Goal: Task Accomplishment & Management: Complete application form

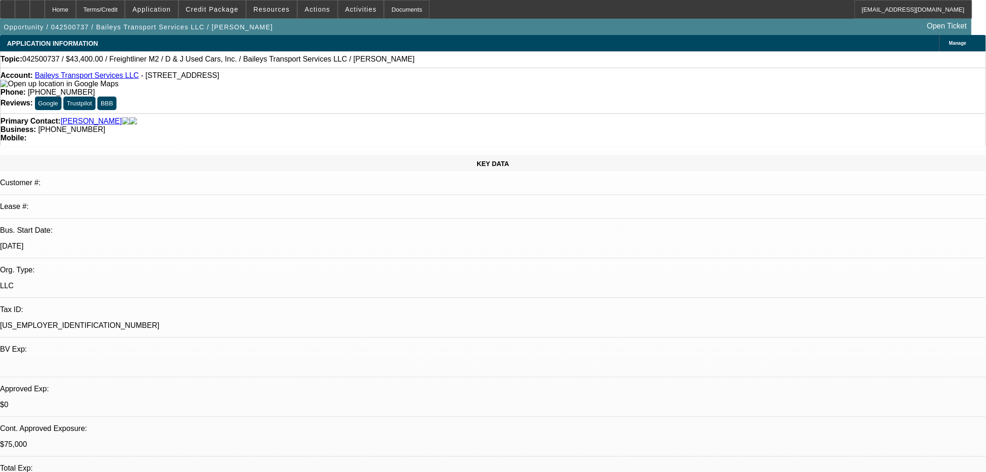
select select "0"
select select "2"
select select "0"
select select "6"
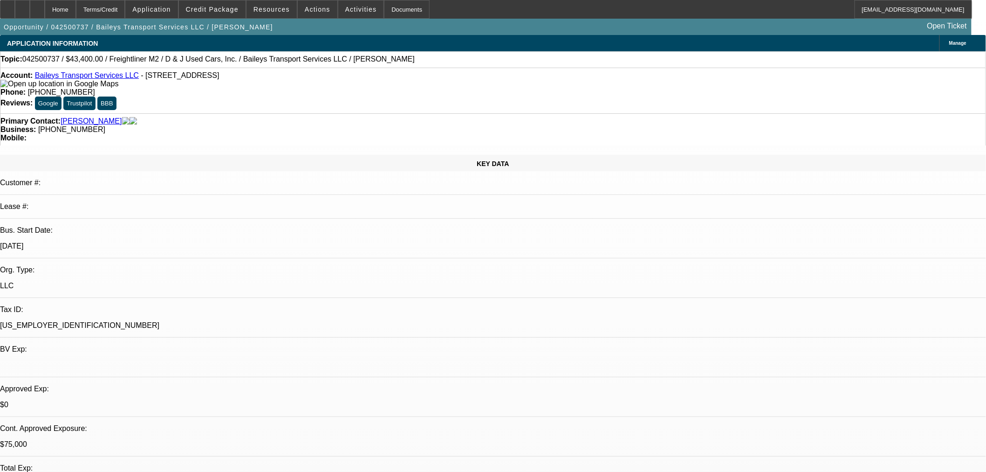
select select "0"
select select "2"
select select "0"
select select "6"
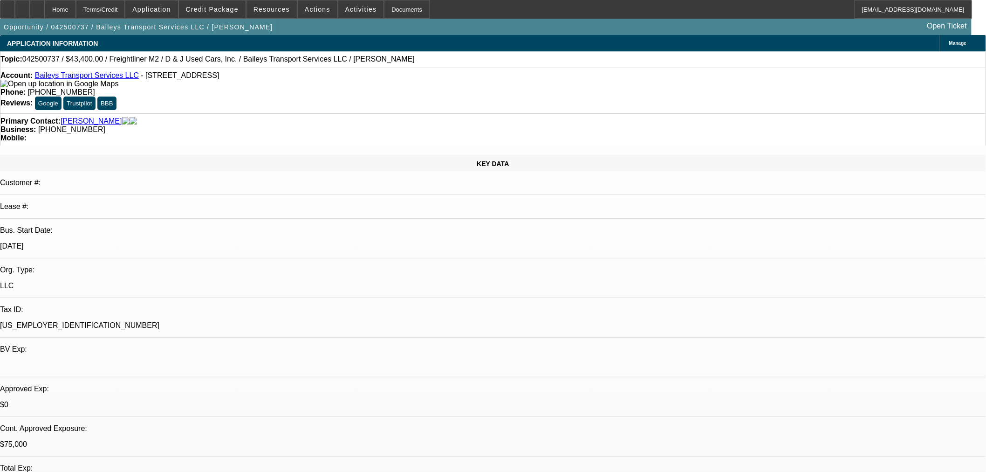
select select "0"
select select "2"
select select "0"
select select "6"
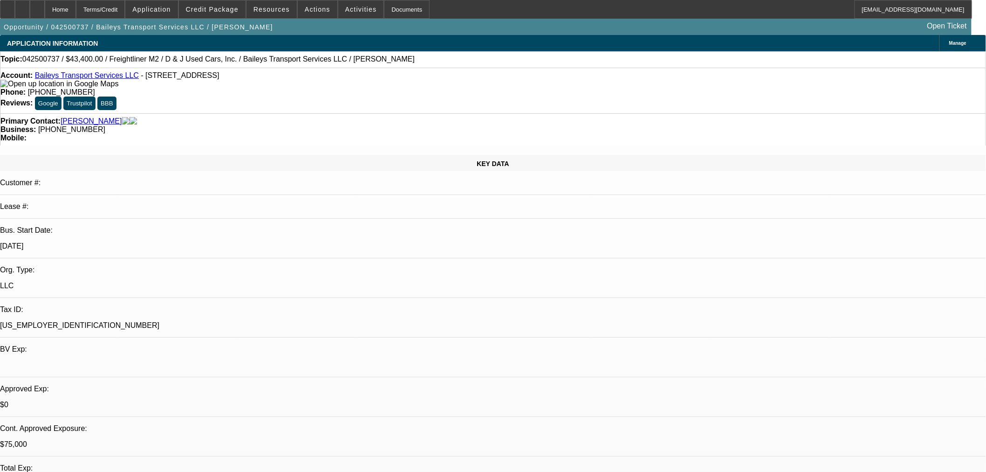
select select "0"
select select "2"
select select "0"
select select "6"
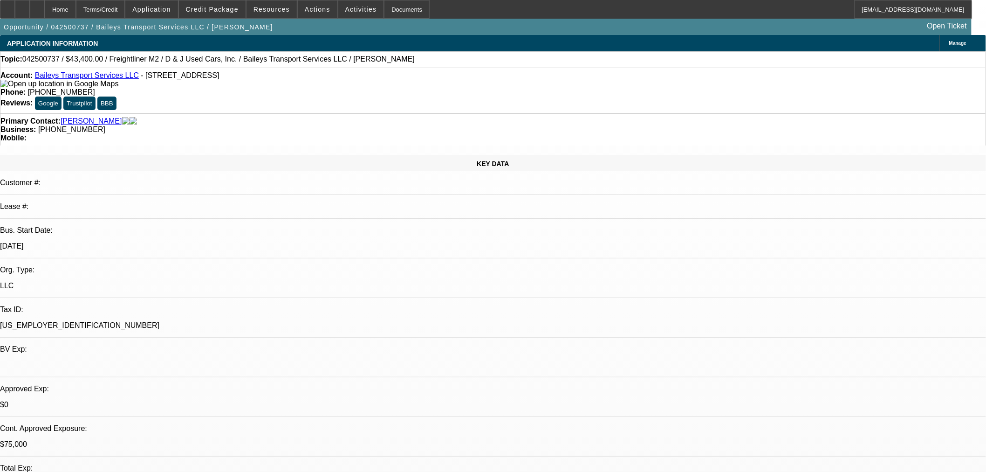
scroll to position [207, 0]
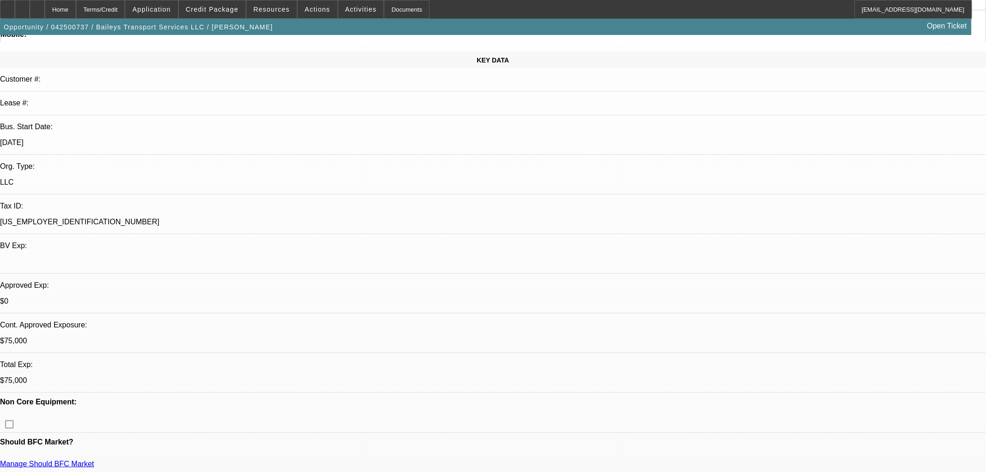
scroll to position [0, 0]
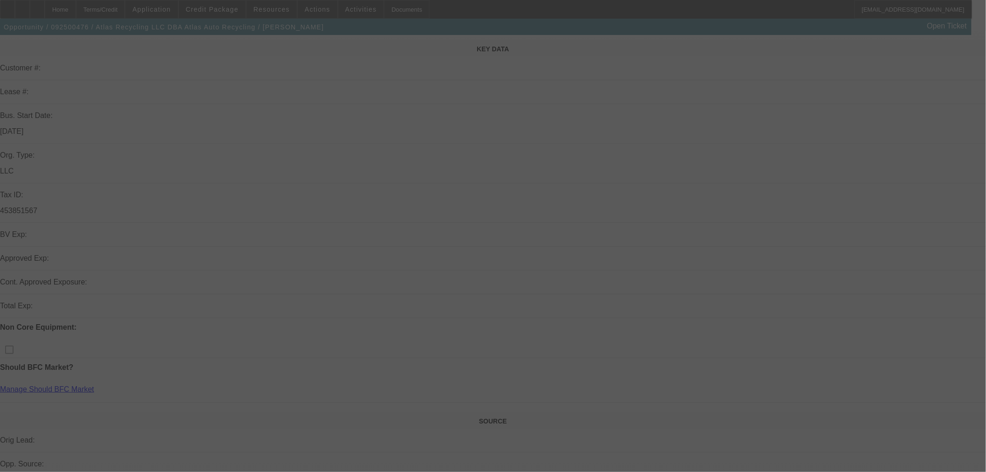
scroll to position [259, 0]
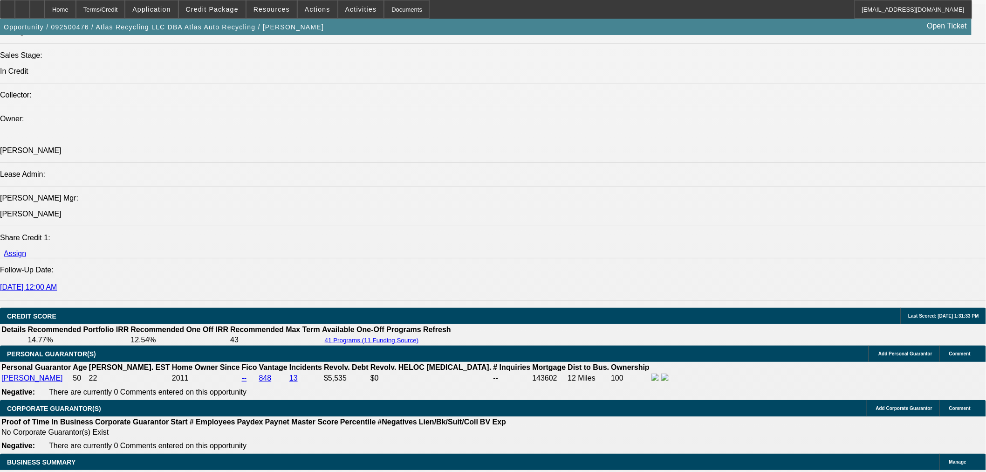
select select "0"
select select "2"
select select "0"
select select "6"
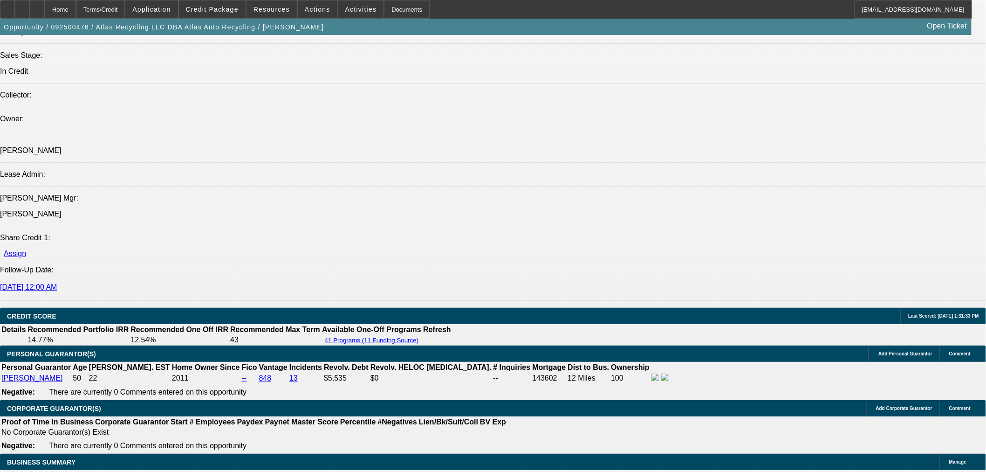
select select "0"
select select "2"
select select "0"
select select "6"
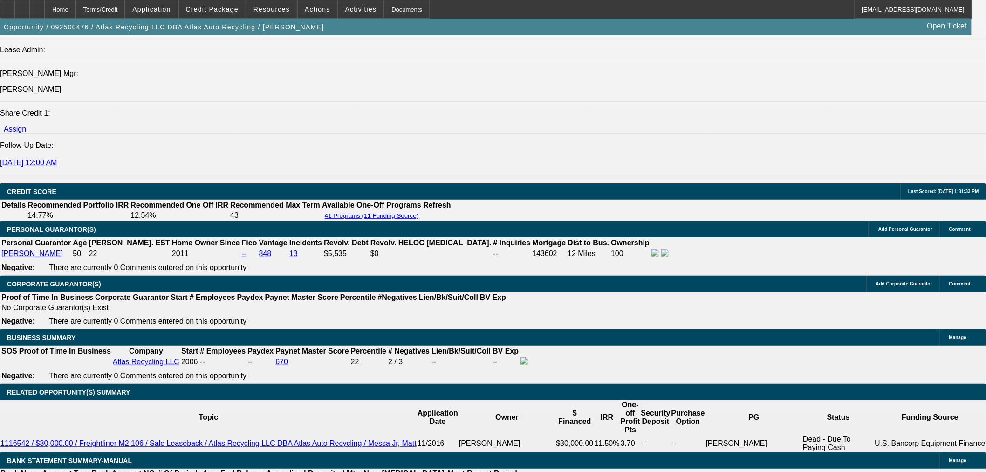
scroll to position [1101, 0]
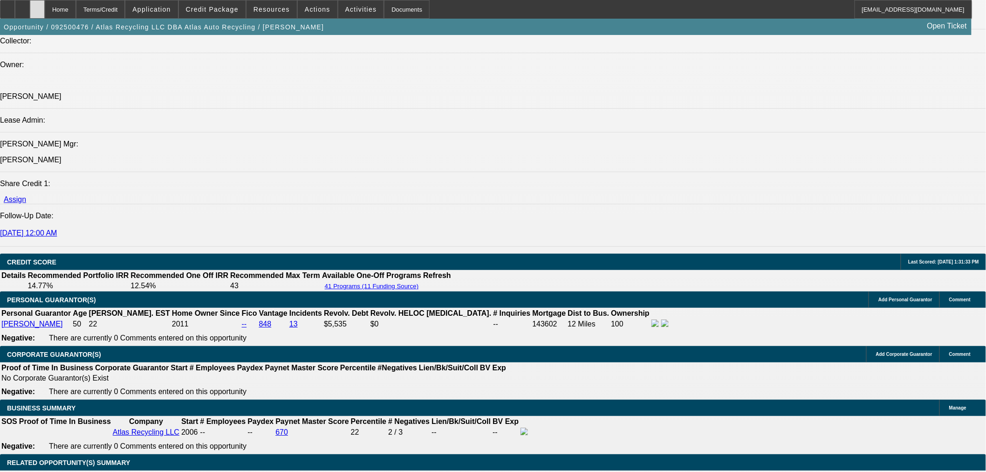
click at [45, 3] on div at bounding box center [37, 9] width 15 height 19
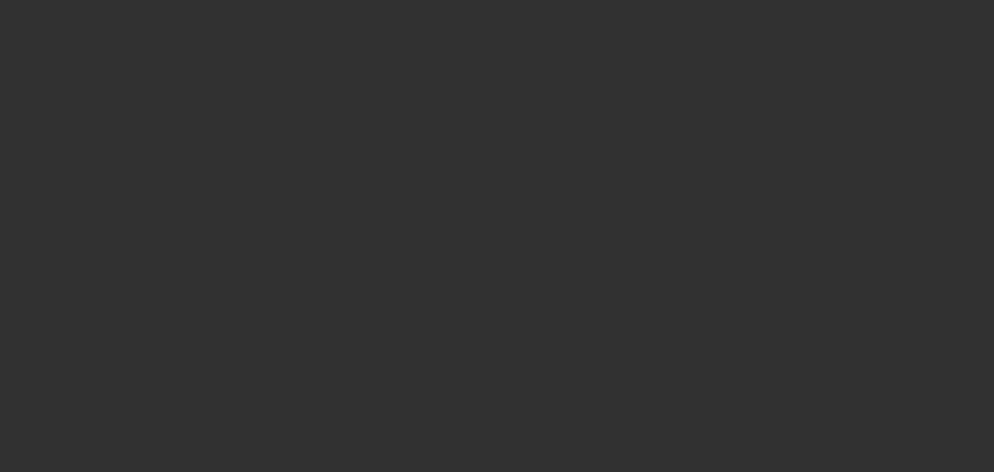
select select "0"
select select "2"
select select "0.1"
select select "4"
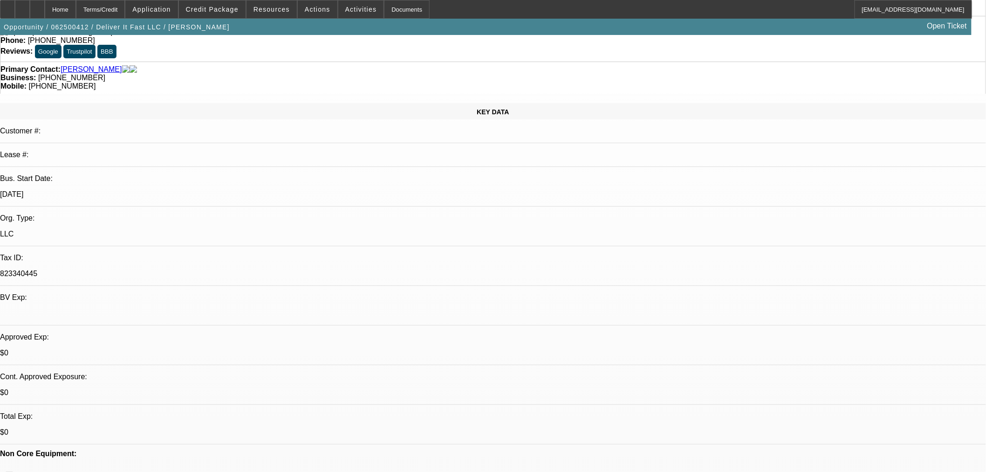
scroll to position [310, 0]
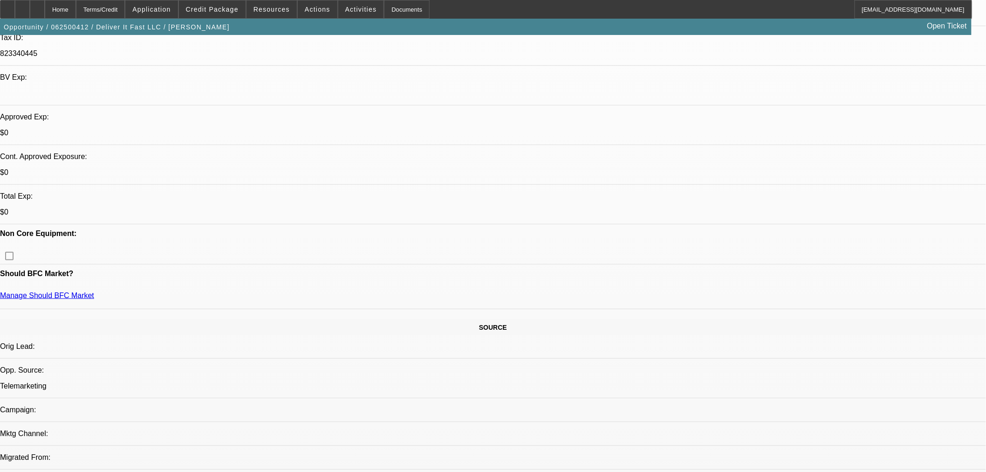
scroll to position [207, 0]
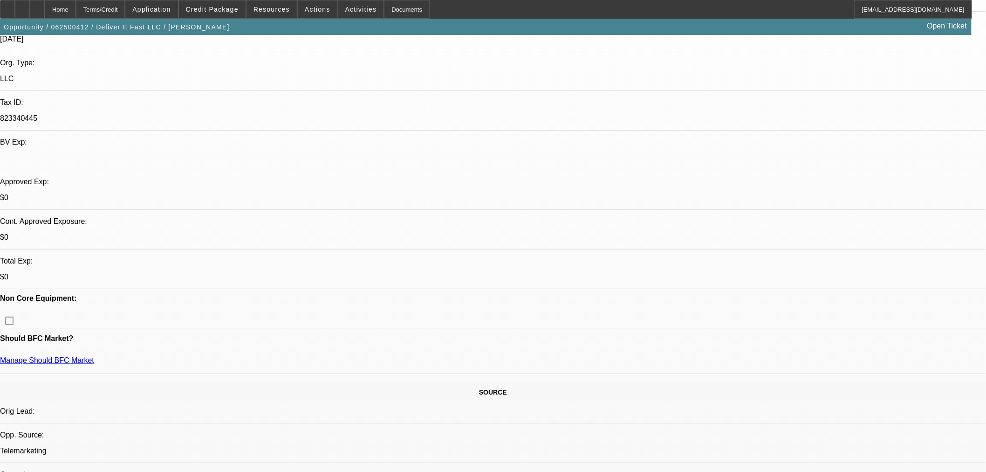
drag, startPoint x: 252, startPoint y: 238, endPoint x: 256, endPoint y: 236, distance: 5.0
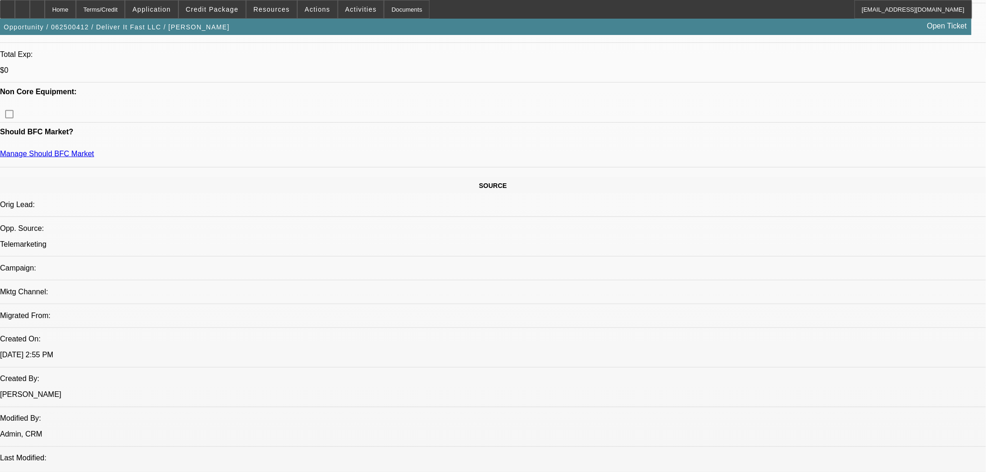
scroll to position [414, 0]
click at [232, 3] on span at bounding box center [212, 9] width 67 height 22
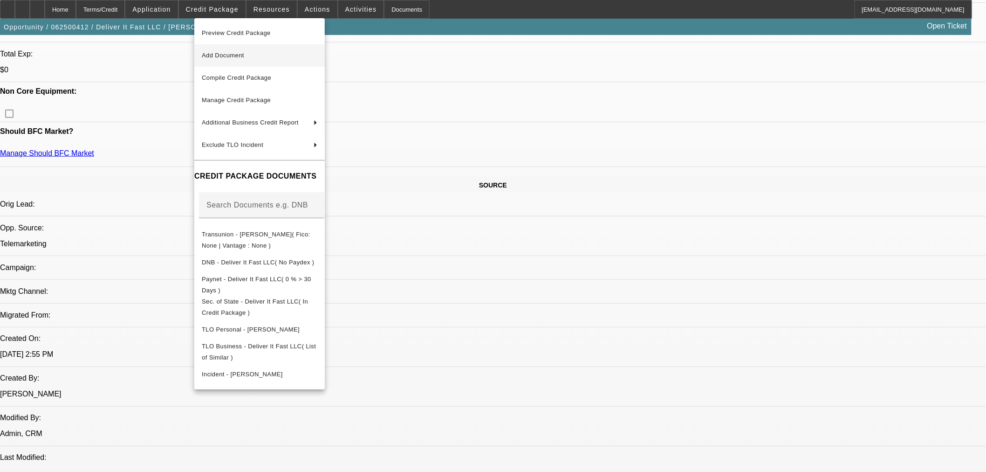
click at [259, 61] on span "Add Document" at bounding box center [260, 55] width 116 height 11
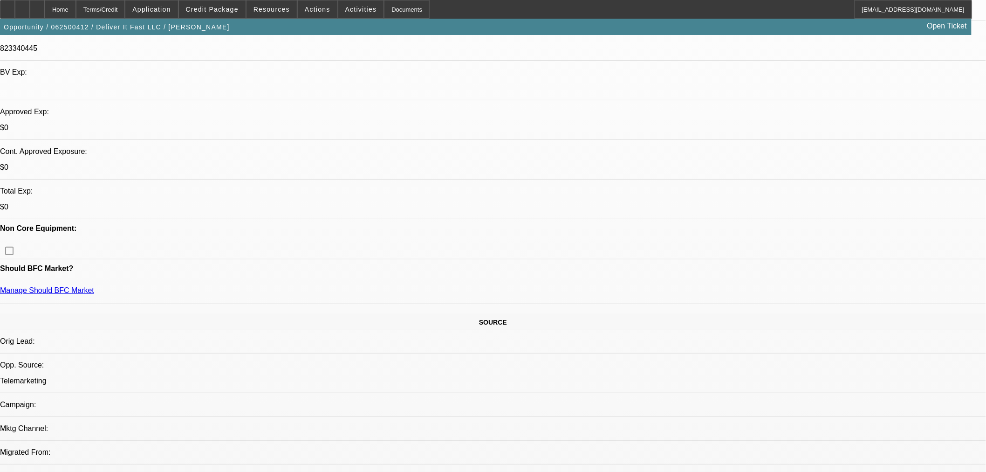
scroll to position [259, 0]
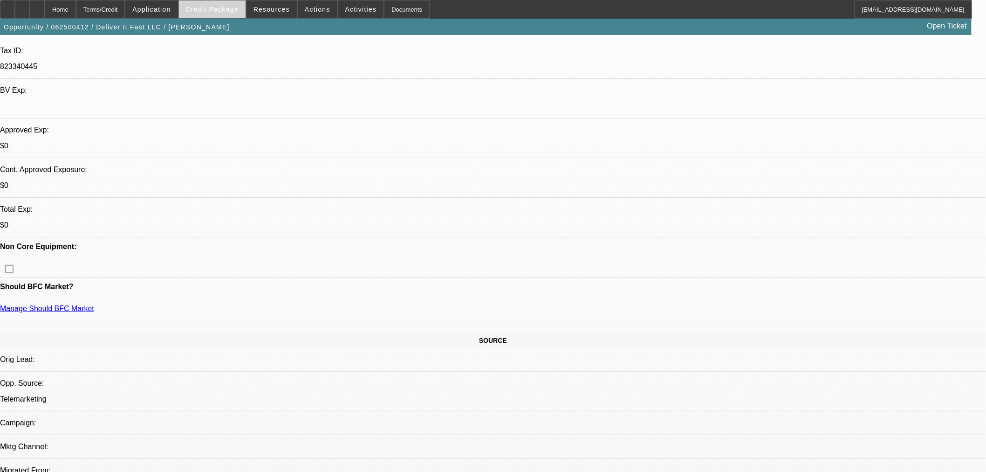
click at [239, 12] on span "Credit Package" at bounding box center [212, 9] width 53 height 7
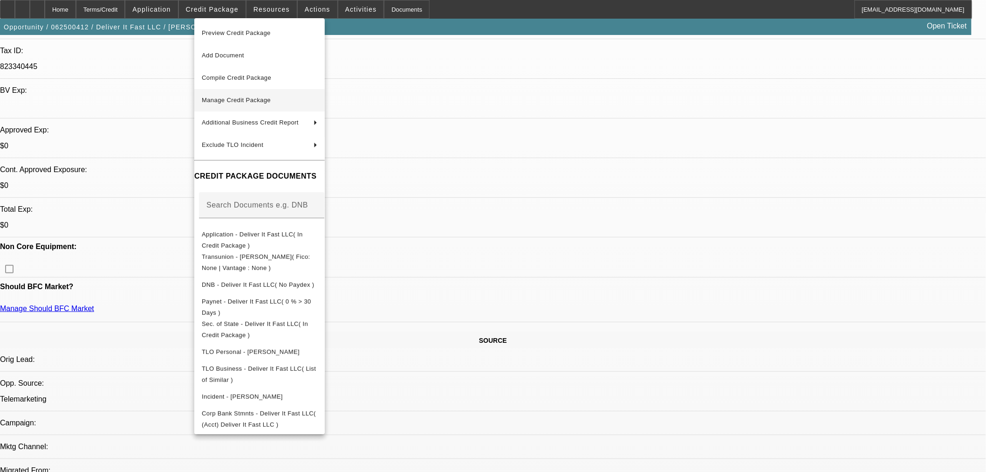
click at [246, 96] on span "Manage Credit Package" at bounding box center [260, 100] width 116 height 11
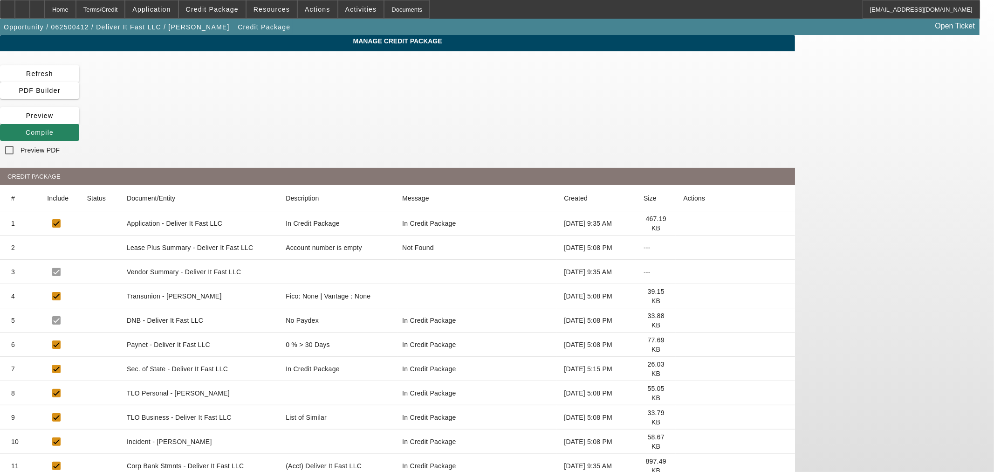
click at [683, 296] on icon at bounding box center [683, 296] width 0 height 0
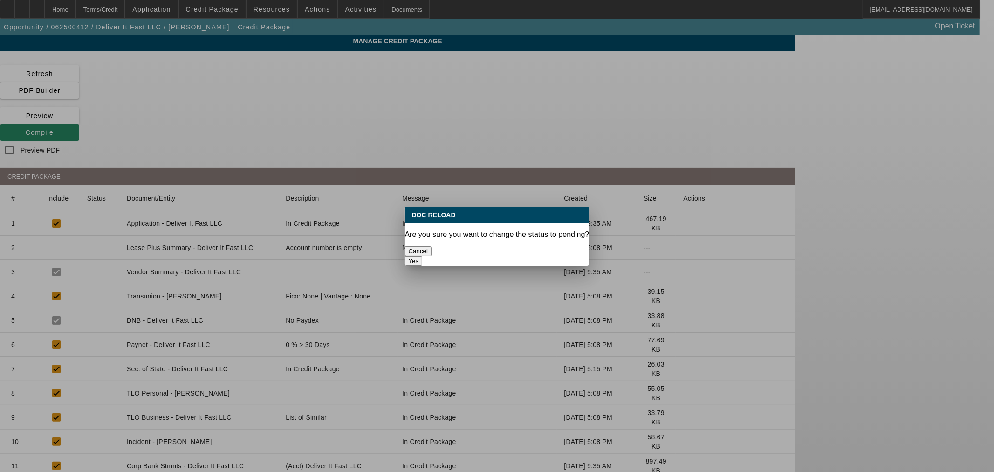
click at [423, 256] on button "Yes" at bounding box center [414, 261] width 18 height 10
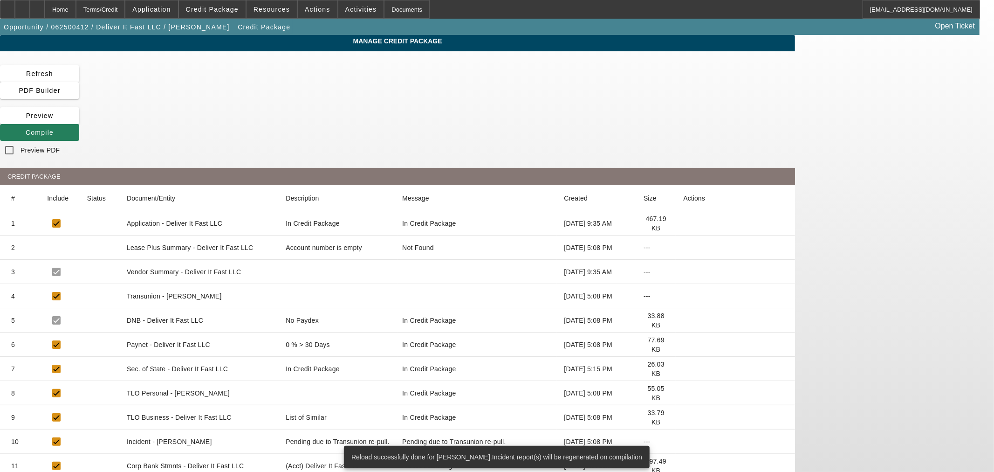
click at [79, 121] on span at bounding box center [39, 132] width 79 height 22
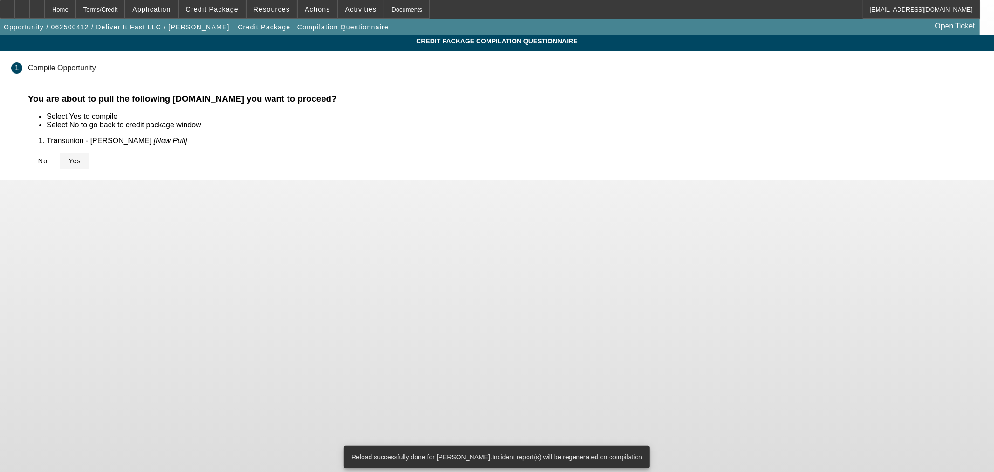
click at [81, 160] on span "Yes" at bounding box center [75, 160] width 13 height 7
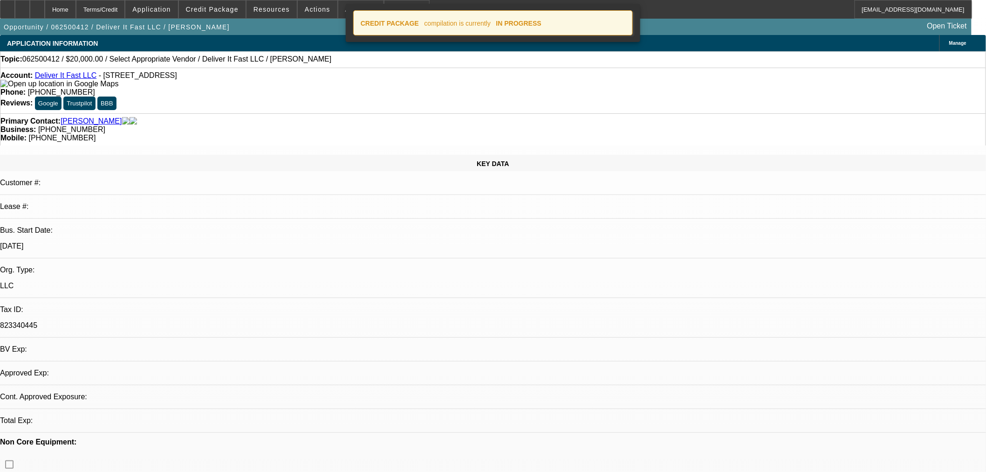
select select "0"
select select "2"
select select "0.1"
select select "4"
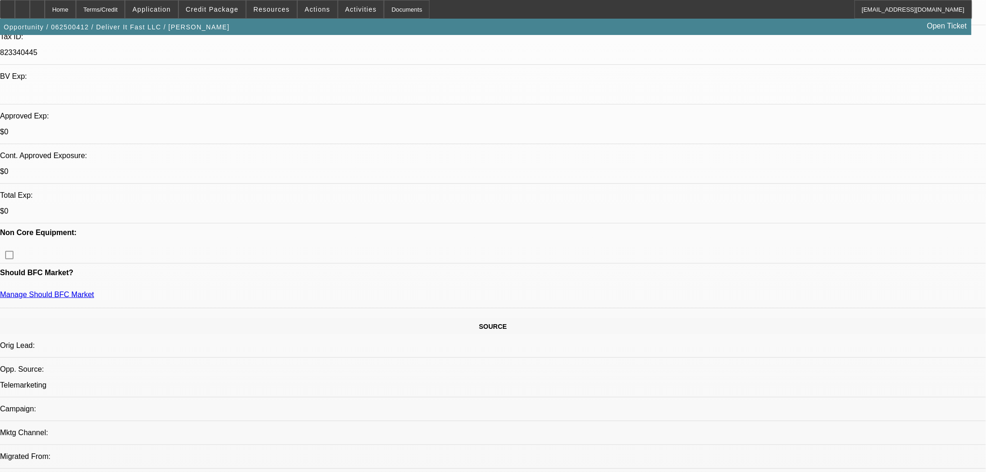
scroll to position [248, 0]
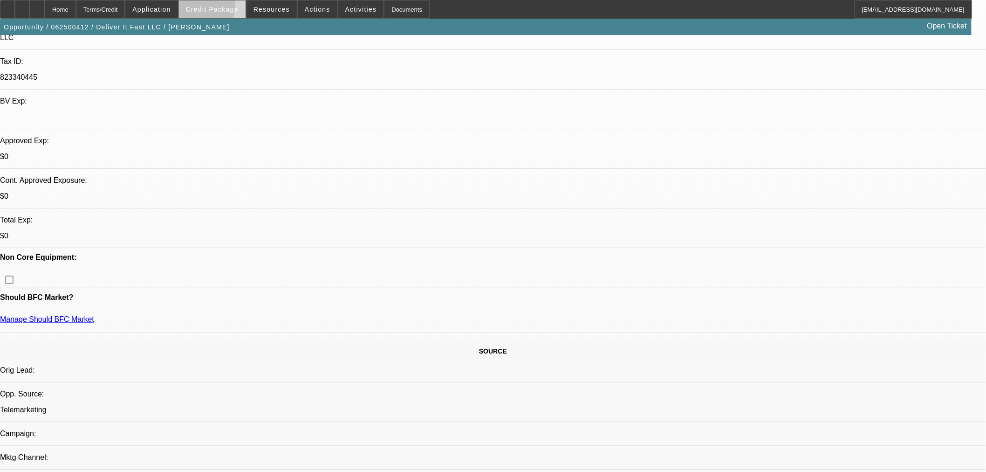
click at [212, 7] on span "Credit Package" at bounding box center [212, 9] width 53 height 7
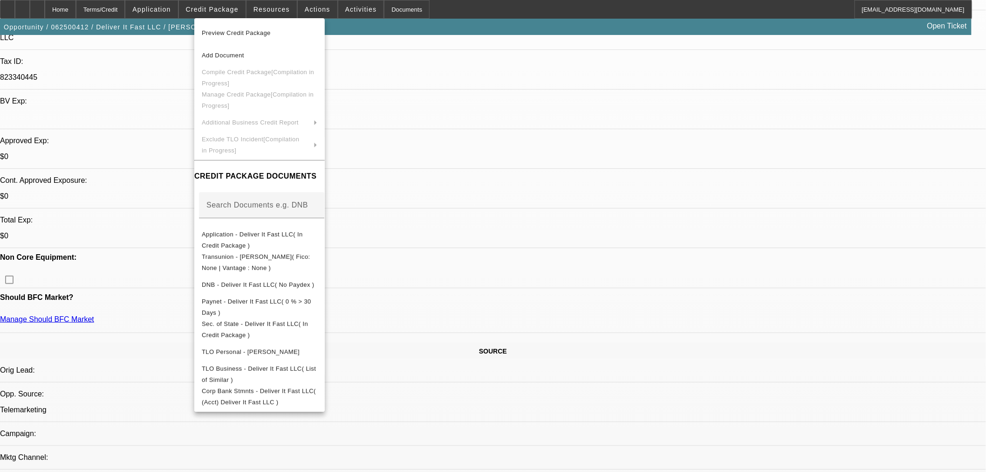
click at [459, 165] on div at bounding box center [493, 236] width 986 height 472
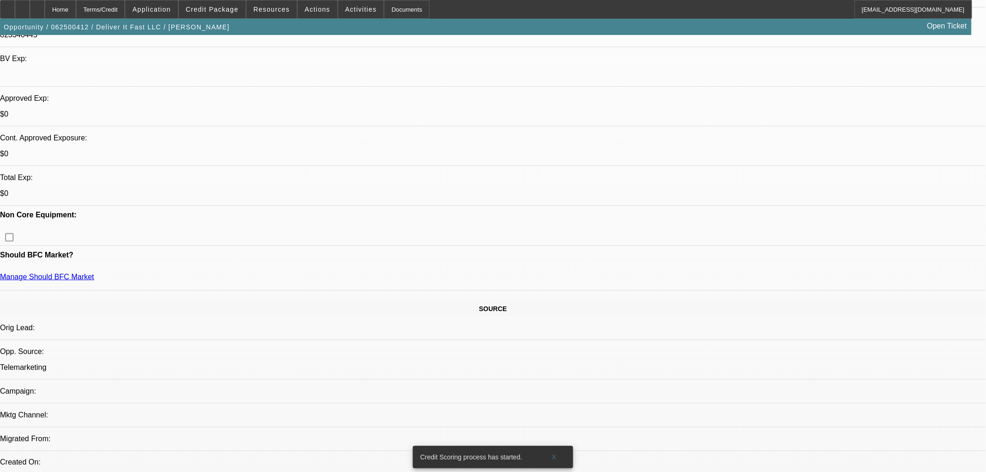
scroll to position [196, 0]
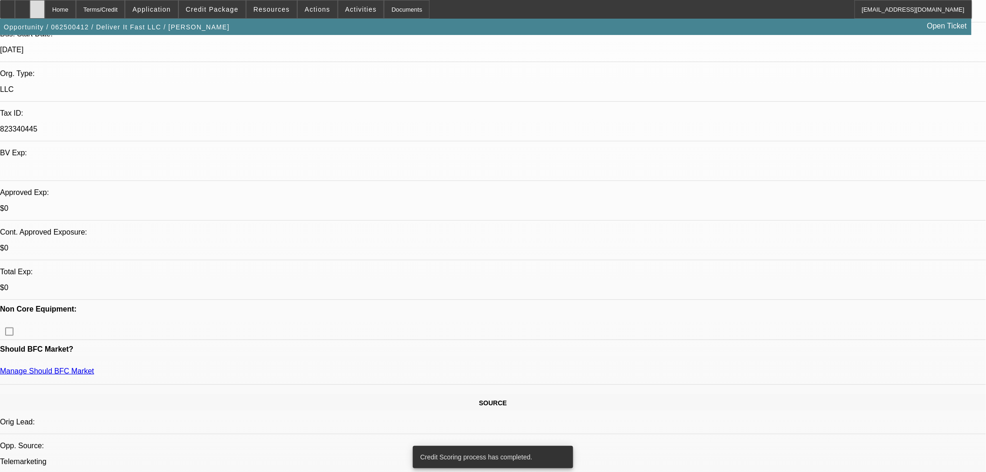
click at [45, 12] on div at bounding box center [37, 9] width 15 height 19
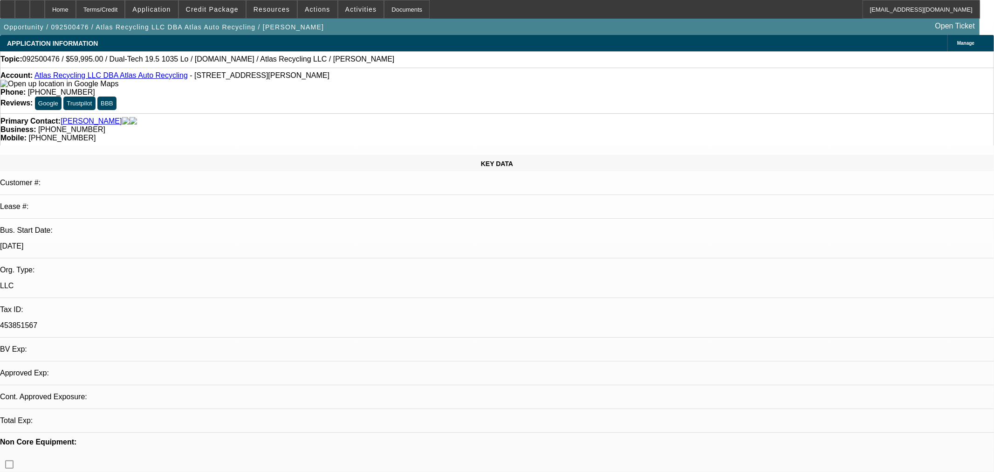
select select "0"
select select "2"
select select "0"
select select "6"
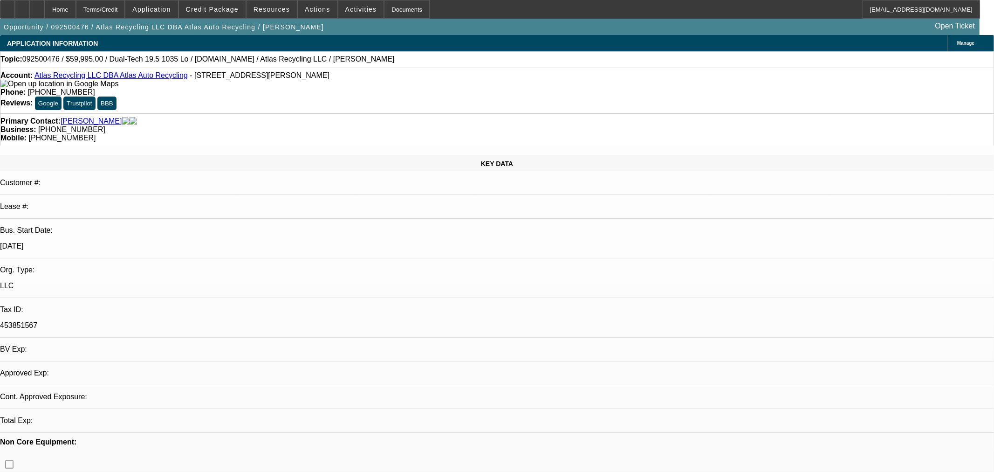
select select "0"
select select "2"
select select "0"
select select "6"
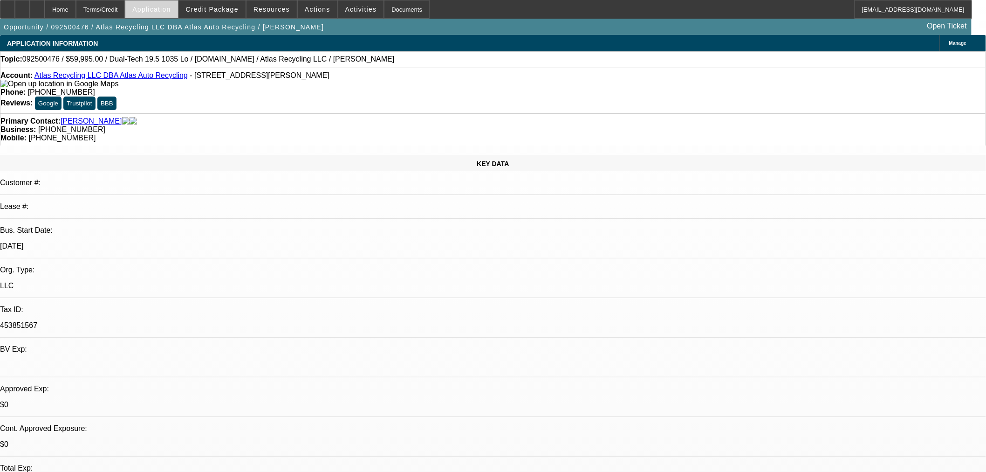
click at [167, 6] on span "Application" at bounding box center [151, 9] width 38 height 7
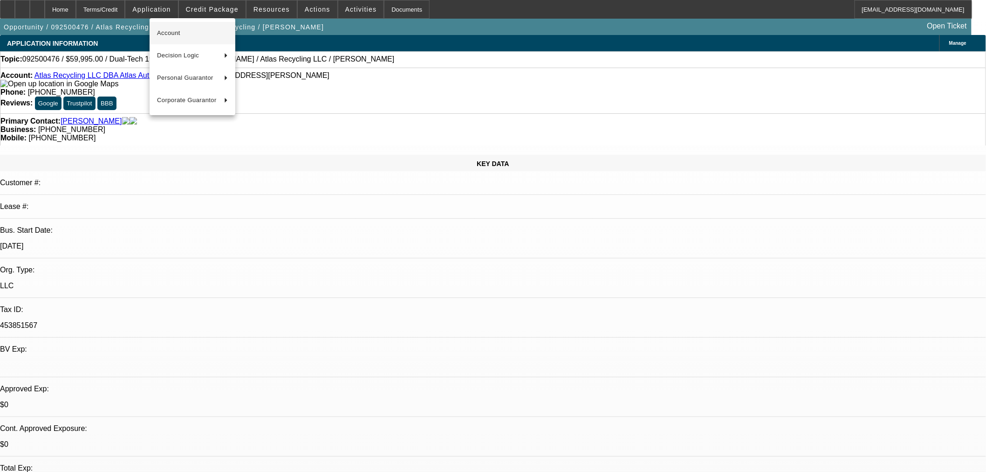
click at [183, 33] on span "Account" at bounding box center [192, 33] width 71 height 11
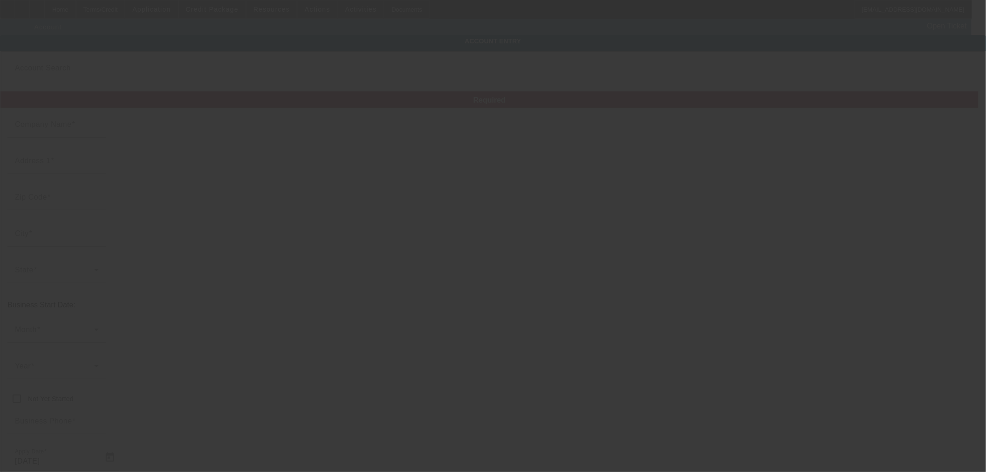
type input "Atlas Recycling LLC"
type input "505 N Mitchell Ave"
type input "19446"
type input "Lansdale"
type input "(215) 368-3232"
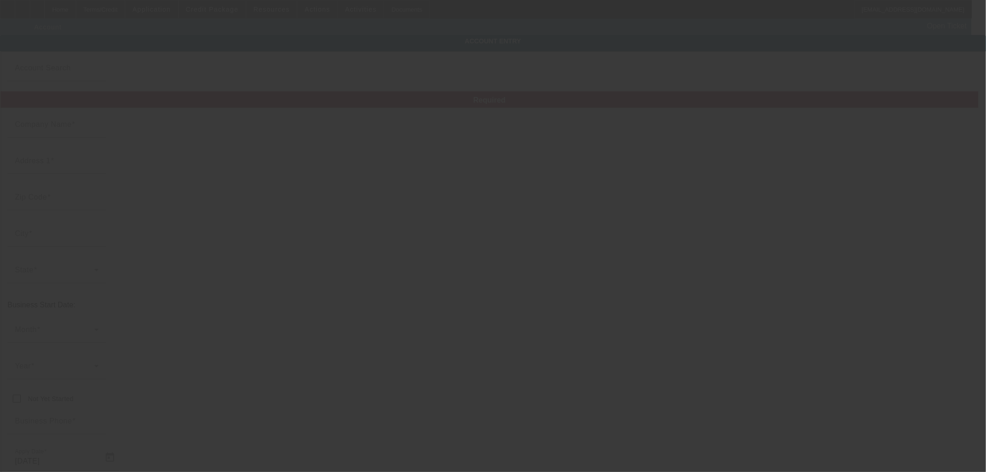
type input "Atlas Auto Recycling"
type input "atlasautorecycling@yahoo.com"
type input "453851567"
type input "https://ATLASAUTORECYCLING.NET"
type input "9/22/2025"
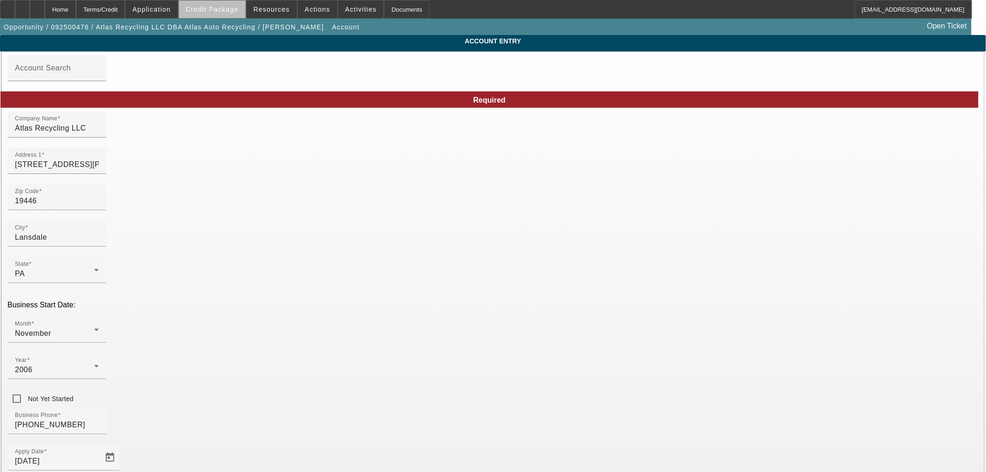
click at [236, 12] on span "Credit Package" at bounding box center [212, 9] width 53 height 7
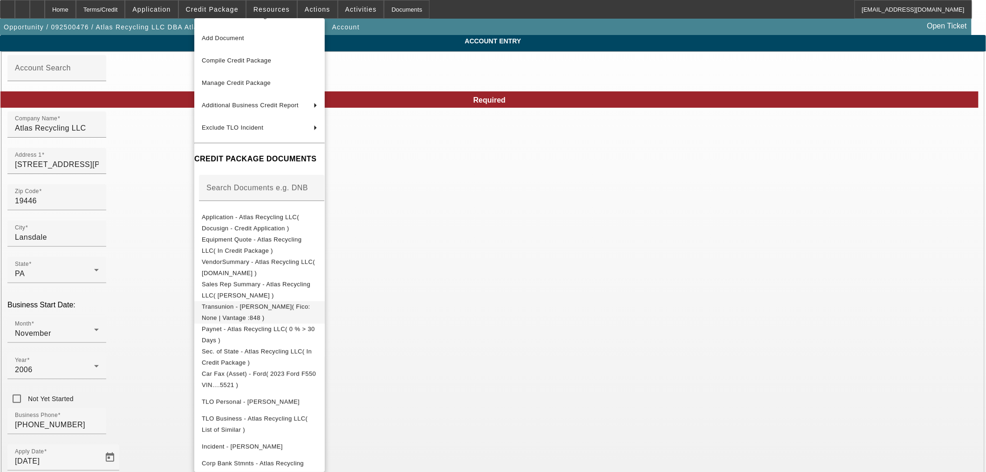
scroll to position [33, 0]
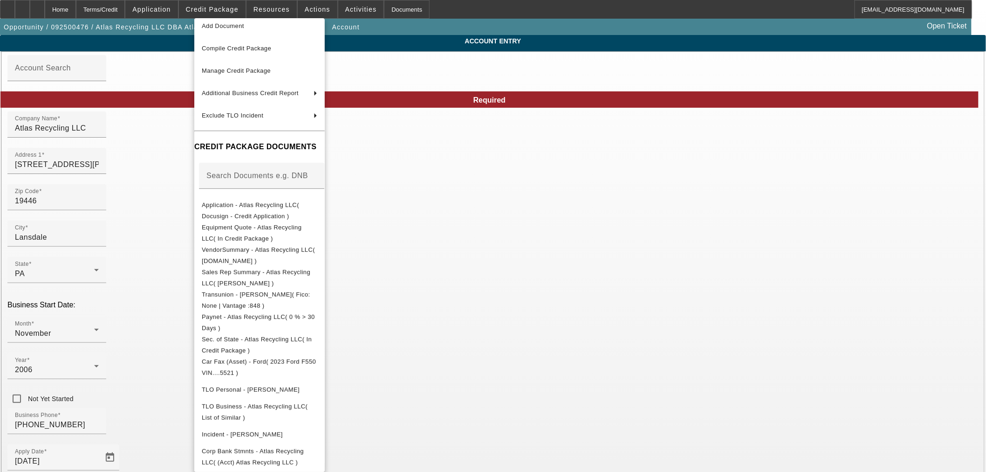
click at [98, 10] on div at bounding box center [493, 236] width 986 height 472
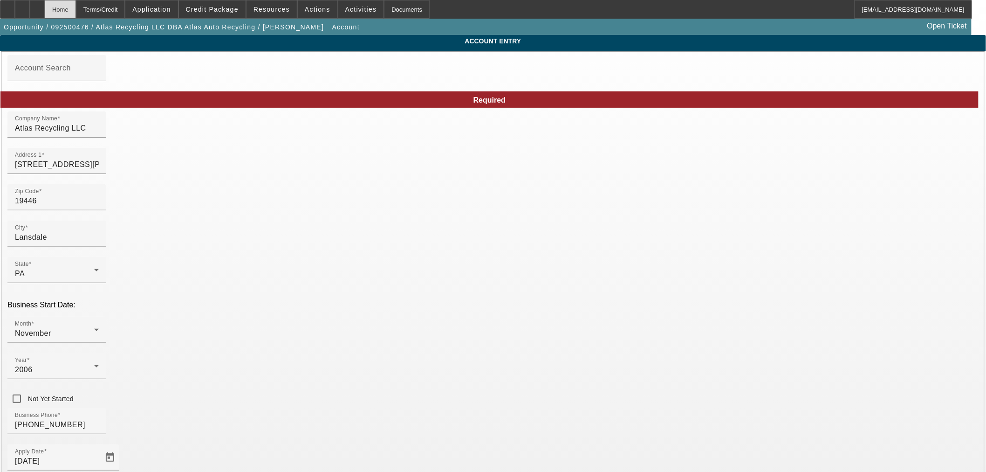
click at [76, 10] on div "Home" at bounding box center [60, 9] width 31 height 19
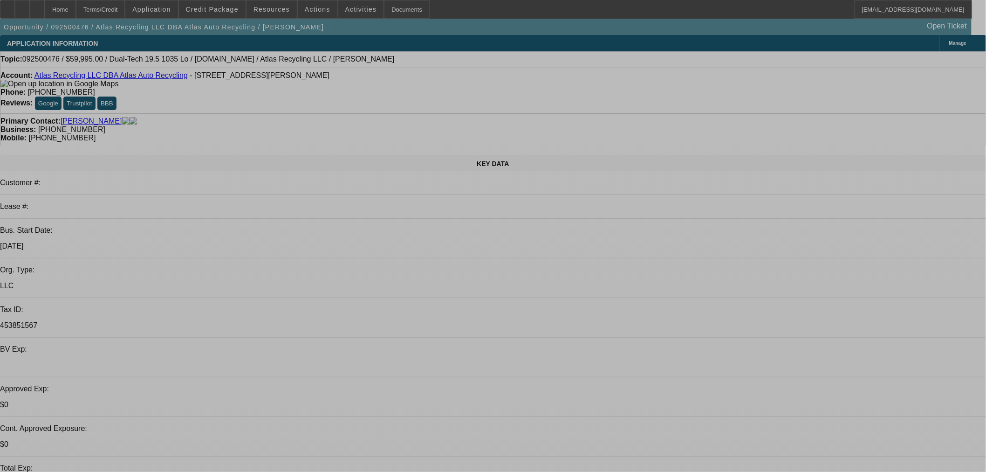
select select "0"
select select "2"
select select "0"
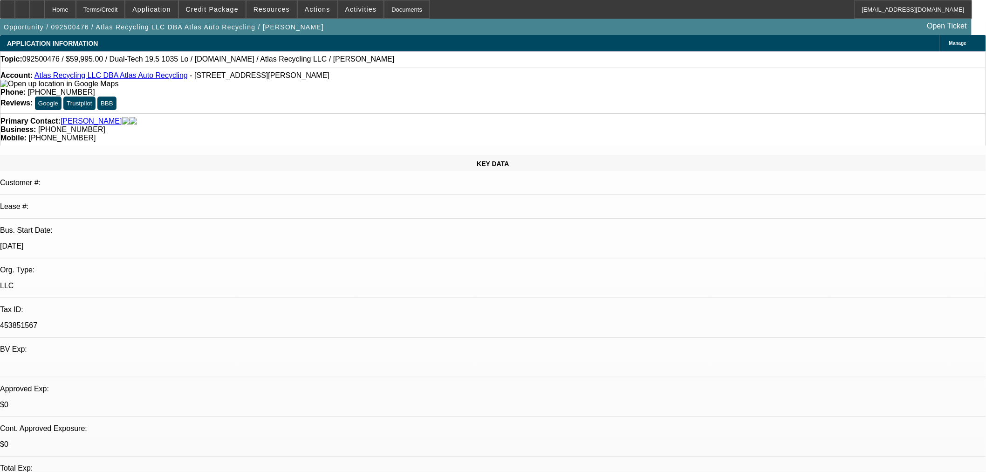
select select "6"
select select "0"
select select "2"
select select "0"
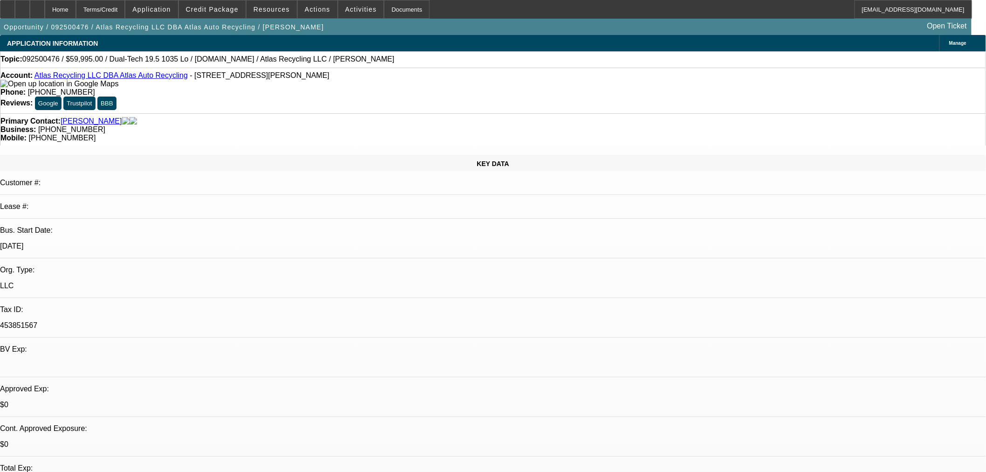
select select "6"
click at [45, 14] on div at bounding box center [37, 9] width 15 height 19
select select "0"
select select "2"
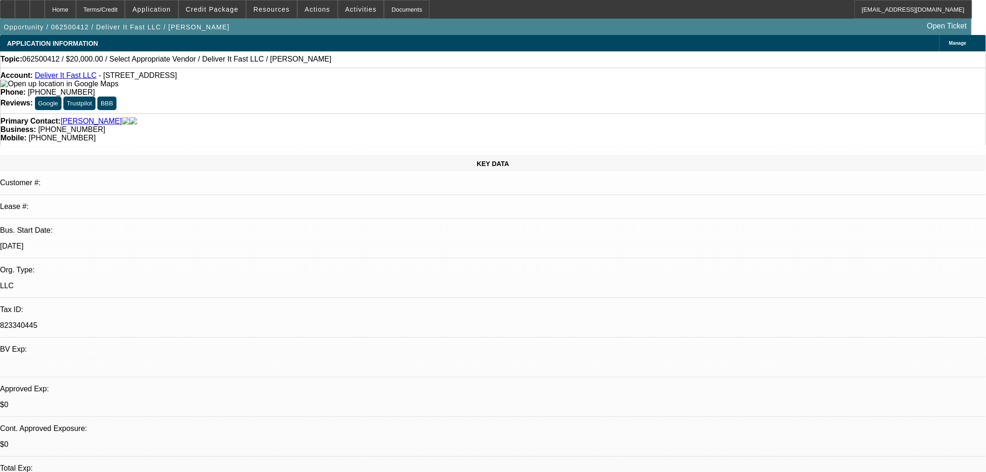
select select "0.1"
select select "4"
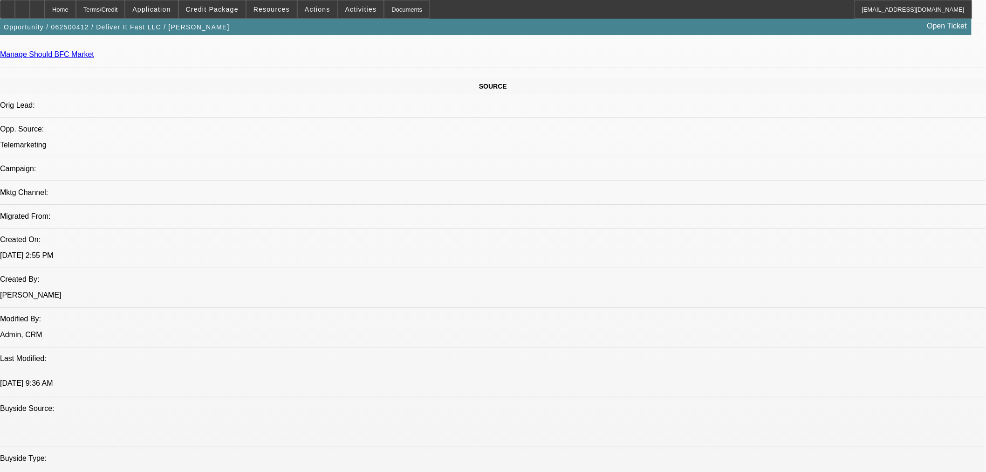
scroll to position [673, 0]
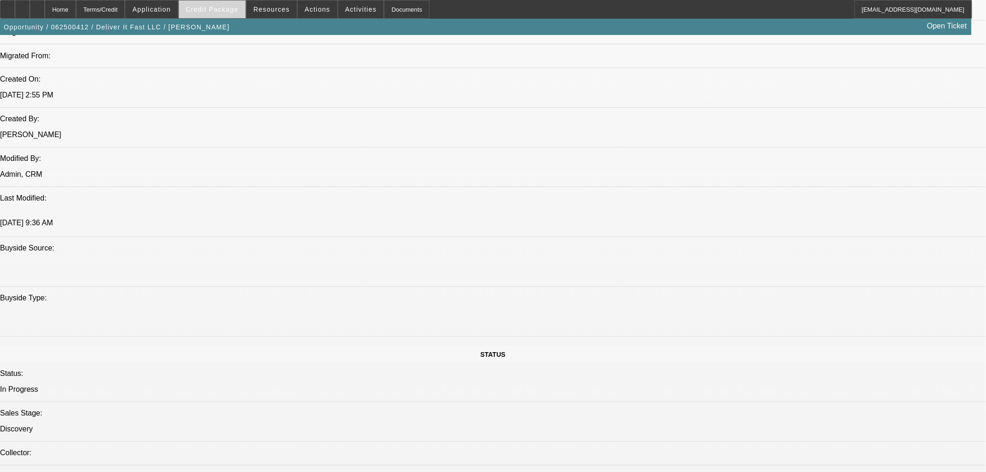
click at [225, 8] on span "Credit Package" at bounding box center [212, 9] width 53 height 7
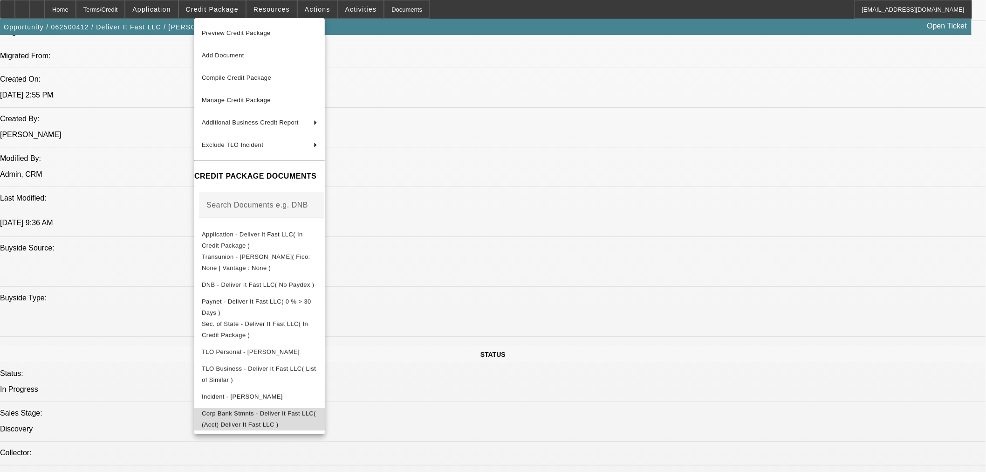
click at [285, 419] on span "Corp Bank Stmnts - Deliver It Fast LLC( (Acct) Deliver It Fast LLC )" at bounding box center [260, 418] width 116 height 22
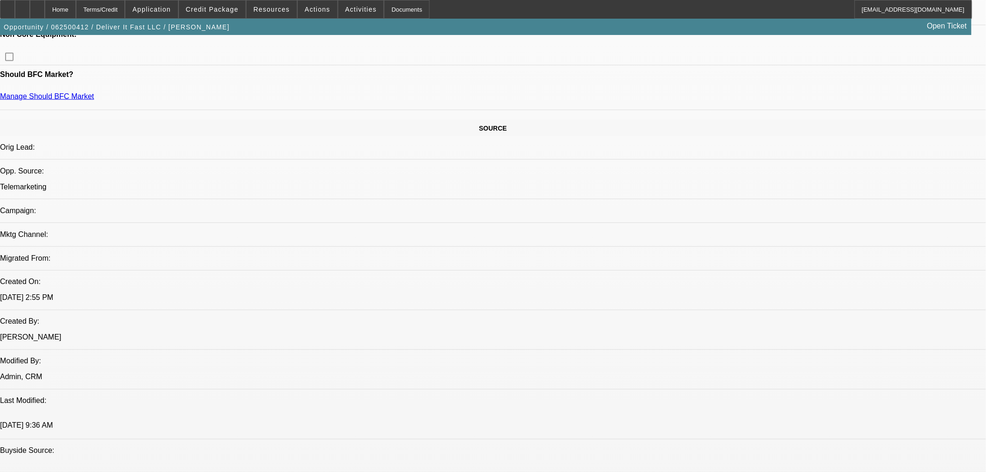
scroll to position [259, 0]
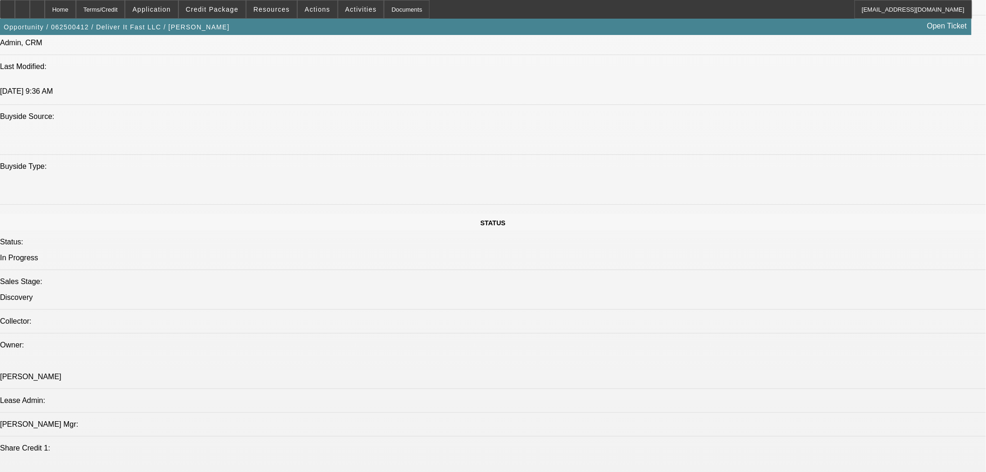
scroll to position [725, 0]
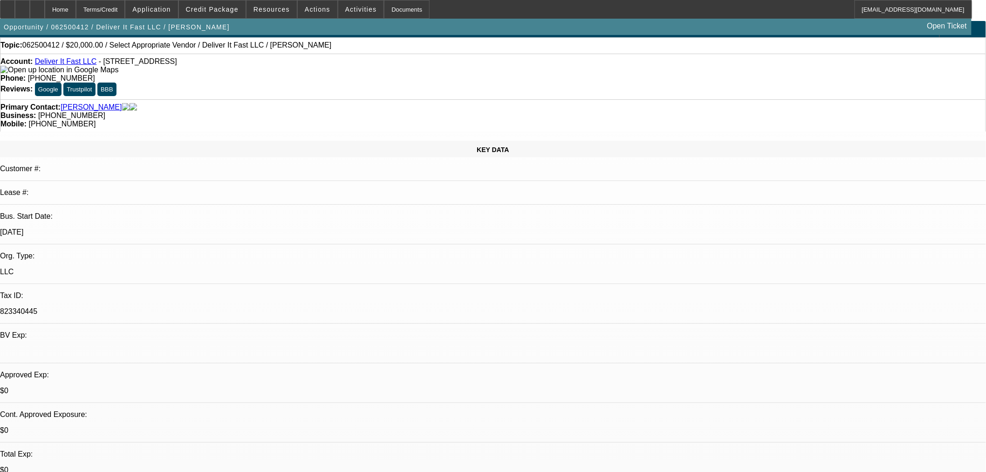
scroll to position [310, 0]
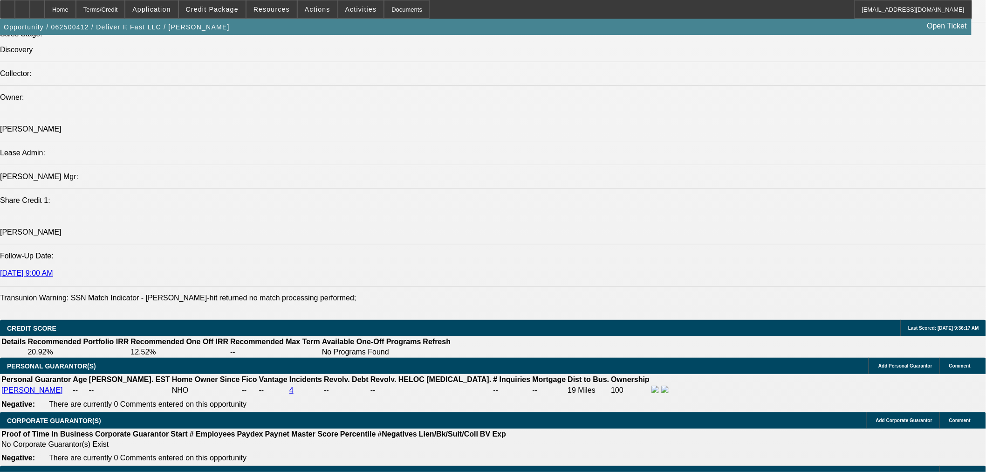
scroll to position [1243, 0]
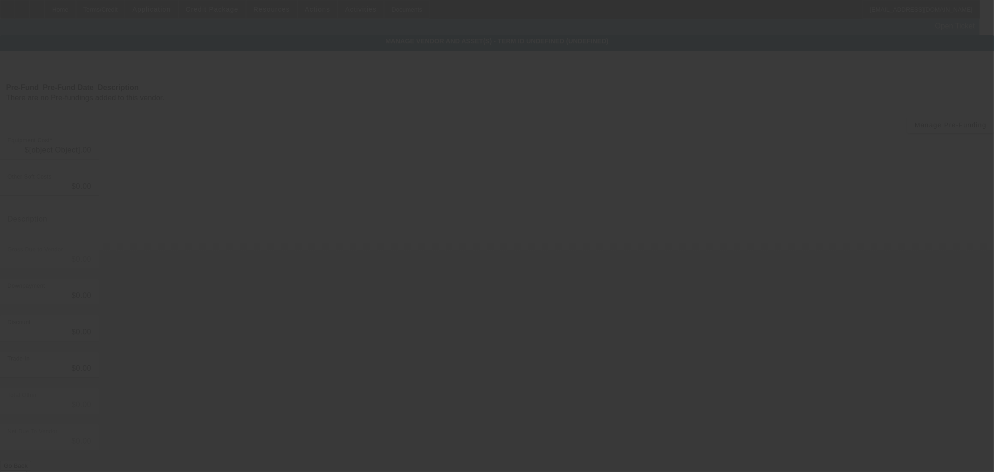
type input "$20,000.00"
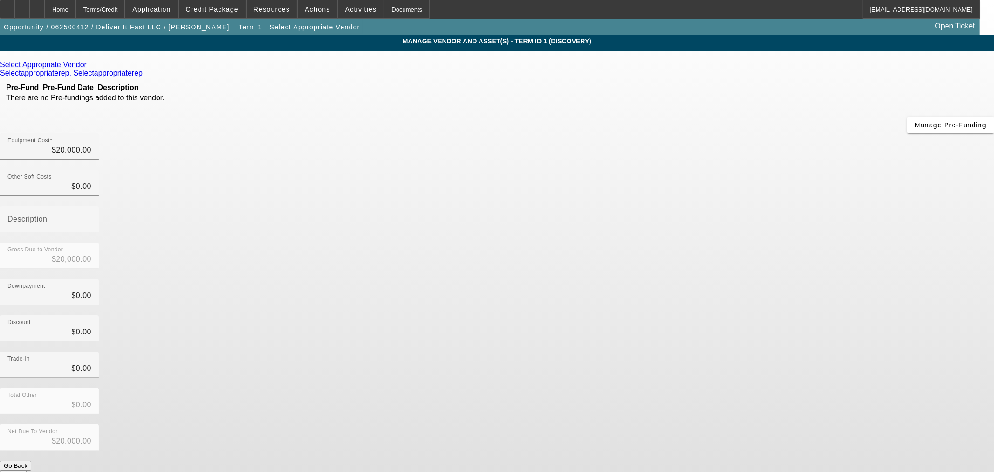
click at [89, 67] on icon at bounding box center [89, 65] width 0 height 8
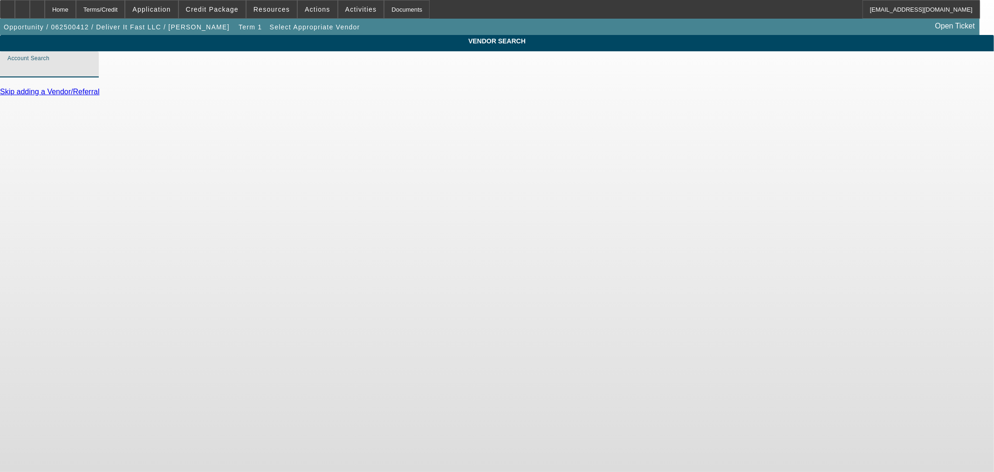
click at [91, 74] on input "Account Search" at bounding box center [49, 67] width 84 height 11
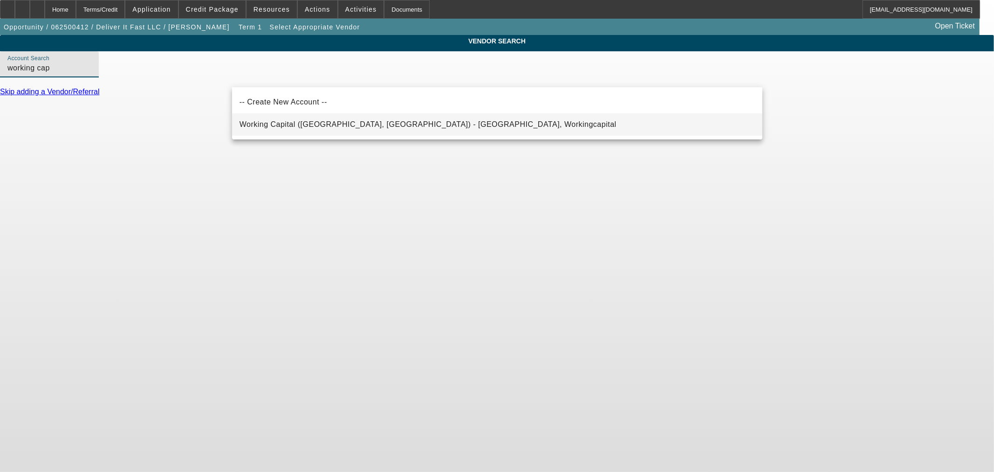
click at [357, 123] on span "Working Capital ([GEOGRAPHIC_DATA], [GEOGRAPHIC_DATA]) - [GEOGRAPHIC_DATA], Wor…" at bounding box center [428, 124] width 377 height 8
type input "Working Capital ([GEOGRAPHIC_DATA], [GEOGRAPHIC_DATA]) - [GEOGRAPHIC_DATA], Wor…"
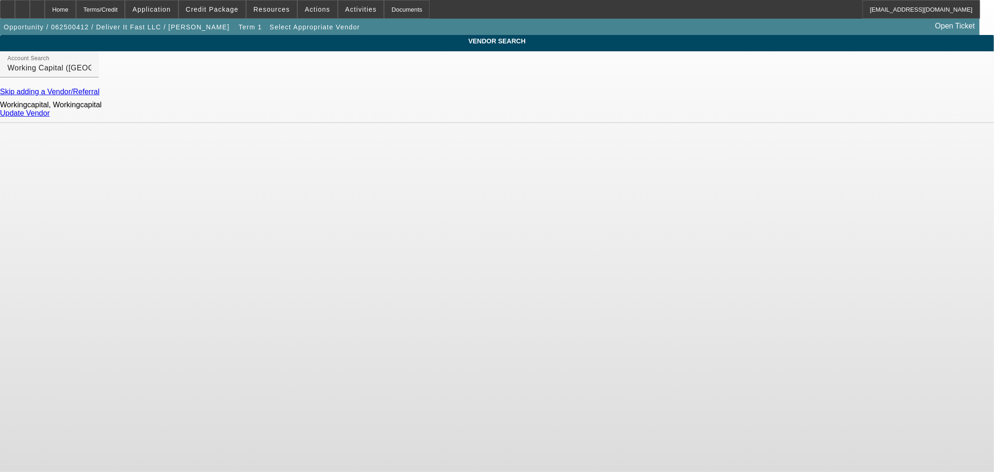
click at [50, 117] on link "Update Vendor" at bounding box center [25, 113] width 50 height 8
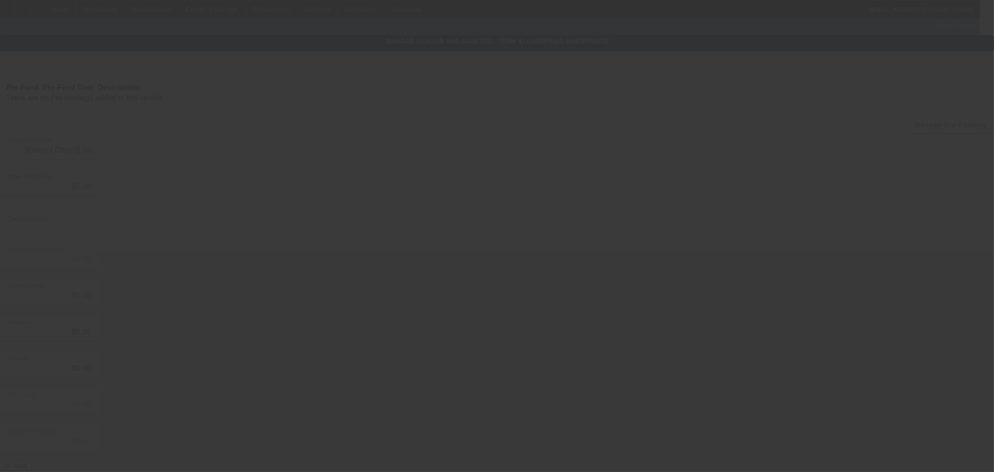
type input "$20,000.00"
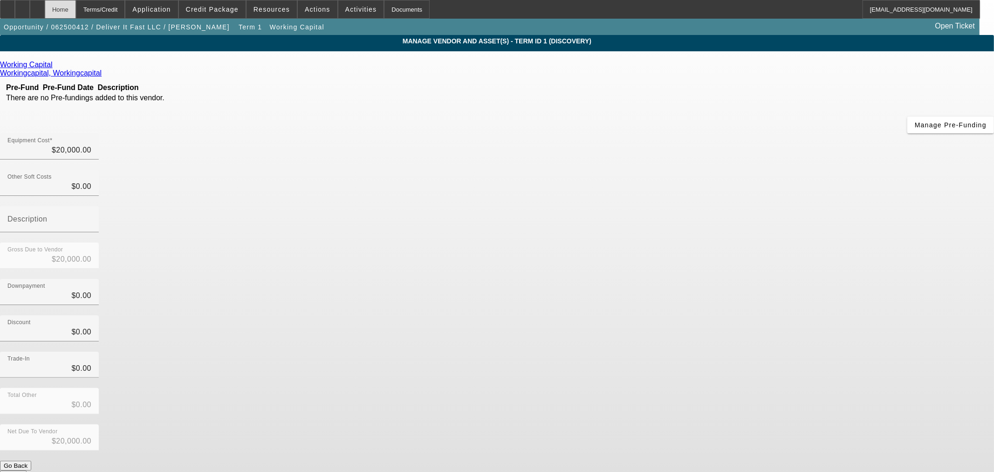
click at [76, 0] on div "Home" at bounding box center [60, 9] width 31 height 19
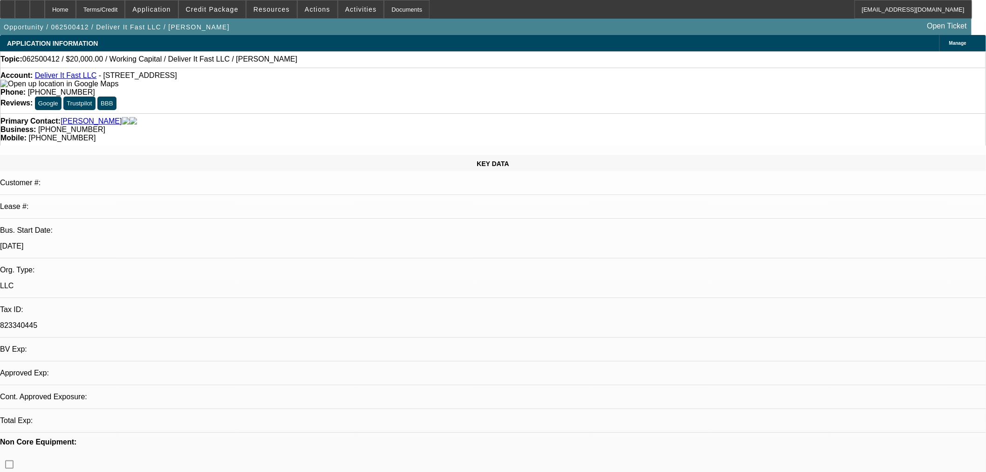
select select "0"
select select "2"
select select "0.1"
select select "4"
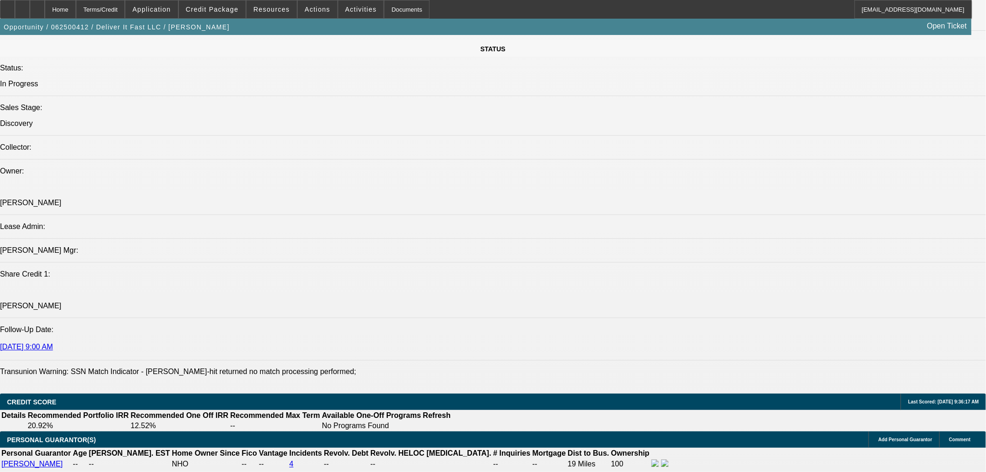
scroll to position [1232, 0]
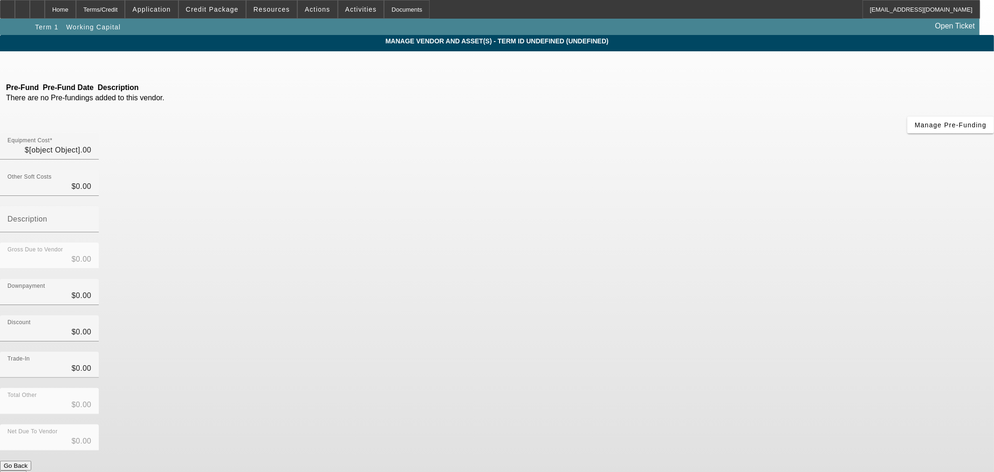
type input "$20,000.00"
click at [91, 145] on input "20000" at bounding box center [49, 150] width 84 height 11
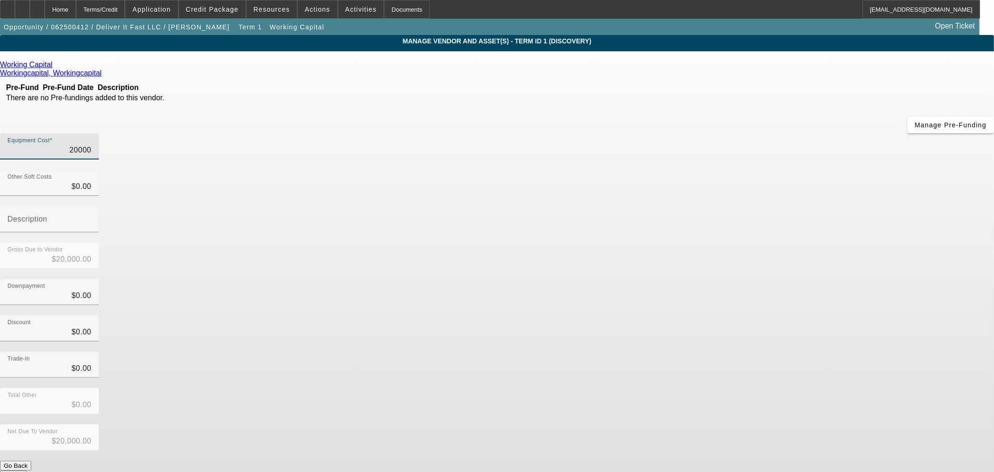
click at [91, 145] on input "20000" at bounding box center [49, 150] width 84 height 11
type input "4"
type input "$4.00"
type input "40"
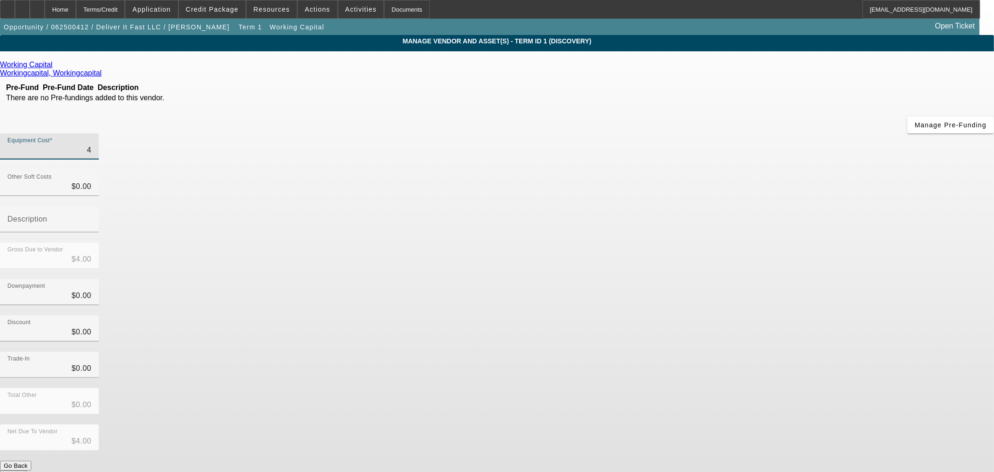
type input "$40.00"
type input "400"
type input "$400.00"
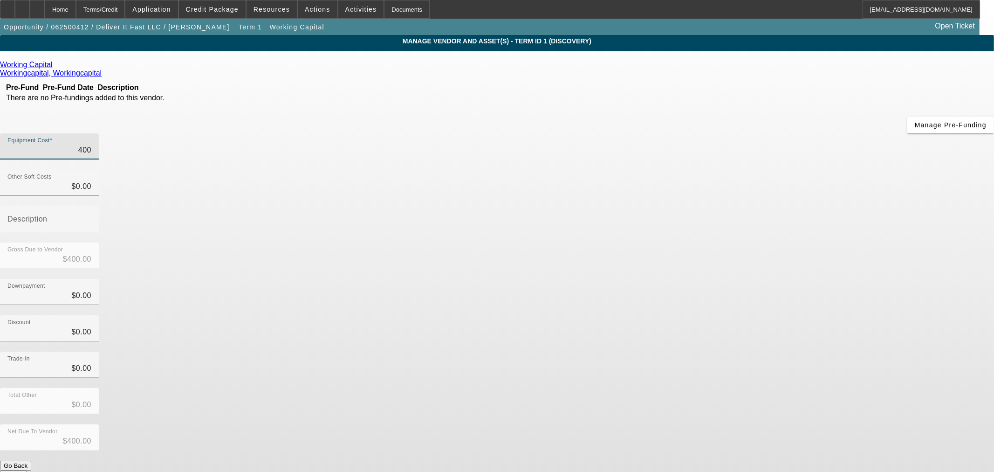
type input "4000"
type input "$4,000.00"
type input "40000"
type input "$40,000.00"
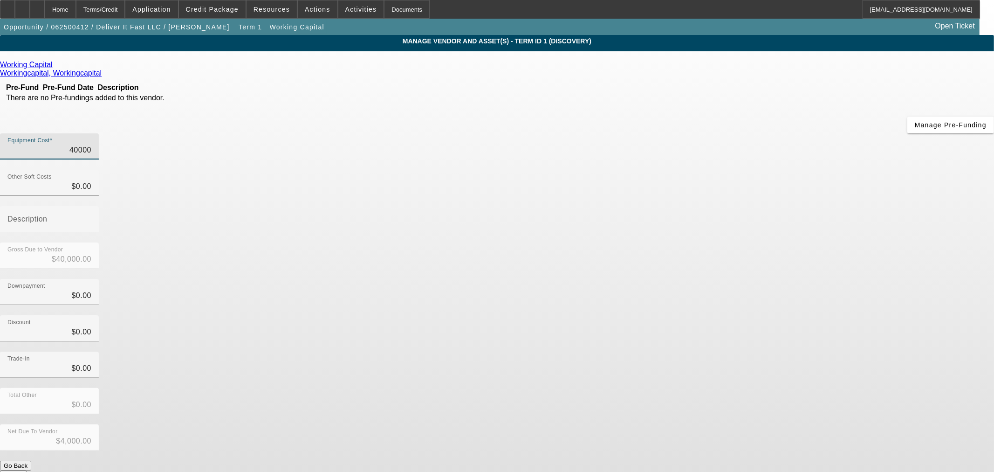
type input "$40,000.00"
drag, startPoint x: 691, startPoint y: 203, endPoint x: 696, endPoint y: 221, distance: 18.9
click at [695, 279] on div "Downpayment $0.00" at bounding box center [497, 297] width 994 height 36
click at [723, 424] on div "Net Due To Vendor $40,000.00" at bounding box center [497, 442] width 994 height 36
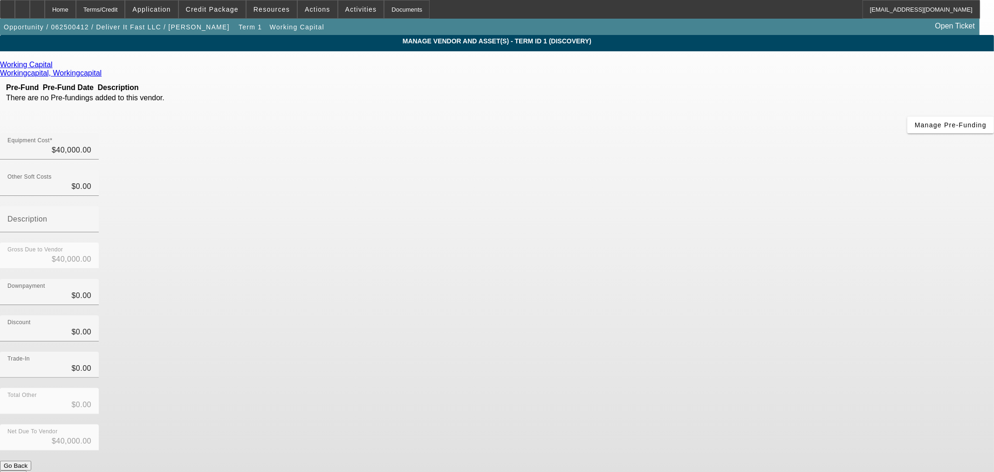
click at [27, 470] on button "Submit" at bounding box center [13, 475] width 27 height 10
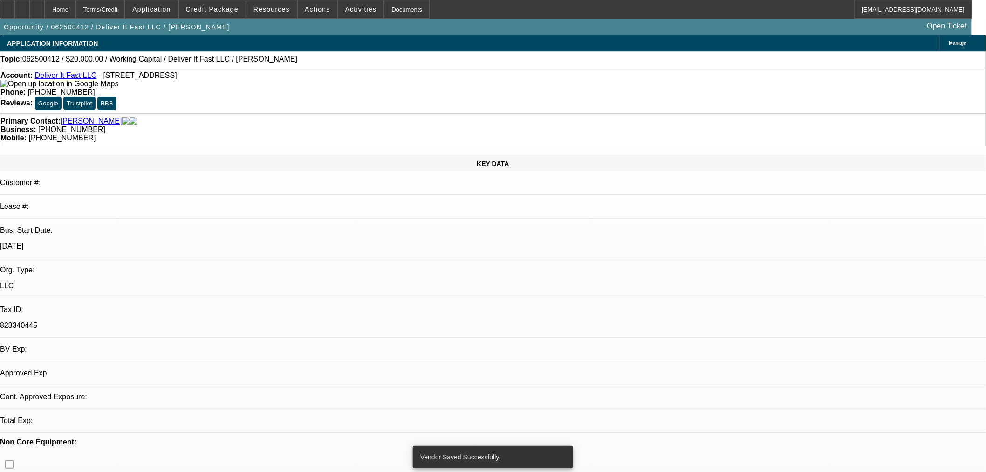
select select "0"
select select "2"
select select "0.1"
select select "4"
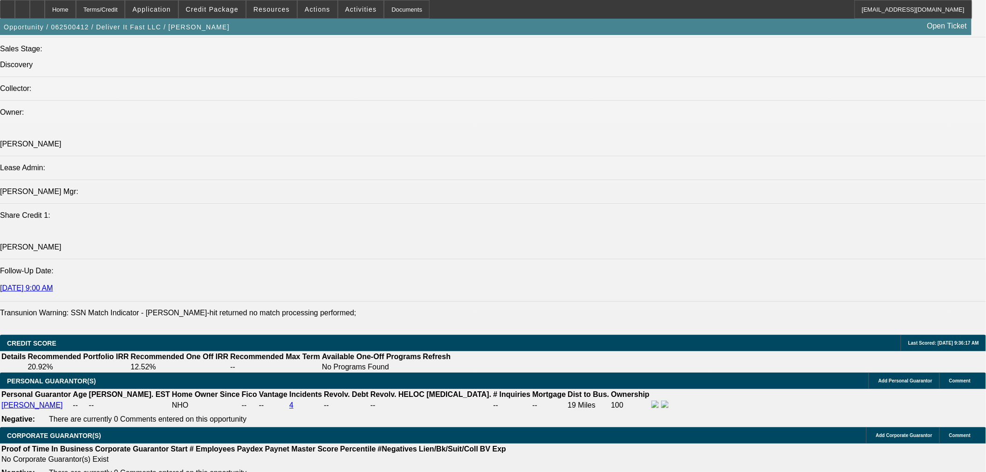
scroll to position [1191, 0]
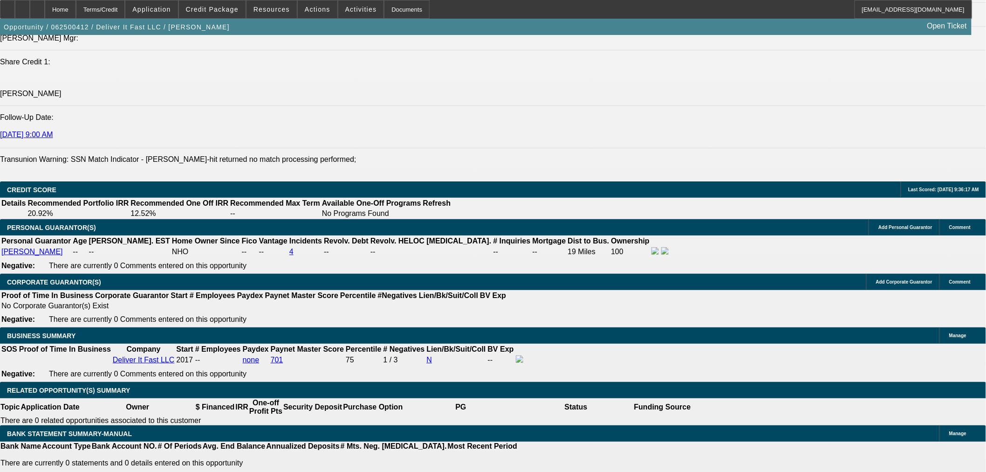
type input "$0.00"
type input "24"
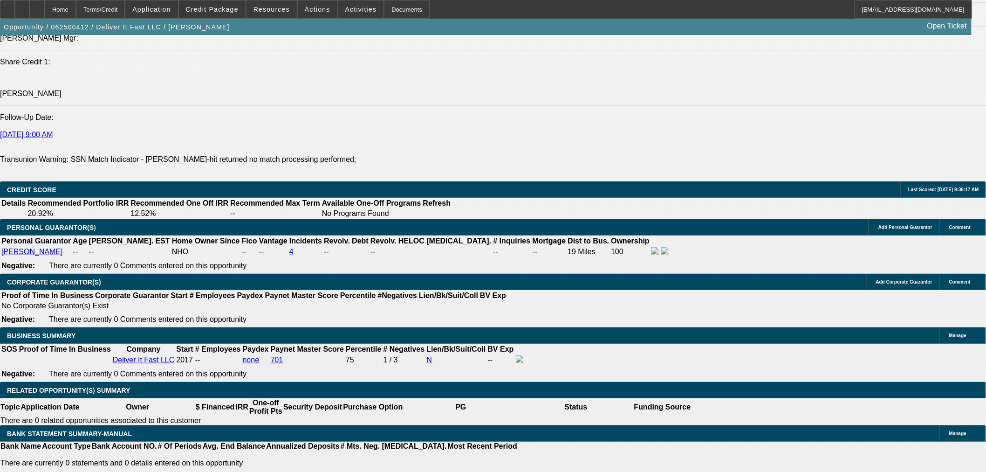
type input "4"
type input "$3,474.00"
type input "$1,737.00"
type input "44"
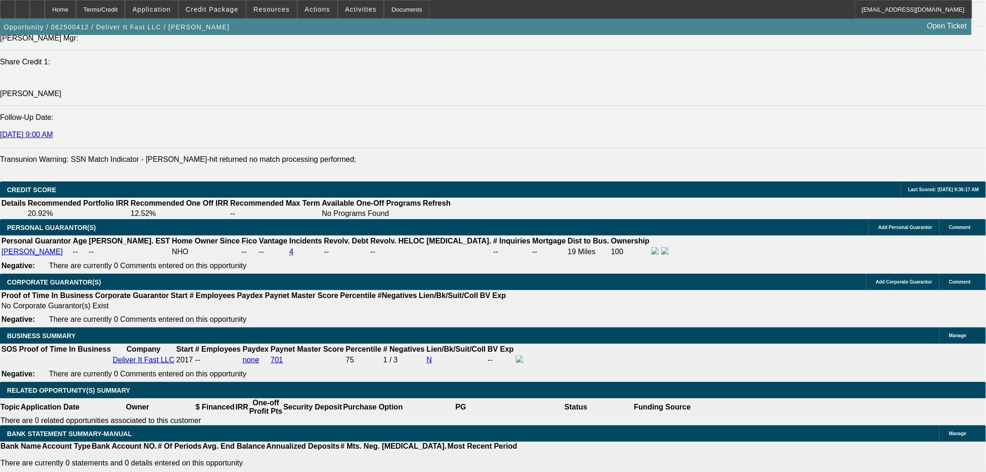
type input "$5,069.42"
type input "$2,534.71"
type input "44"
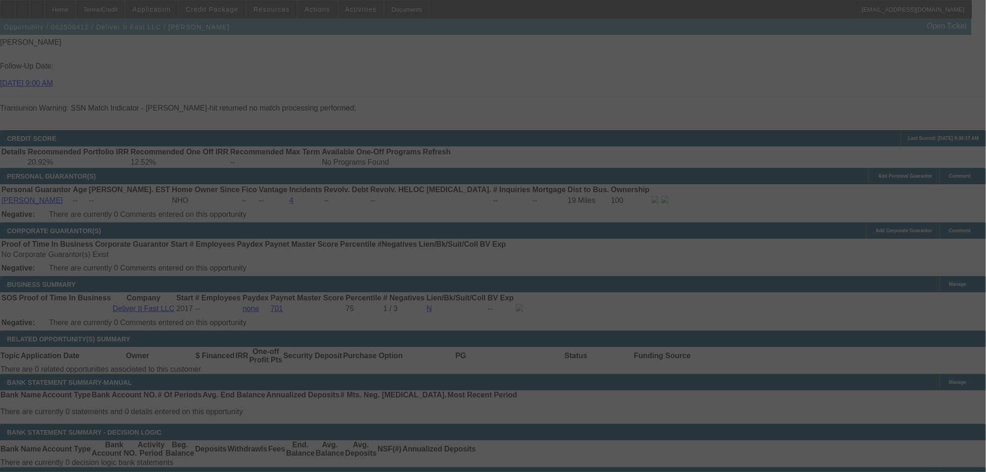
scroll to position [1243, 0]
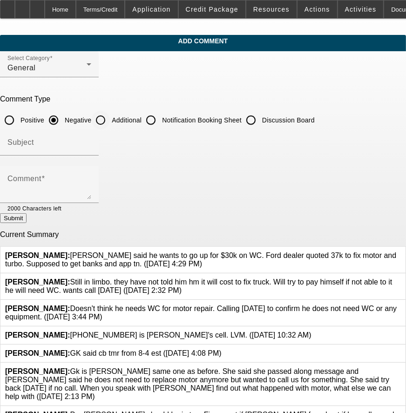
click at [110, 122] on input "Additional" at bounding box center [100, 120] width 19 height 19
radio input "true"
drag, startPoint x: 98, startPoint y: 166, endPoint x: 99, endPoint y: 153, distance: 13.6
click at [91, 166] on div "Comment" at bounding box center [49, 184] width 84 height 37
click at [99, 156] on div at bounding box center [49, 161] width 99 height 10
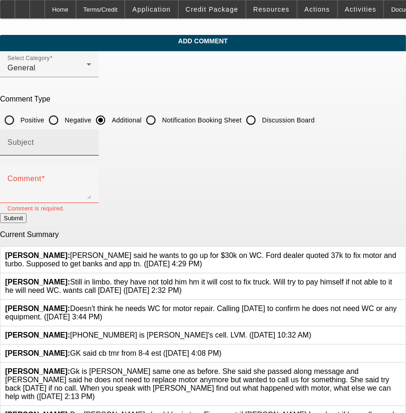
click at [91, 145] on input "Subject" at bounding box center [49, 146] width 84 height 11
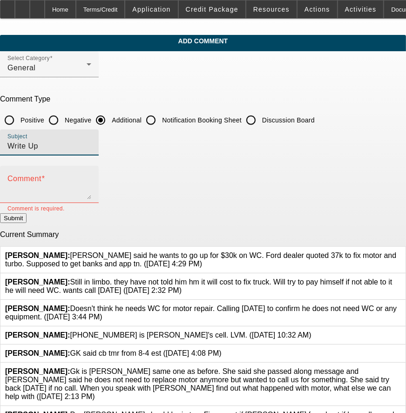
type input "Write Up"
click at [83, 182] on textarea "Comment" at bounding box center [49, 188] width 84 height 22
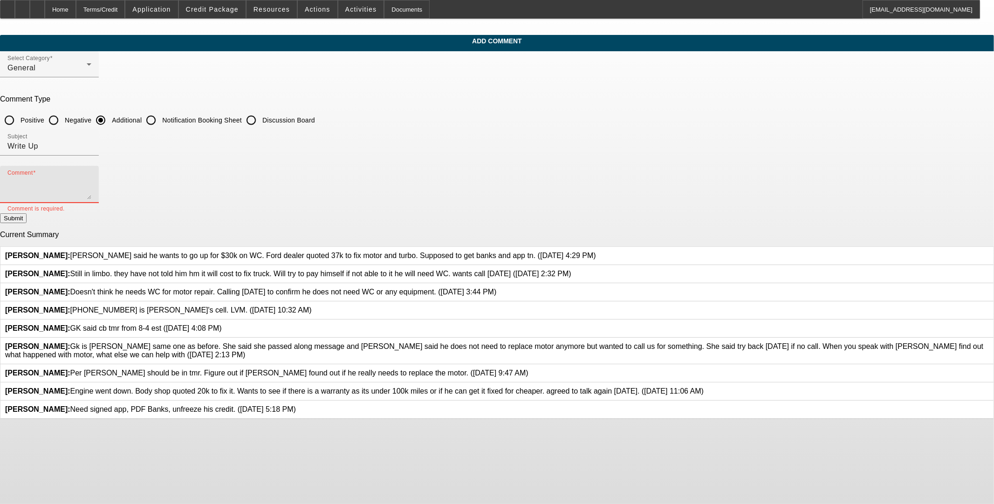
click at [91, 180] on textarea "Comment" at bounding box center [49, 188] width 84 height 22
type textarea "Customer is looking to secure working capital for repairs on his equipment. Ple…"
click at [27, 215] on button "Submit" at bounding box center [13, 218] width 27 height 10
radio input "true"
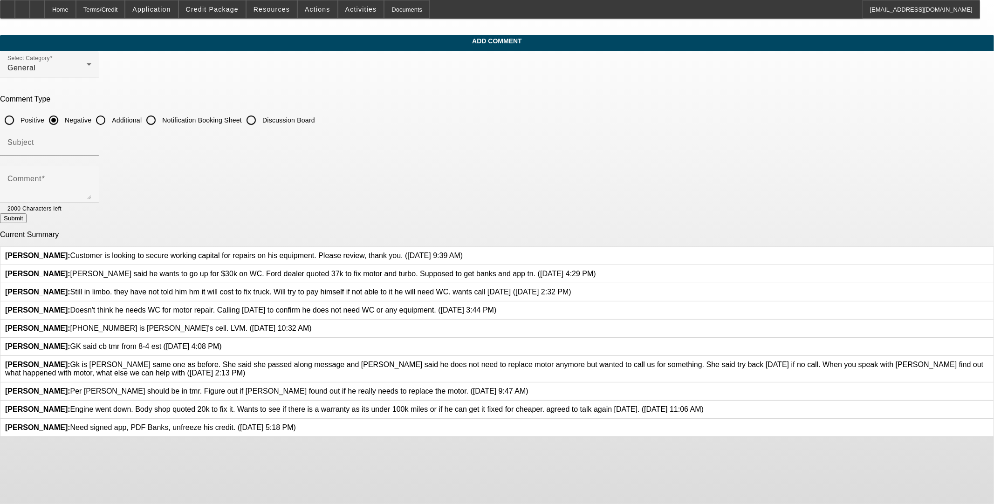
click at [296, 413] on icon at bounding box center [296, 424] width 0 height 0
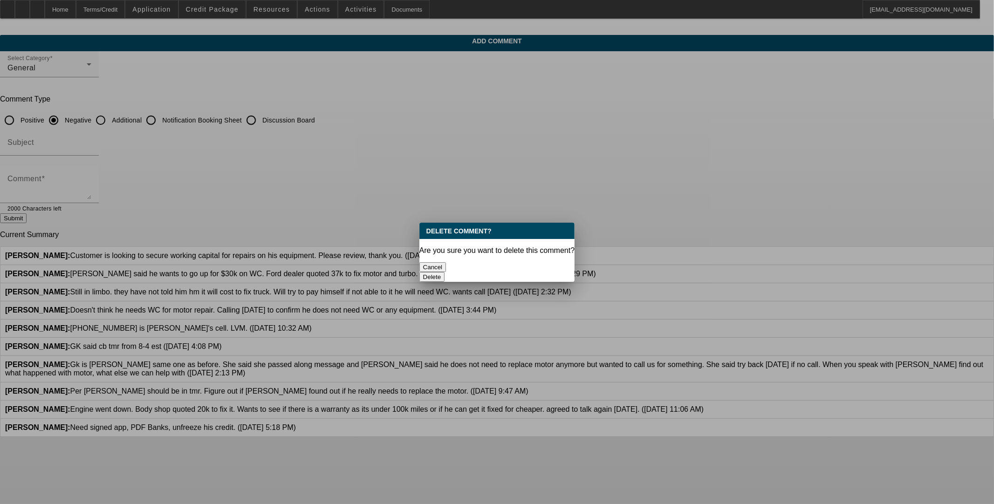
click at [413, 272] on button "Delete" at bounding box center [433, 277] width 26 height 10
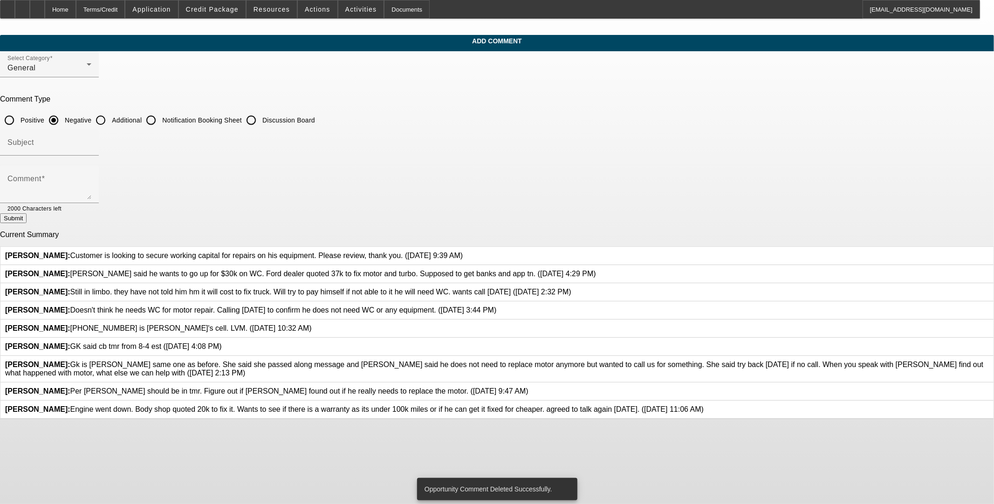
click at [413, 387] on icon at bounding box center [529, 387] width 0 height 0
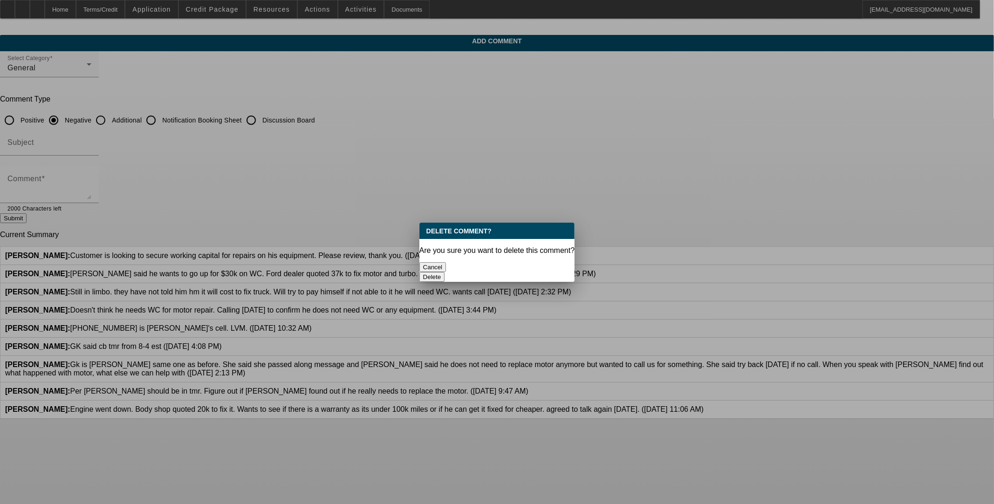
click at [413, 272] on button "Delete" at bounding box center [433, 277] width 26 height 10
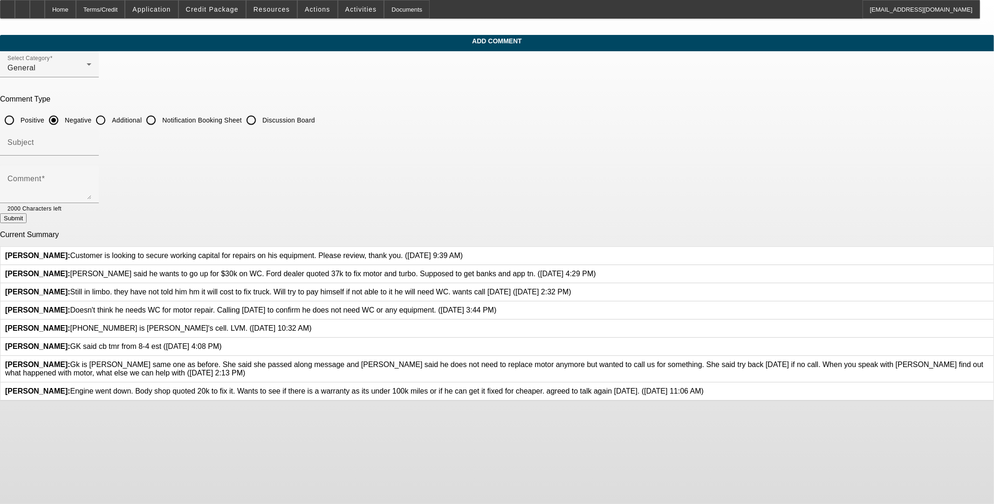
click at [413, 378] on div at bounding box center [989, 369] width 0 height 17
click at [413, 361] on icon at bounding box center [989, 361] width 0 height 0
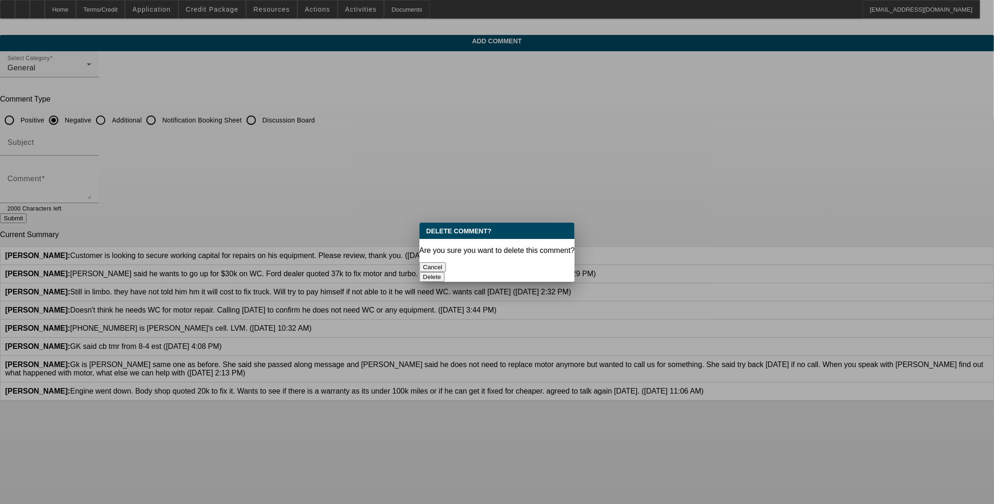
click at [413, 272] on button "Delete" at bounding box center [433, 277] width 26 height 10
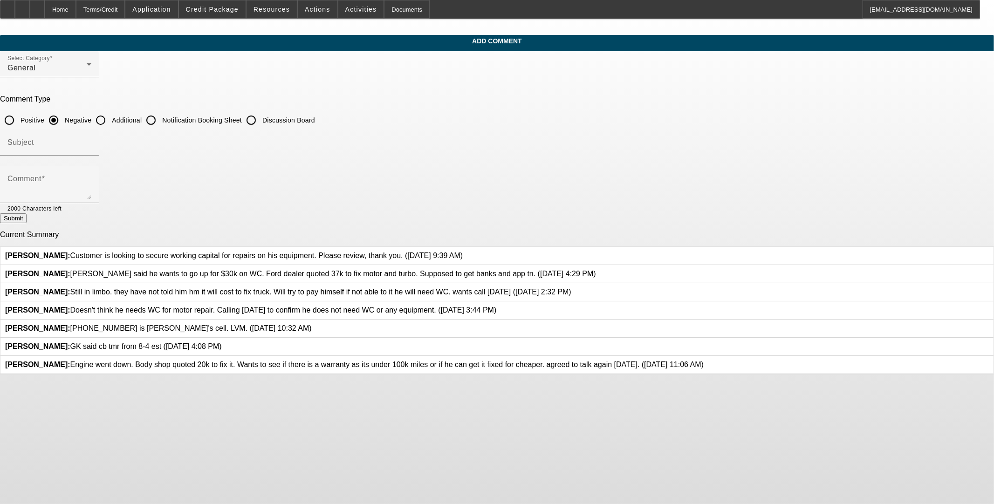
click at [413, 306] on icon at bounding box center [496, 306] width 0 height 0
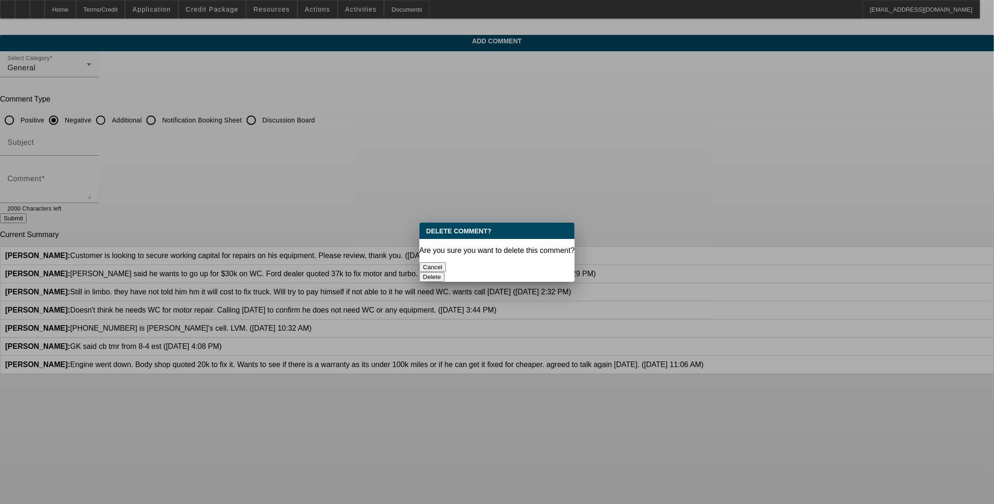
click at [413, 272] on button "Delete" at bounding box center [433, 277] width 26 height 10
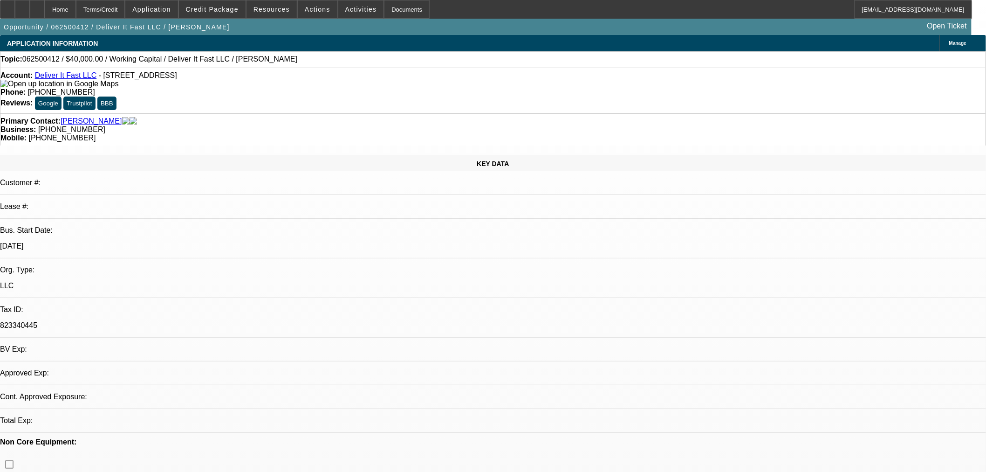
select select "0"
select select "2"
select select "0.1"
select select "4"
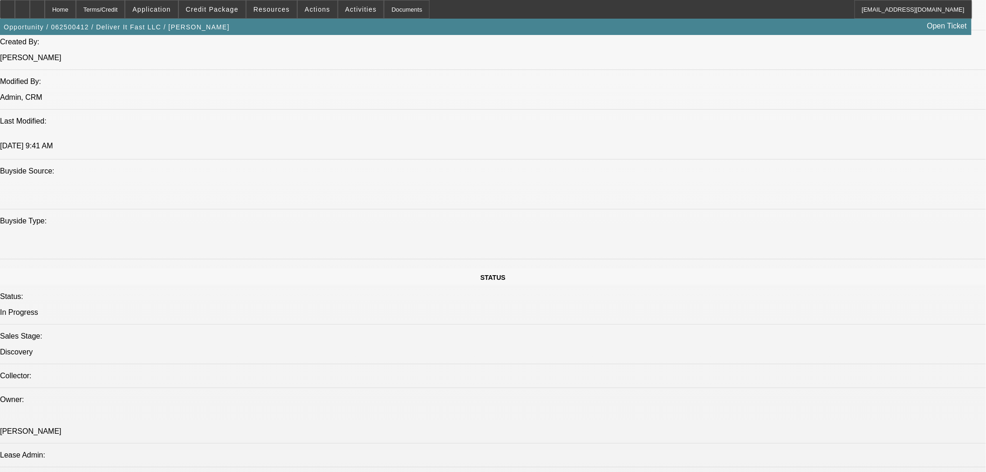
scroll to position [621, 0]
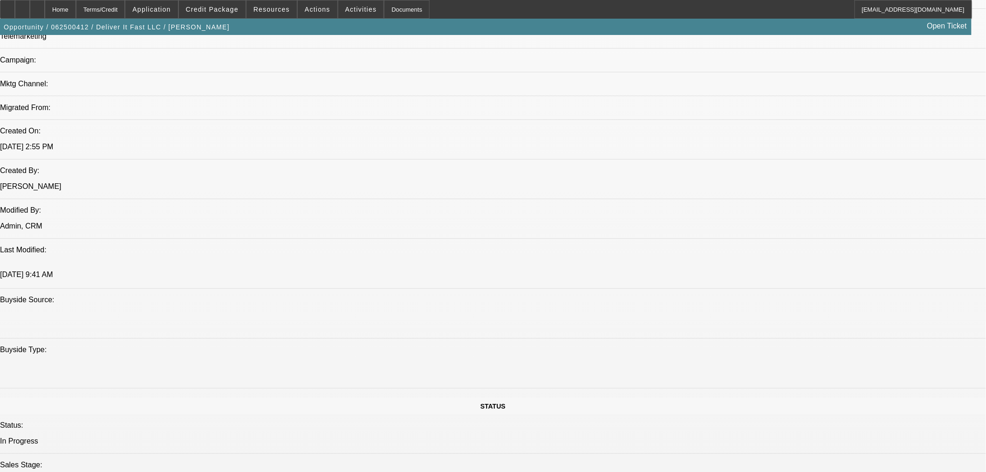
drag, startPoint x: 401, startPoint y: 300, endPoint x: 420, endPoint y: 311, distance: 21.7
drag, startPoint x: 370, startPoint y: 333, endPoint x: 379, endPoint y: 334, distance: 9.0
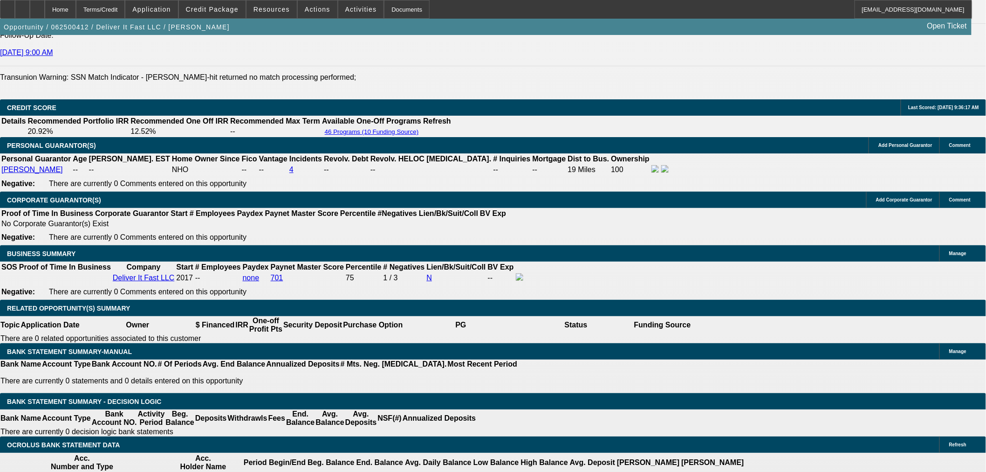
scroll to position [1191, 0]
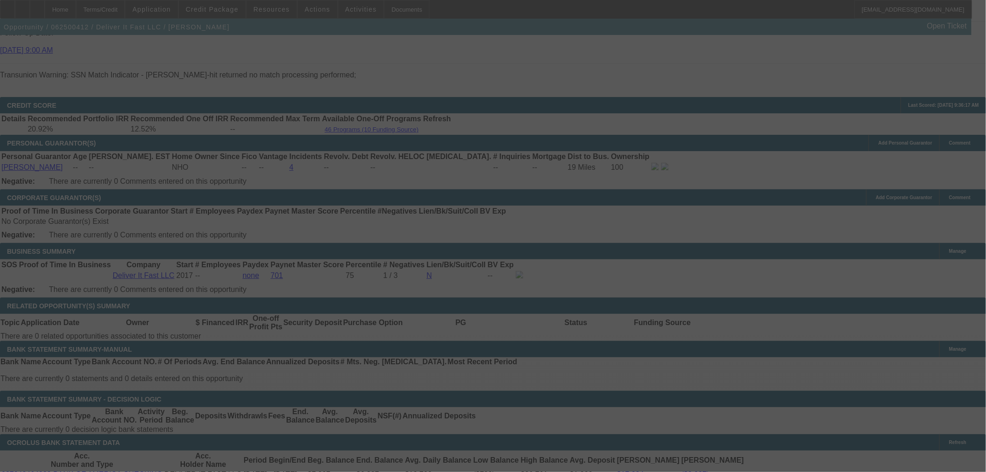
scroll to position [1295, 0]
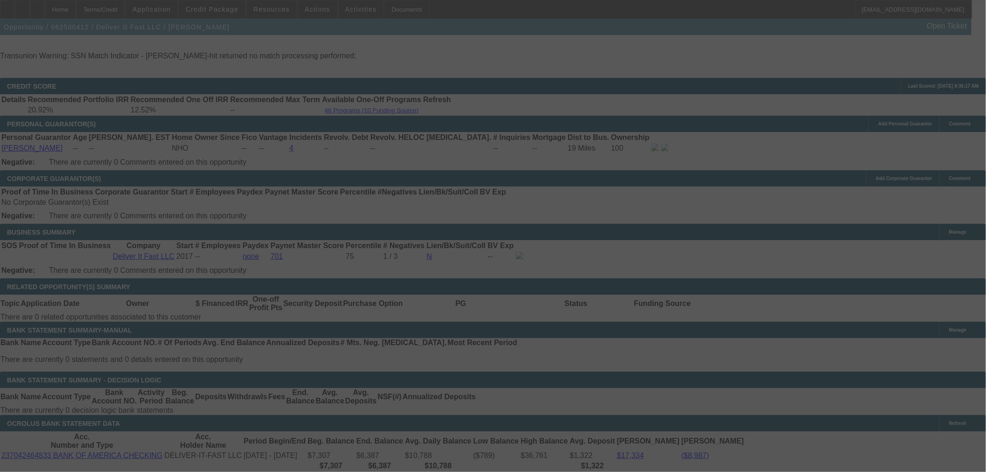
click at [210, 241] on div at bounding box center [493, 236] width 986 height 472
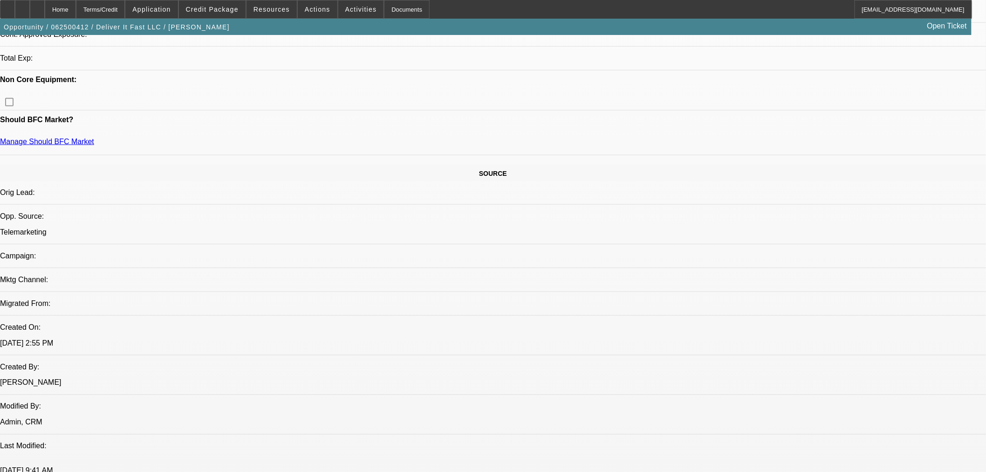
select select "0"
select select "2"
select select "0.1"
select select "4"
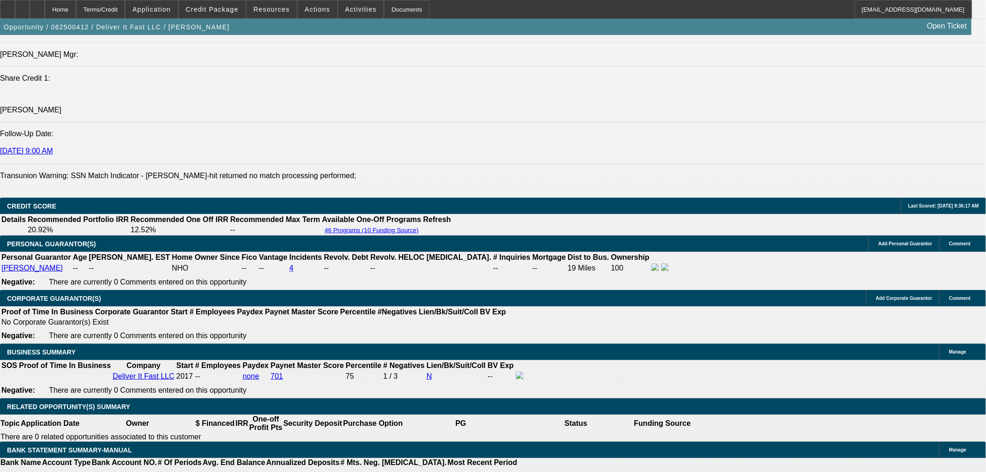
scroll to position [1280, 0]
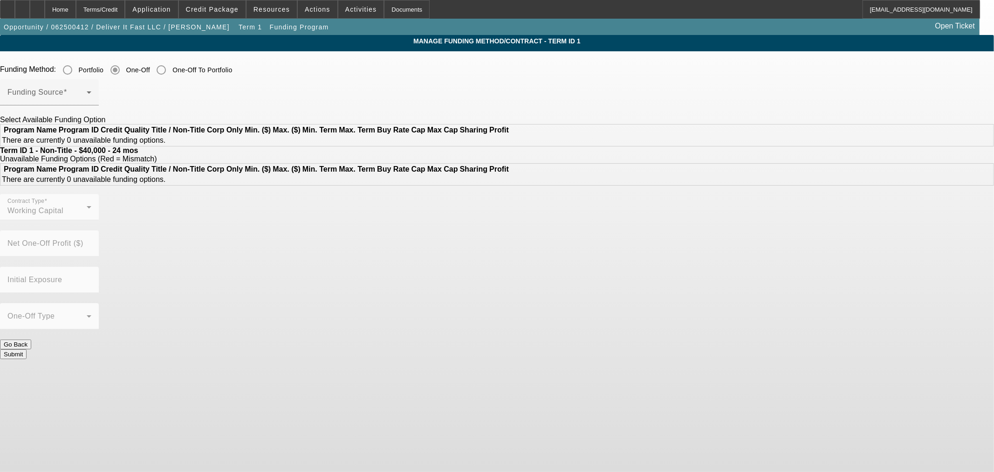
click at [99, 107] on div at bounding box center [49, 110] width 99 height 10
click at [87, 94] on span at bounding box center [46, 95] width 79 height 11
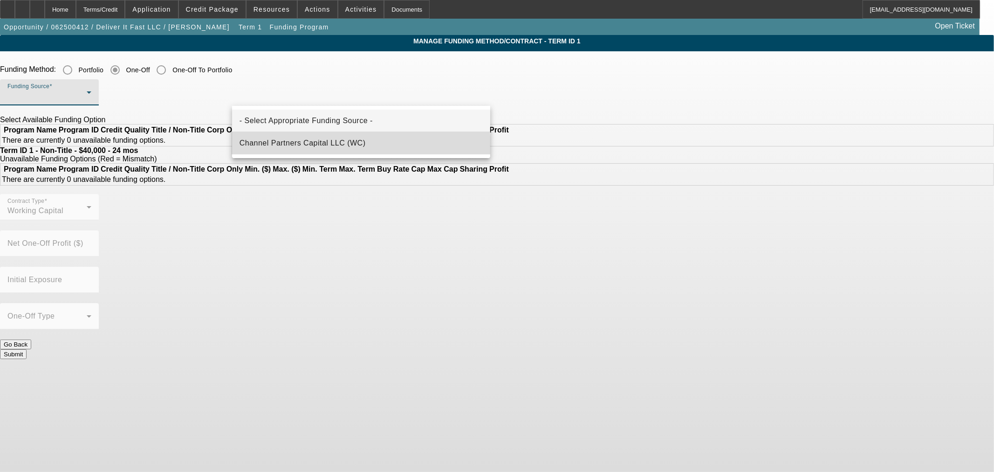
click at [304, 148] on span "Channel Partners Capital LLC (WC)" at bounding box center [303, 143] width 126 height 11
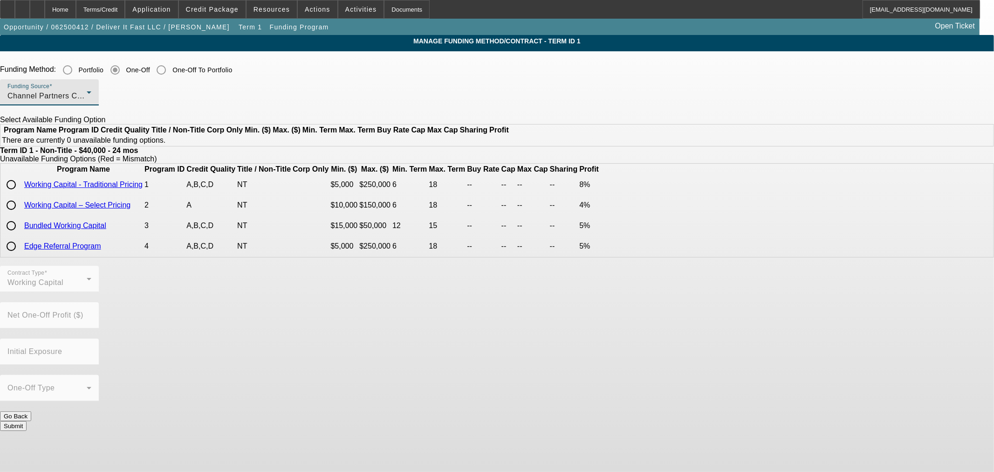
click at [21, 194] on input "radio" at bounding box center [11, 184] width 19 height 19
radio input "true"
click at [27, 421] on button "Submit" at bounding box center [13, 426] width 27 height 10
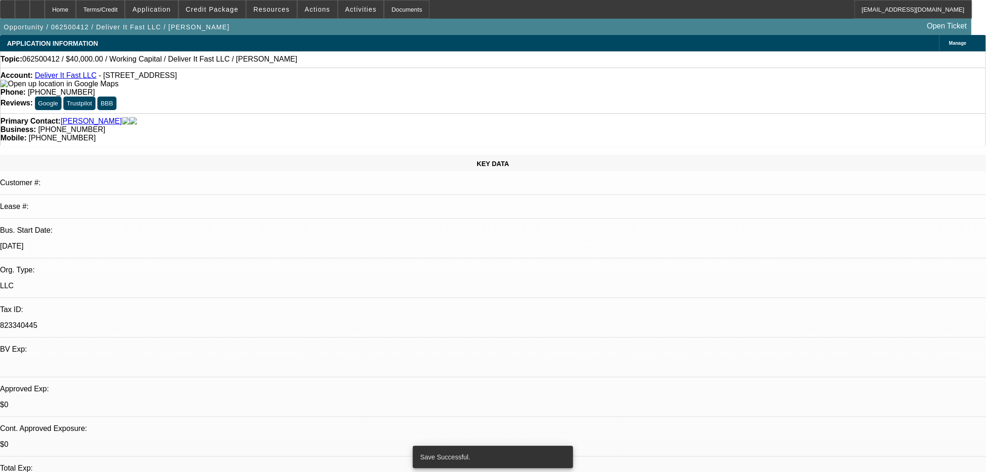
select select "0"
select select "2"
select select "0.1"
select select "4"
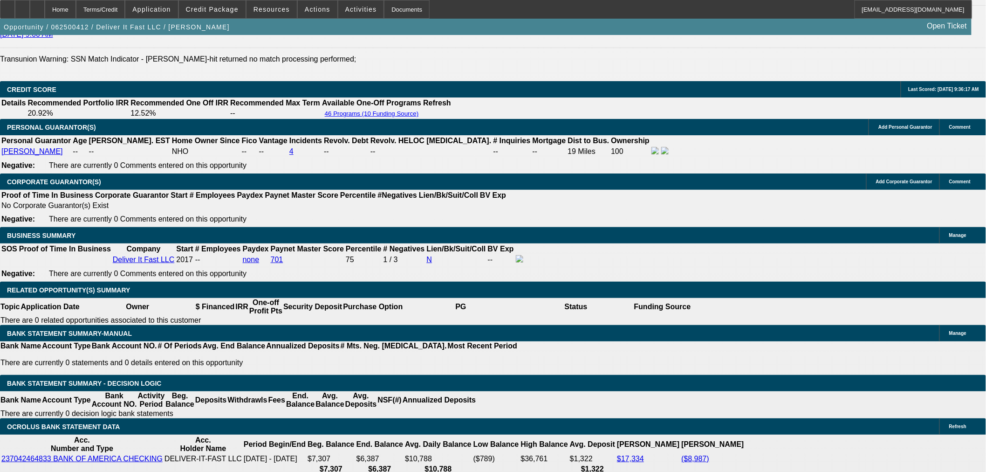
scroll to position [1295, 0]
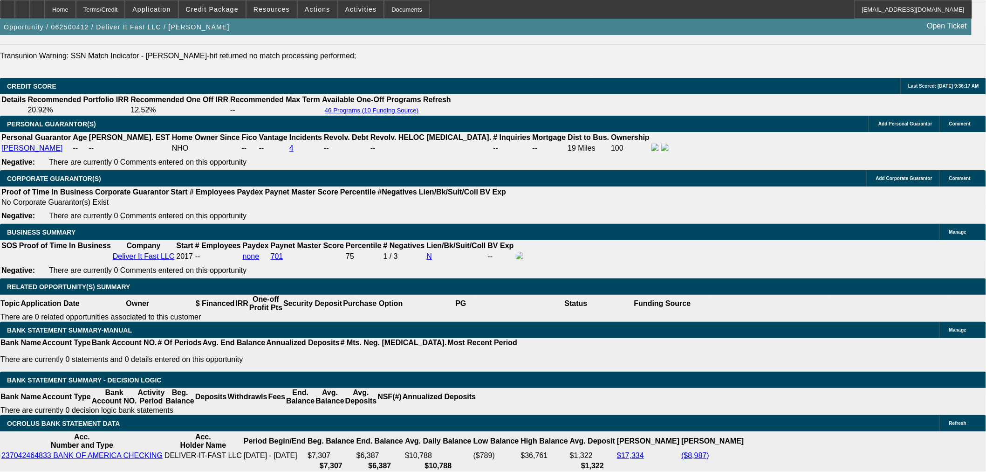
type input "UNKNOWN"
type input "5"
type input "$3,509.72"
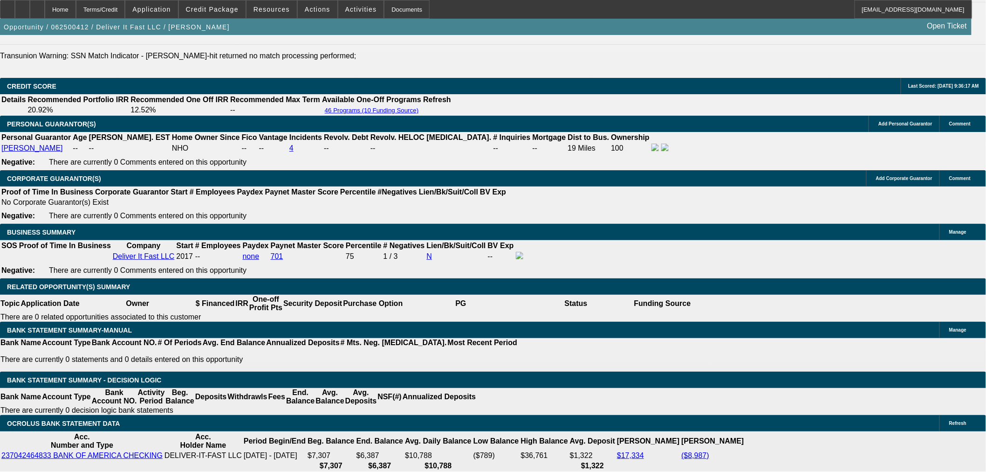
type input "$1,754.86"
type input "58"
type input "$5,704.04"
type input "$2,852.02"
type input "58"
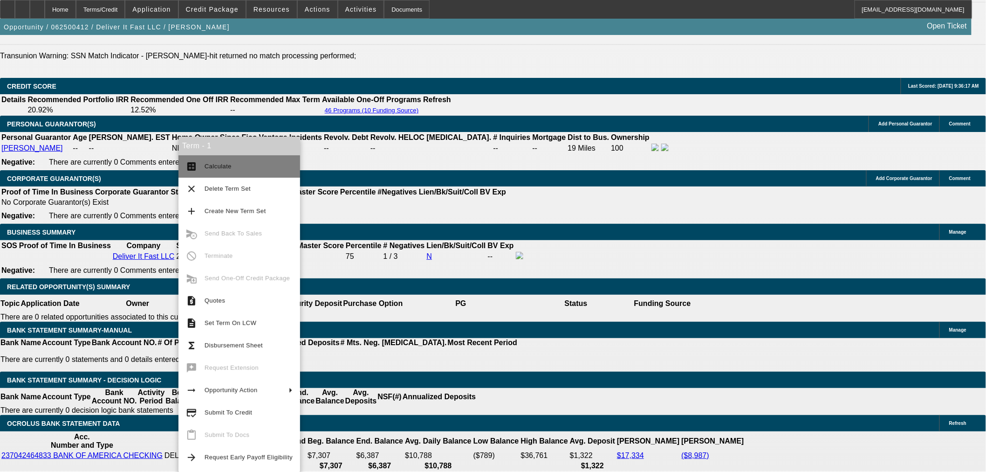
click at [221, 157] on button "calculate Calculate" at bounding box center [240, 166] width 122 height 22
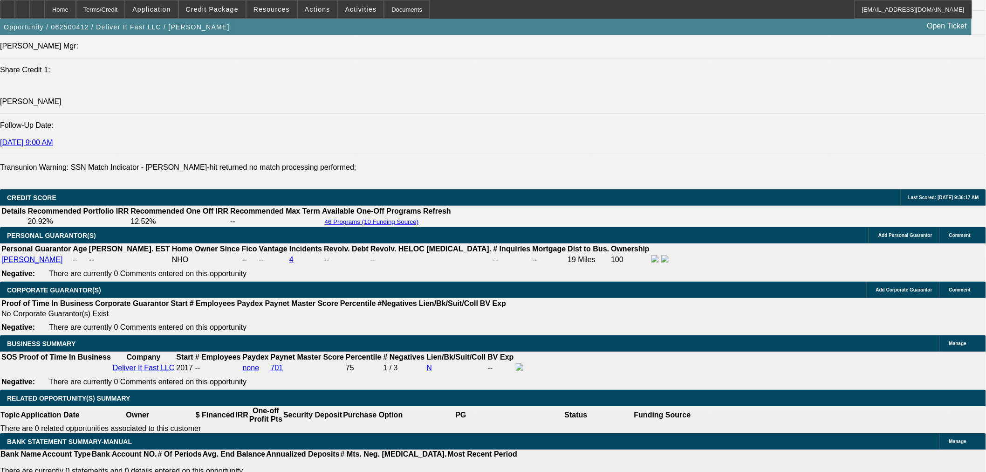
scroll to position [1036, 0]
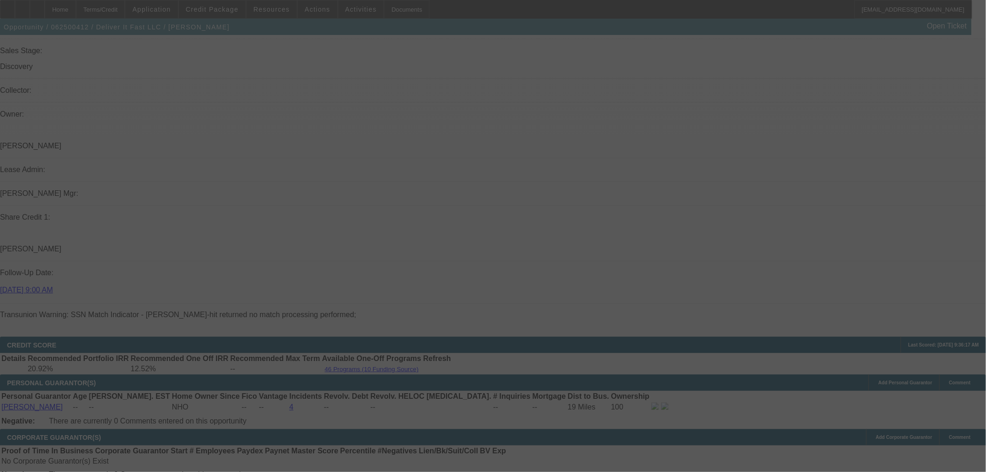
select select "0"
select select "2"
select select "0.1"
select select "4"
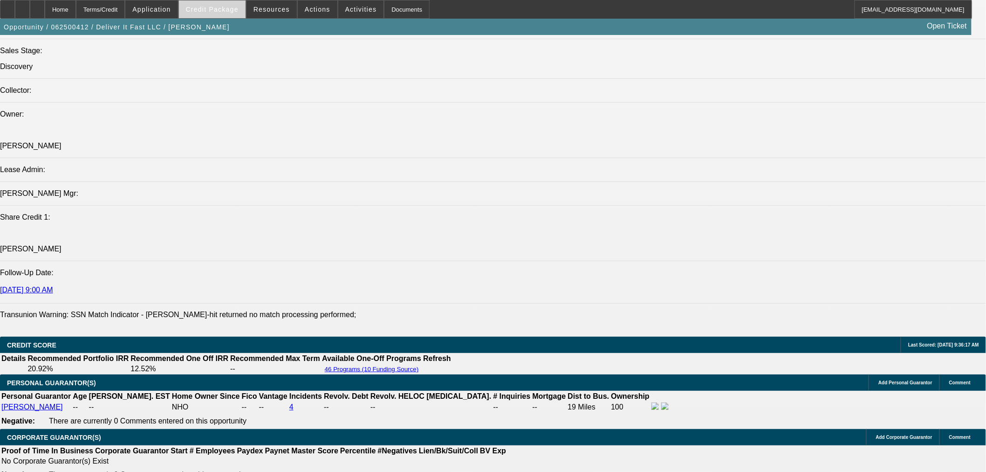
click at [219, 12] on button "Credit Package" at bounding box center [212, 9] width 67 height 18
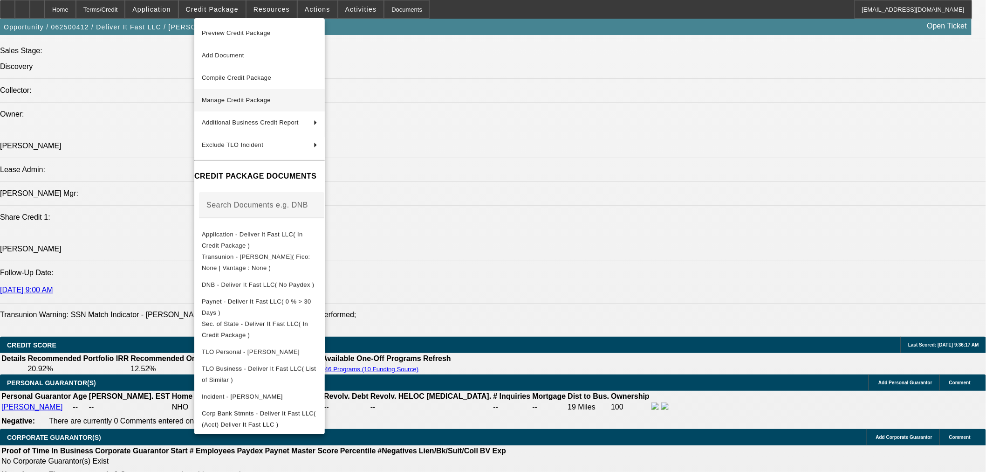
click at [229, 93] on button "Manage Credit Package" at bounding box center [259, 100] width 131 height 22
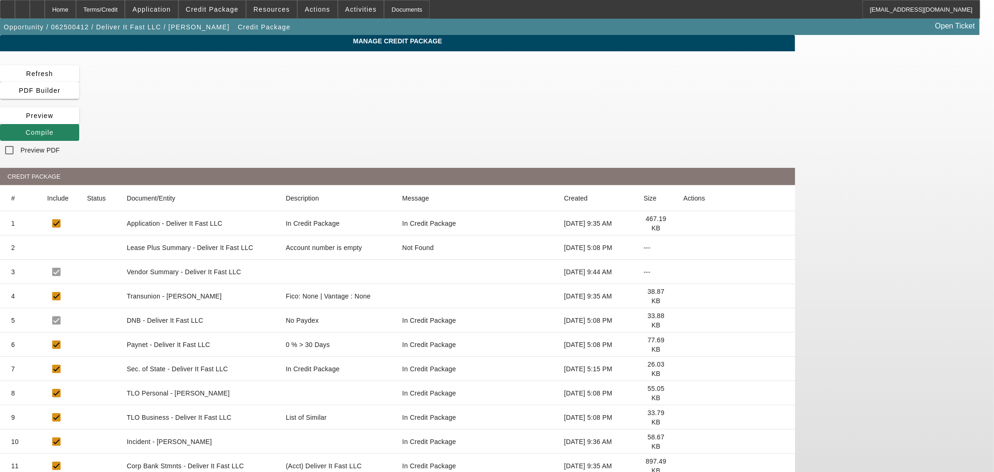
click at [683, 296] on icon at bounding box center [683, 296] width 0 height 0
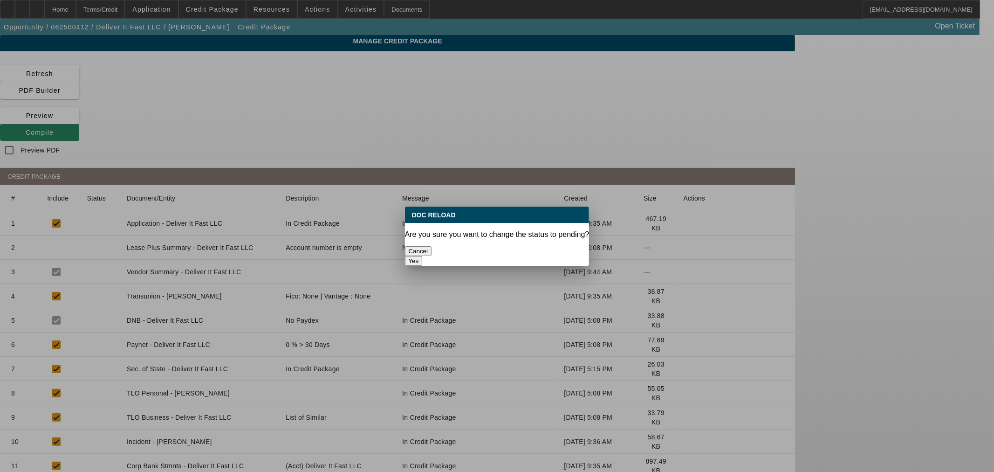
click at [423, 256] on button "Yes" at bounding box center [414, 261] width 18 height 10
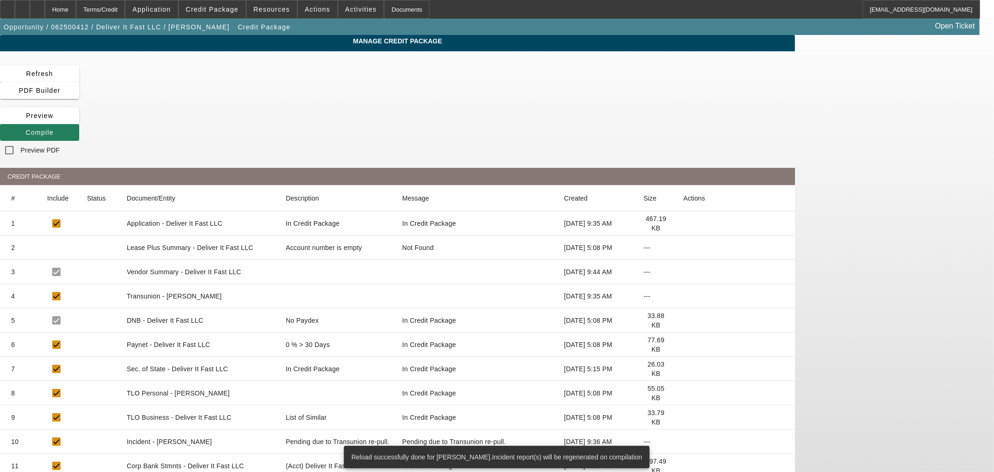
click at [79, 121] on span at bounding box center [39, 132] width 79 height 22
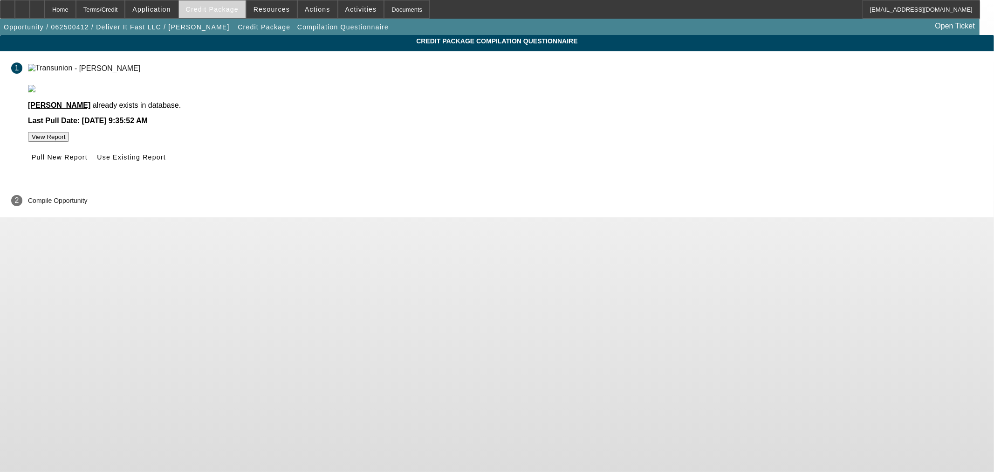
click at [234, 10] on span "Credit Package" at bounding box center [212, 9] width 53 height 7
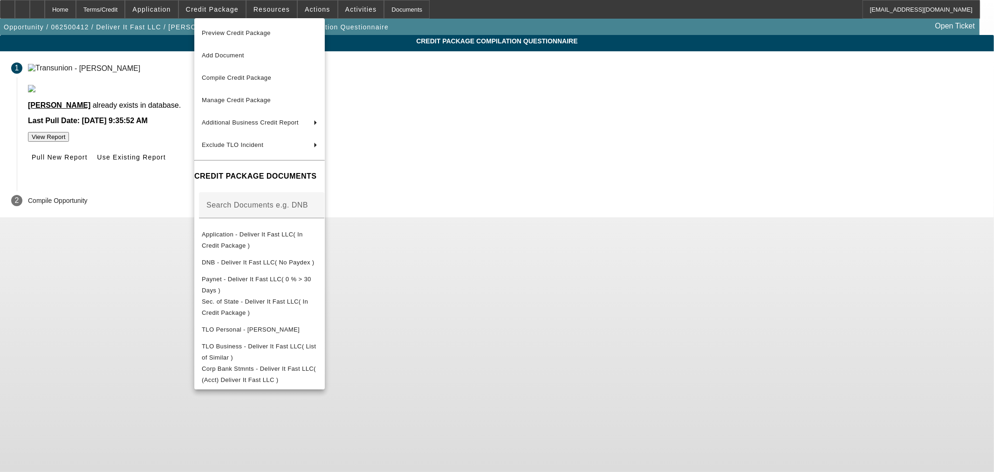
click at [489, 231] on div at bounding box center [497, 236] width 994 height 472
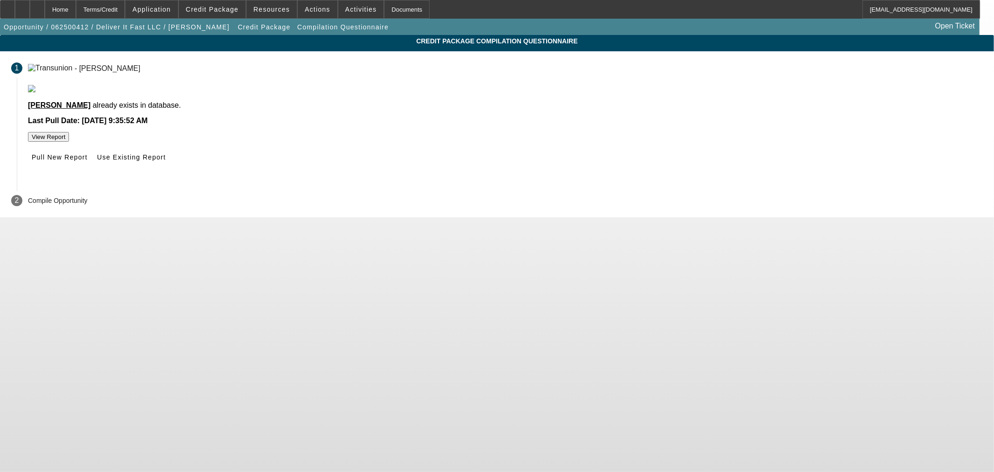
click at [69, 142] on button "View Report" at bounding box center [48, 137] width 41 height 10
click at [91, 168] on span at bounding box center [59, 157] width 63 height 22
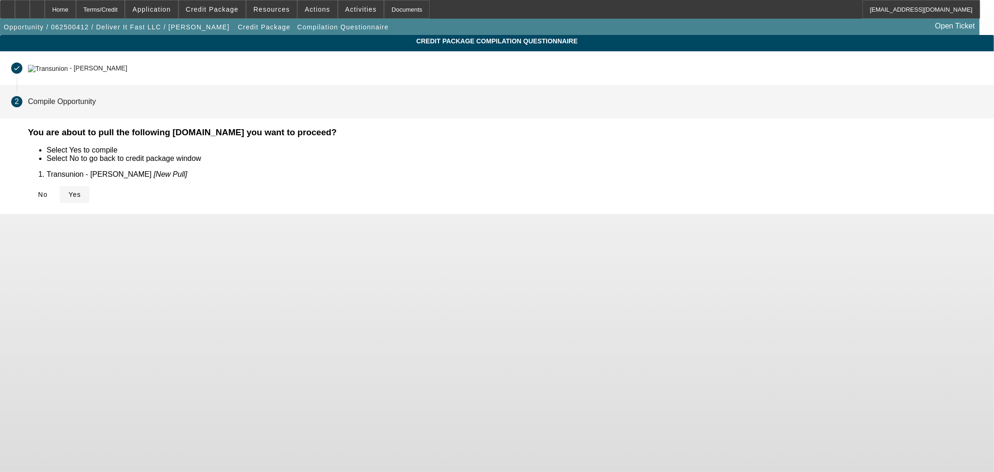
click at [90, 190] on span at bounding box center [75, 194] width 30 height 22
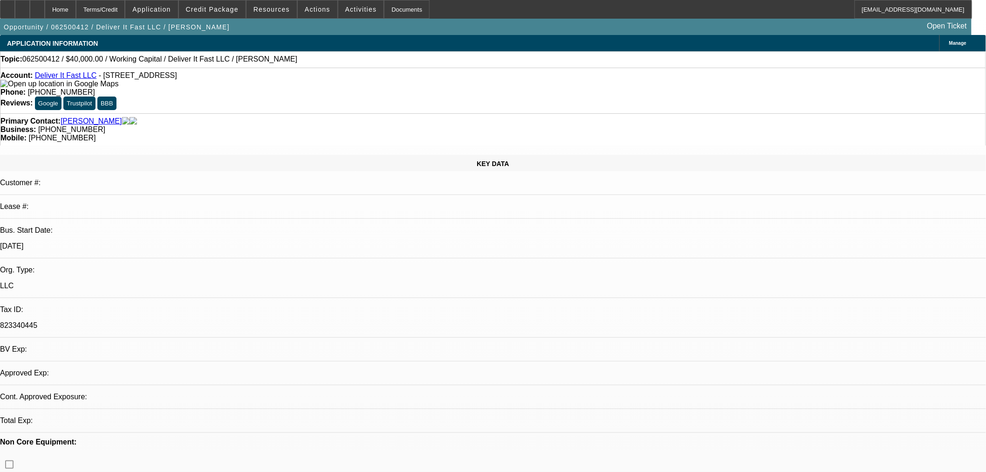
select select "0"
select select "2"
select select "0.1"
select select "4"
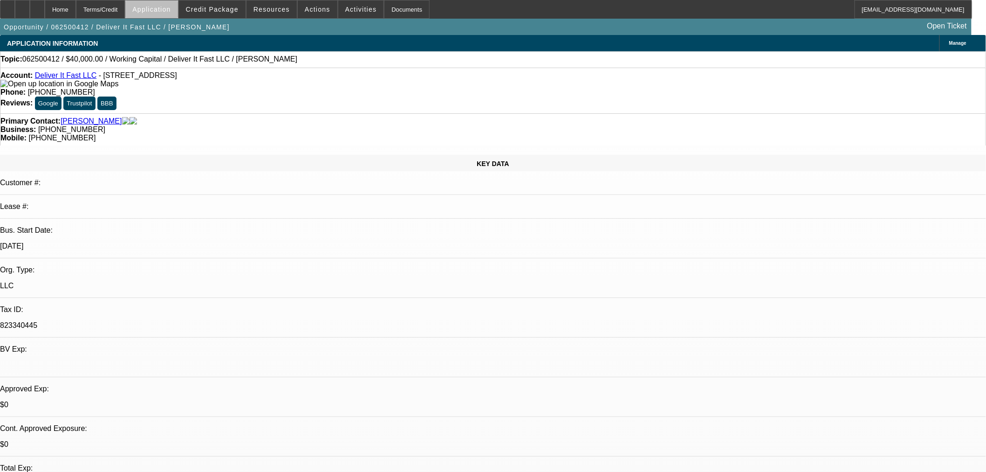
click at [178, 14] on span at bounding box center [151, 9] width 52 height 22
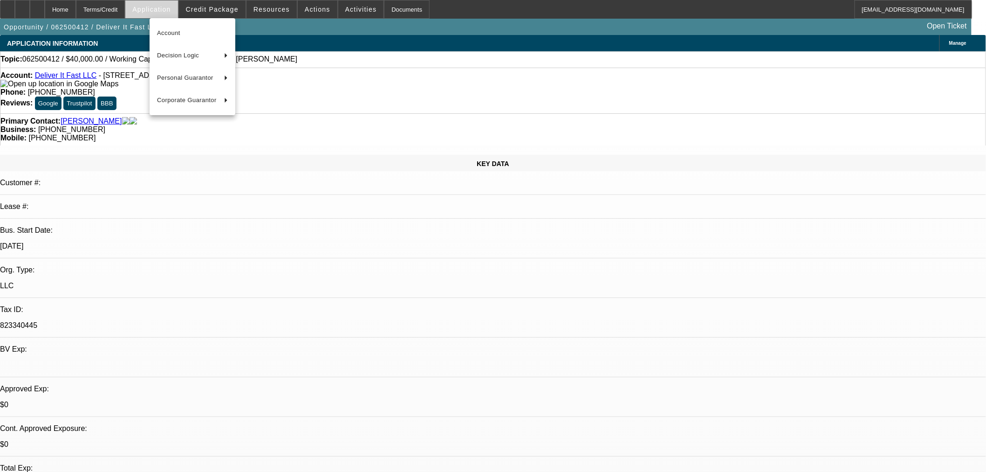
click at [227, 7] on div at bounding box center [493, 236] width 986 height 472
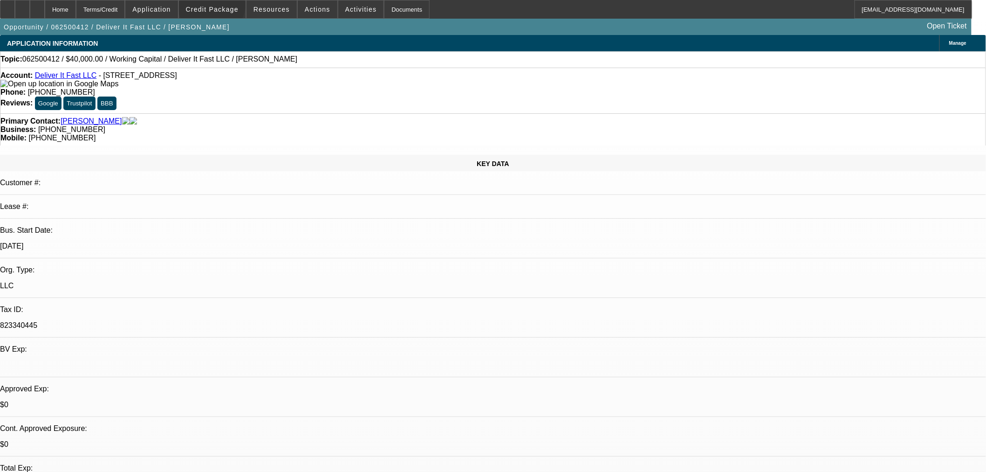
click at [227, 7] on span "Credit Package" at bounding box center [212, 9] width 53 height 7
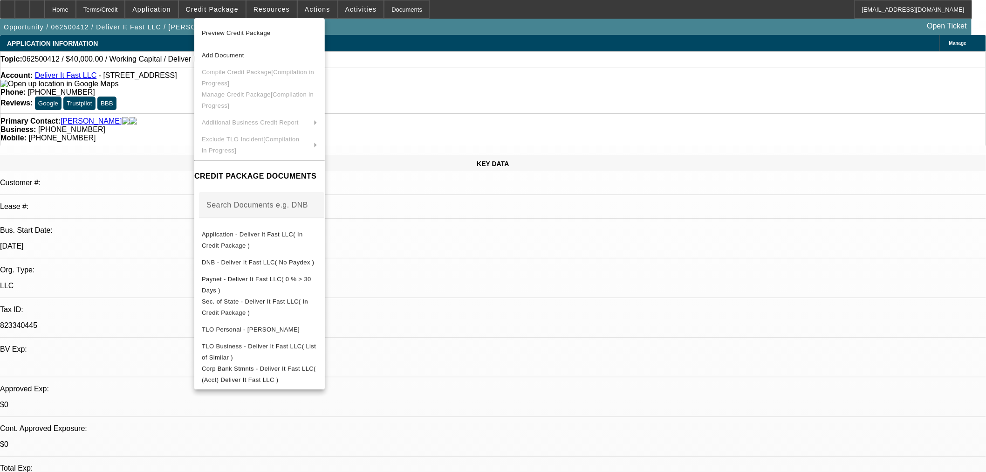
click at [62, 8] on div at bounding box center [493, 236] width 986 height 472
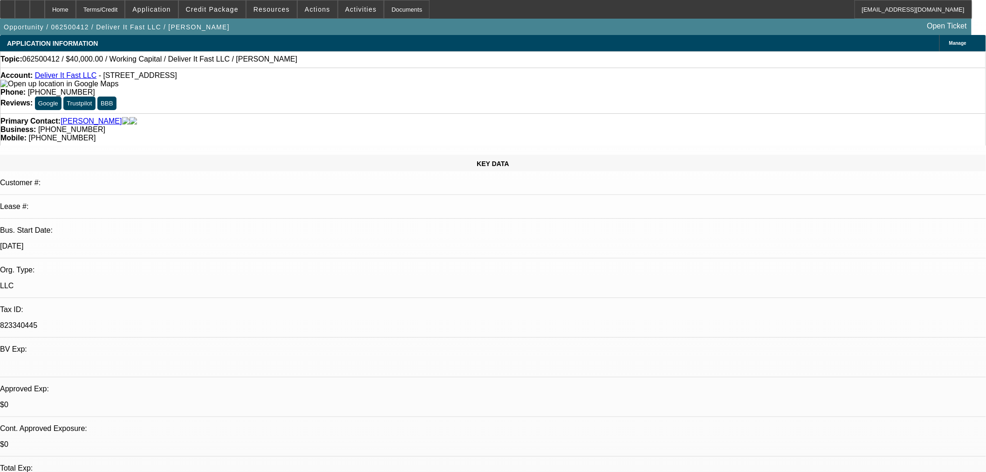
click at [45, 8] on div at bounding box center [37, 9] width 15 height 19
select select "0"
select select "2"
select select "0.1"
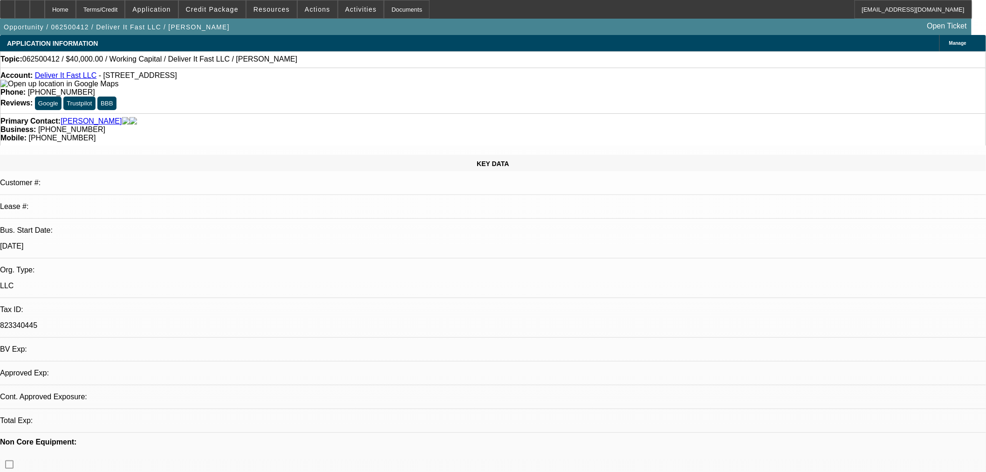
select select "4"
drag, startPoint x: 757, startPoint y: 206, endPoint x: 757, endPoint y: 196, distance: 10.3
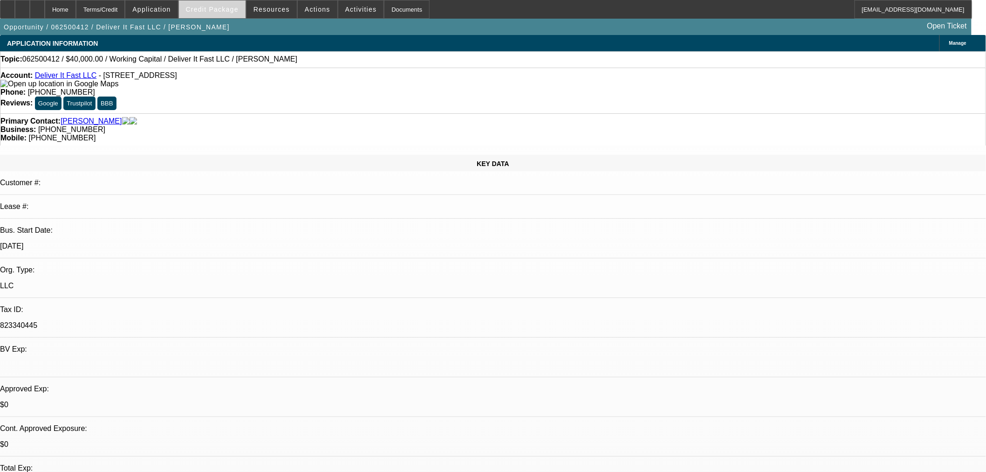
click at [232, 10] on span "Credit Package" at bounding box center [212, 9] width 53 height 7
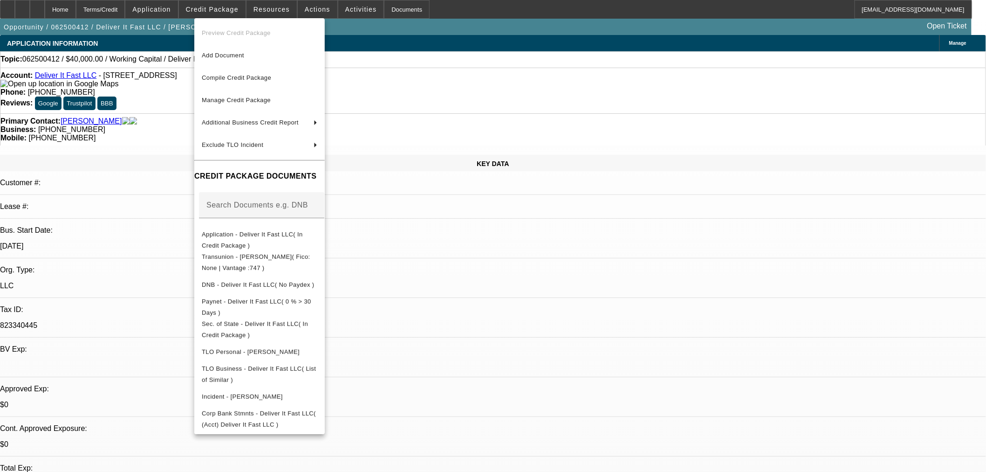
click at [455, 243] on div at bounding box center [493, 236] width 986 height 472
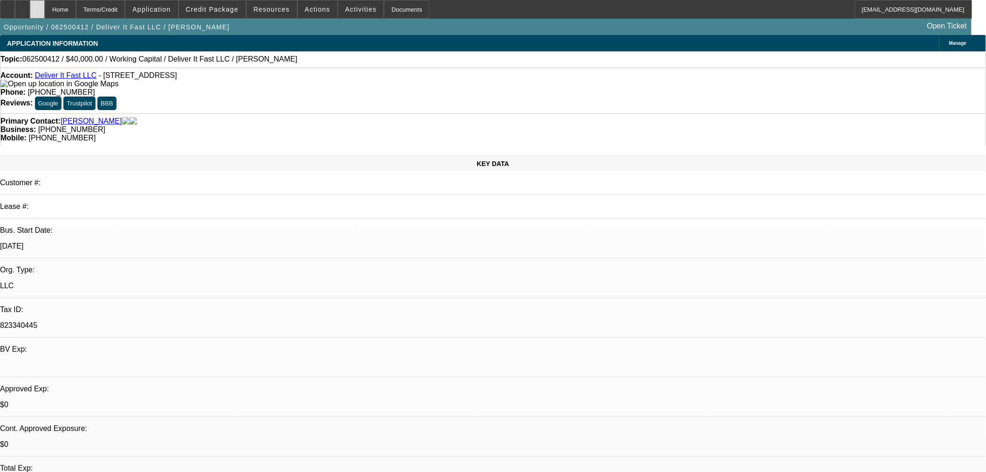
click at [45, 11] on div at bounding box center [37, 9] width 15 height 19
select select "0"
select select "2"
select select "0.1"
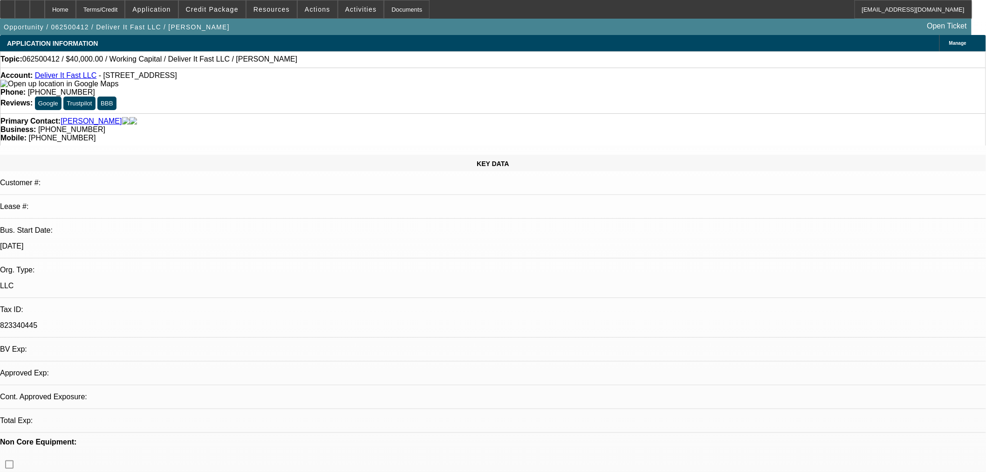
select select "4"
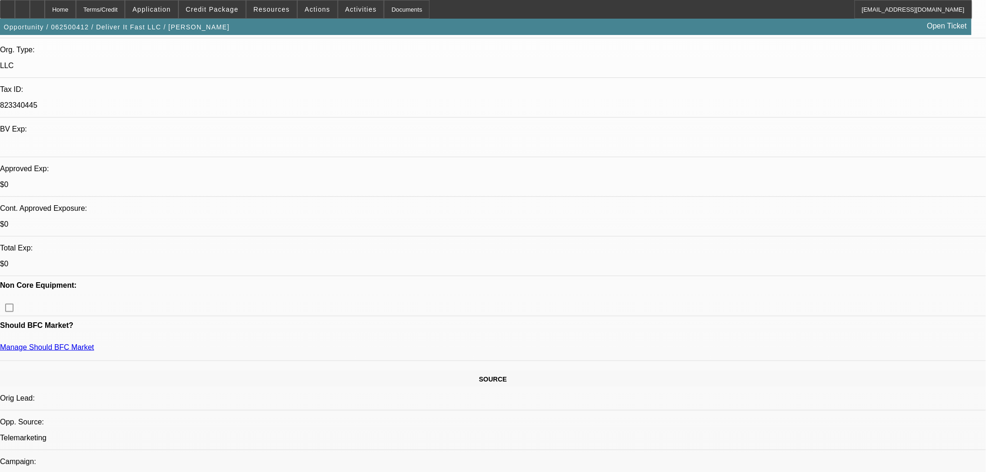
scroll to position [155, 0]
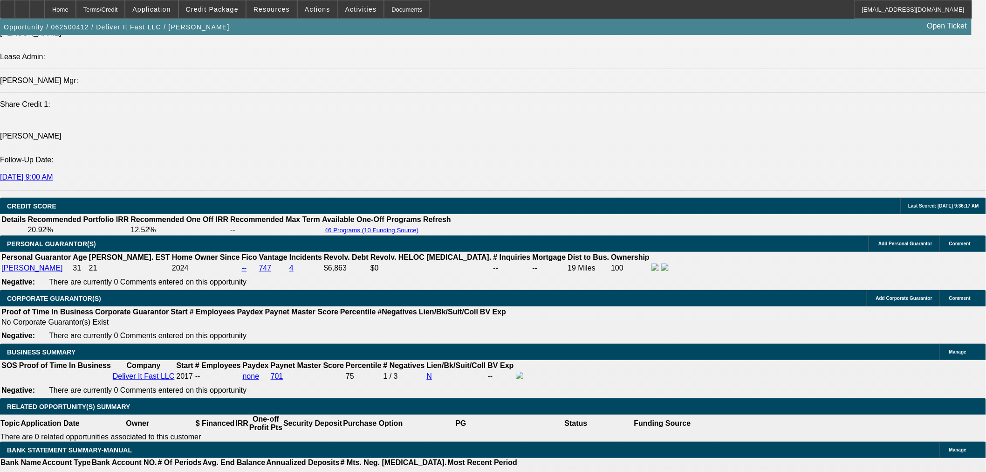
scroll to position [1243, 0]
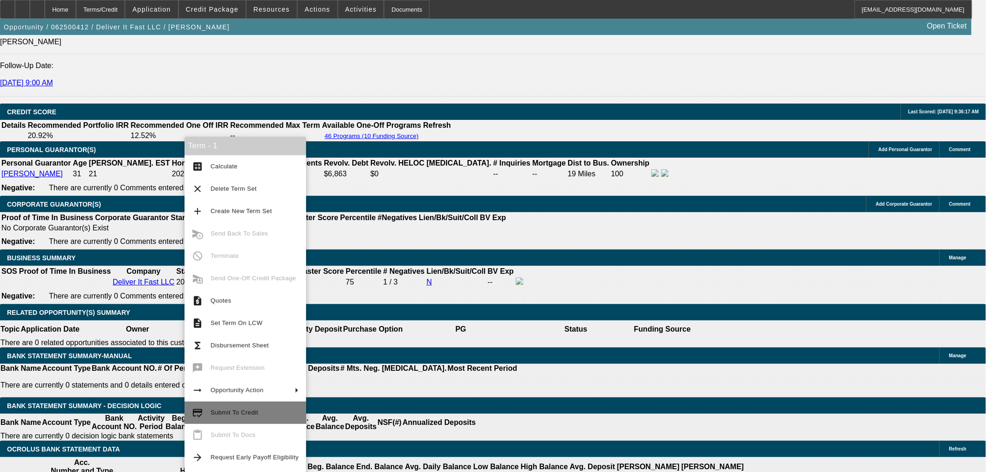
click at [243, 411] on span "Submit To Credit" at bounding box center [235, 412] width 48 height 7
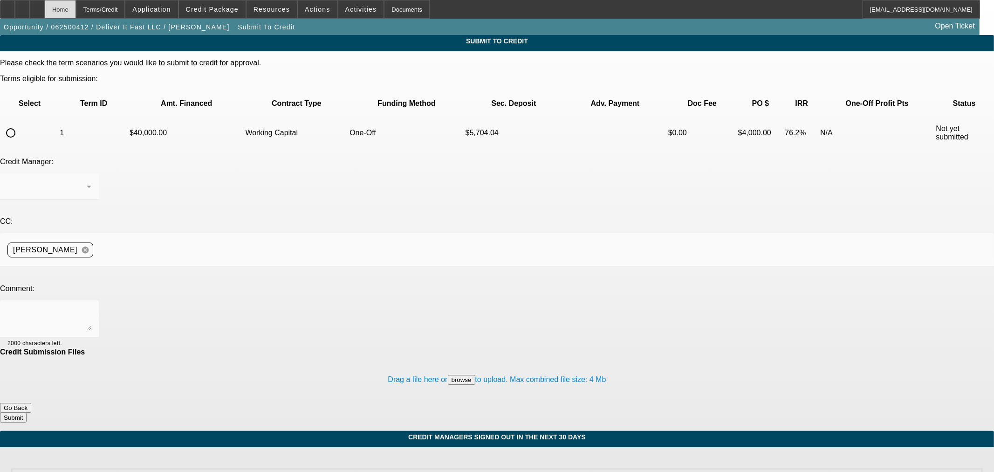
click at [76, 12] on div "Home" at bounding box center [60, 9] width 31 height 19
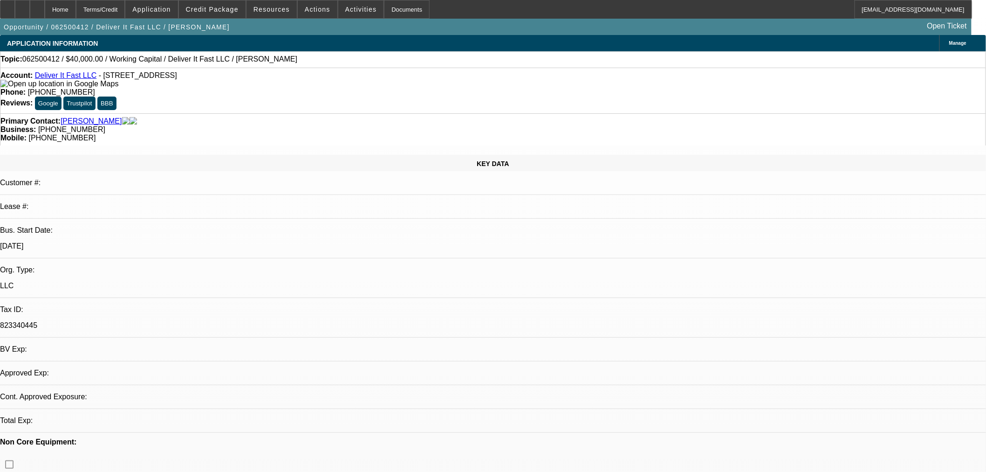
select select "0"
select select "2"
select select "0.1"
select select "4"
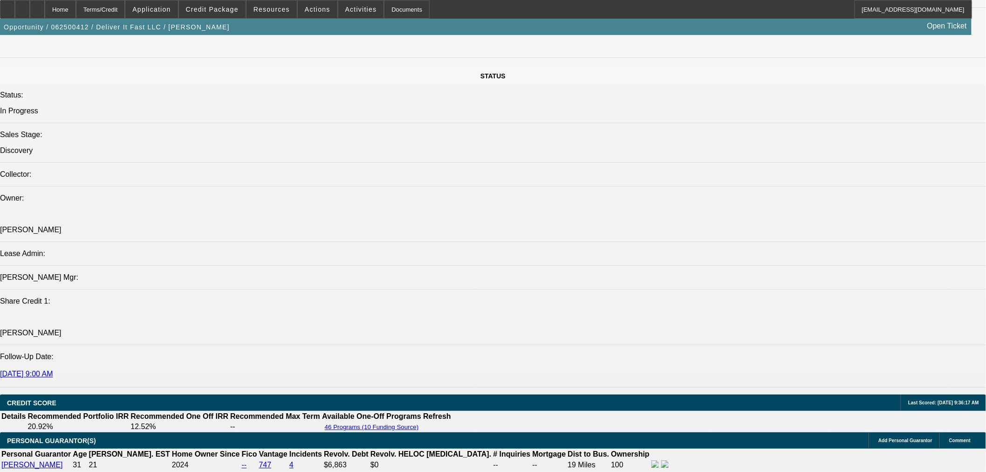
scroll to position [1191, 0]
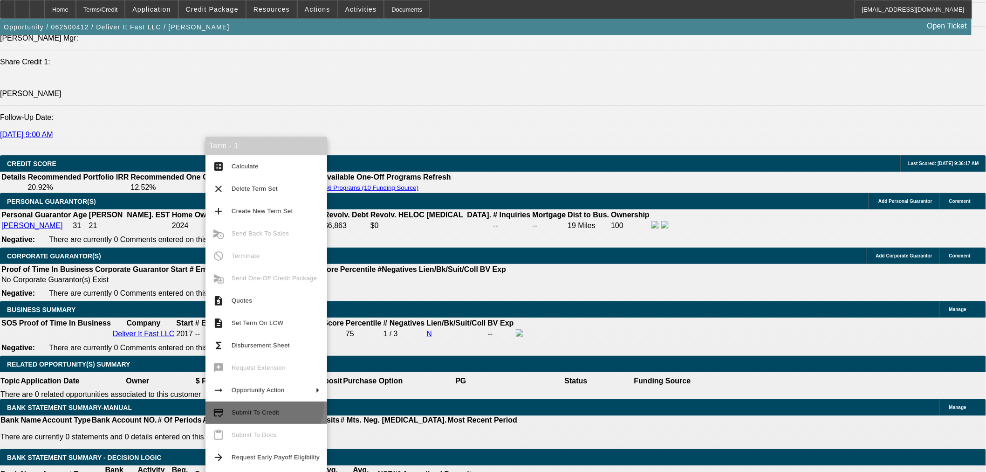
click at [258, 404] on button "credit_score Submit To Credit" at bounding box center [267, 412] width 122 height 22
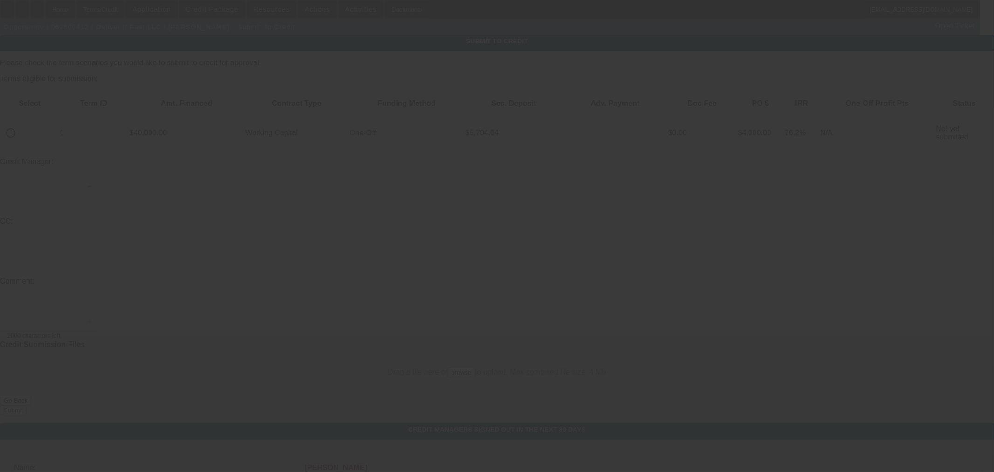
click at [406, 345] on div at bounding box center [497, 236] width 994 height 472
click at [407, 345] on div at bounding box center [497, 236] width 994 height 472
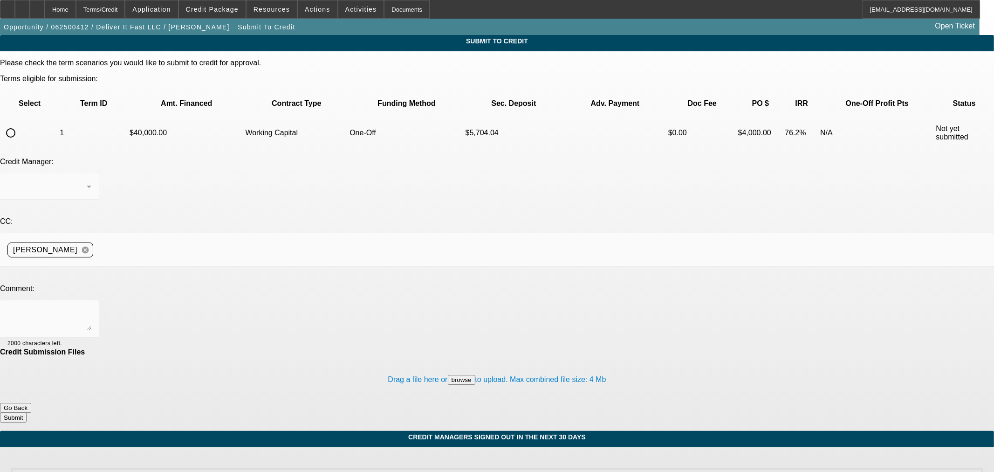
click at [421, 356] on div "Drag a file here or browse to upload. Max combined file size: 4 Mb" at bounding box center [497, 379] width 994 height 47
click at [31, 403] on button "Go Back" at bounding box center [15, 408] width 31 height 10
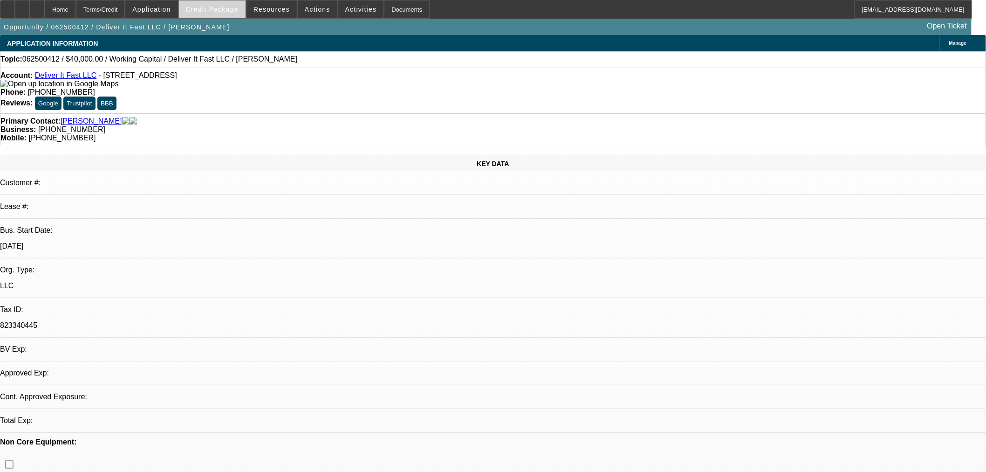
select select "0"
select select "2"
select select "0.1"
select select "4"
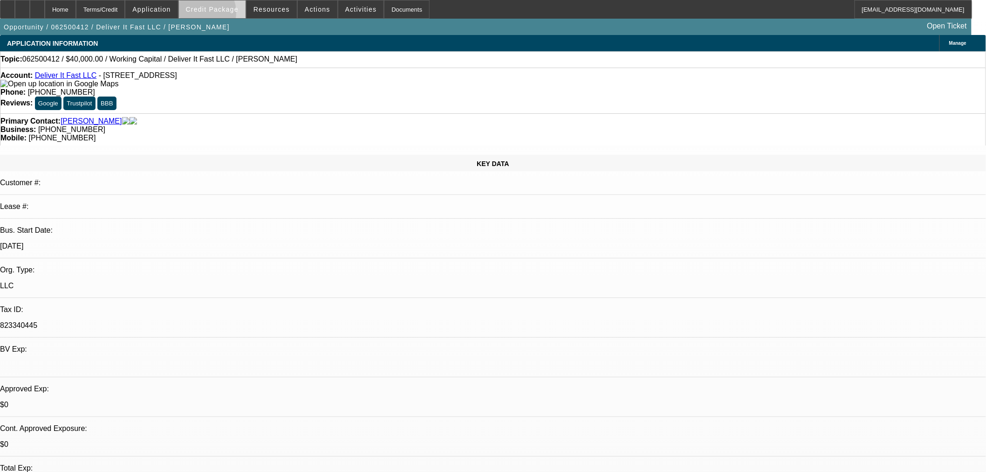
click at [213, 14] on span at bounding box center [212, 9] width 67 height 22
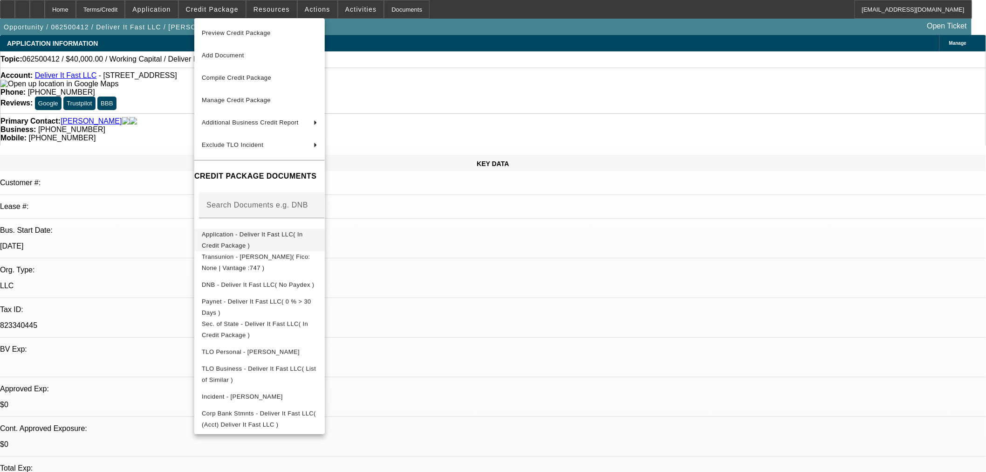
click at [263, 245] on button "Application - Deliver It Fast LLC( In Credit Package )" at bounding box center [259, 239] width 131 height 22
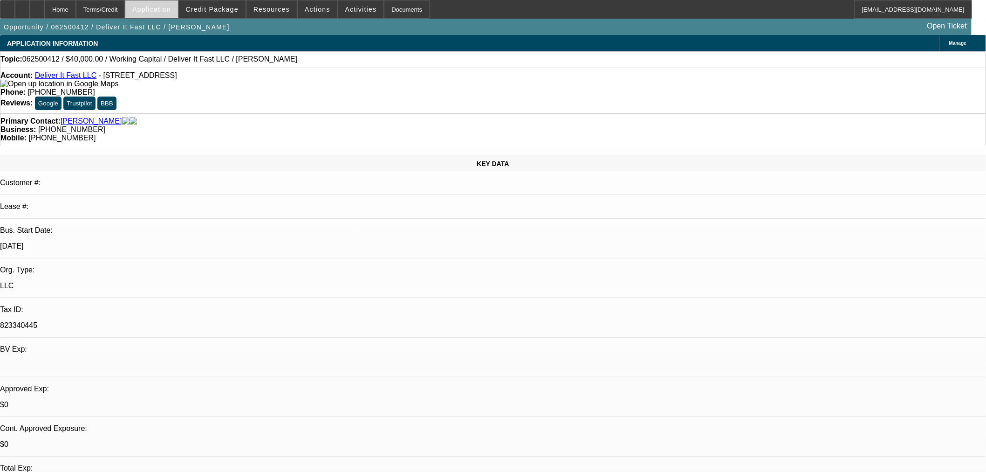
click at [162, 8] on span "Application" at bounding box center [151, 9] width 38 height 7
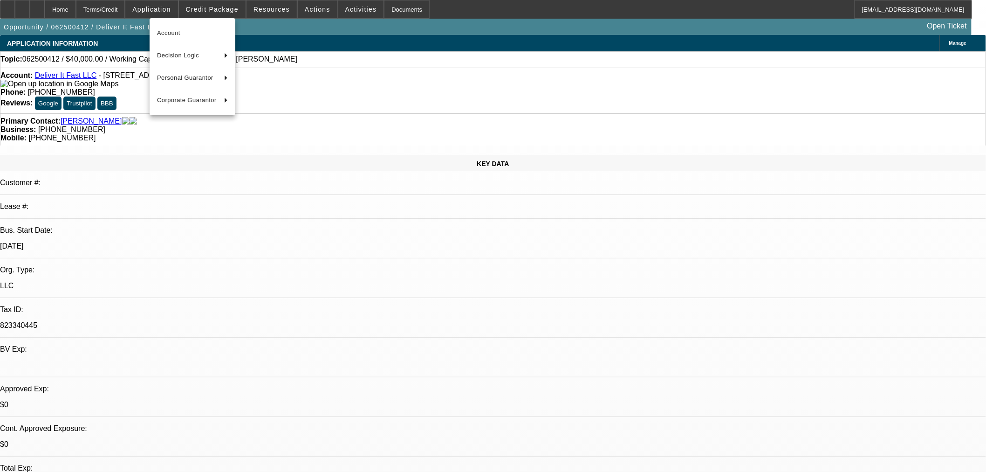
click at [227, 9] on div at bounding box center [493, 236] width 986 height 472
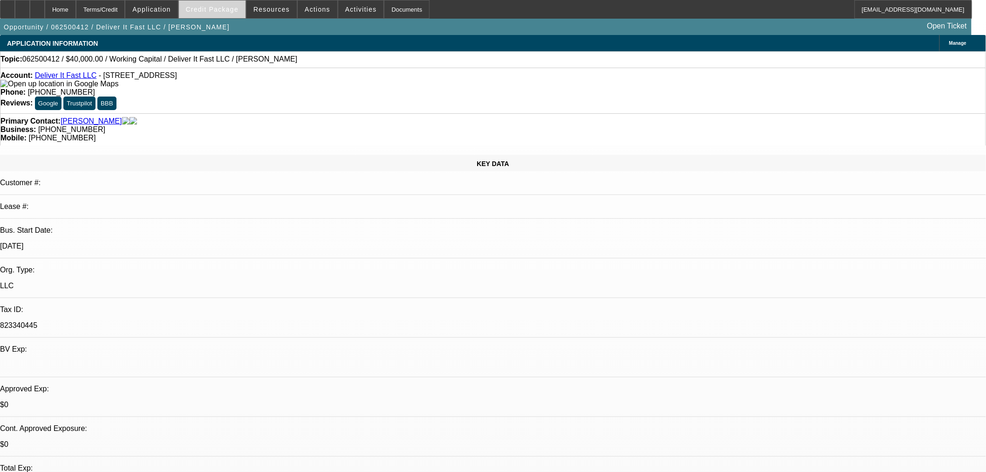
click at [227, 10] on span "Credit Package" at bounding box center [212, 9] width 53 height 7
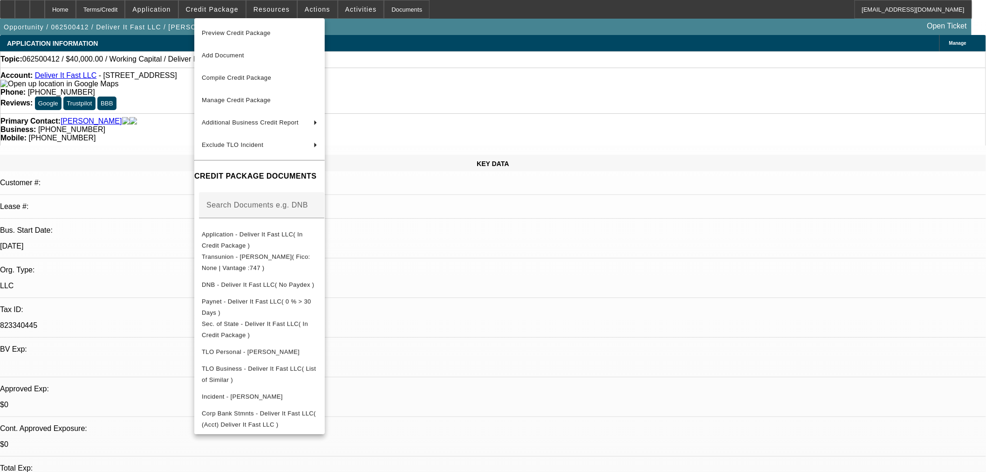
click at [155, 11] on div at bounding box center [493, 236] width 986 height 472
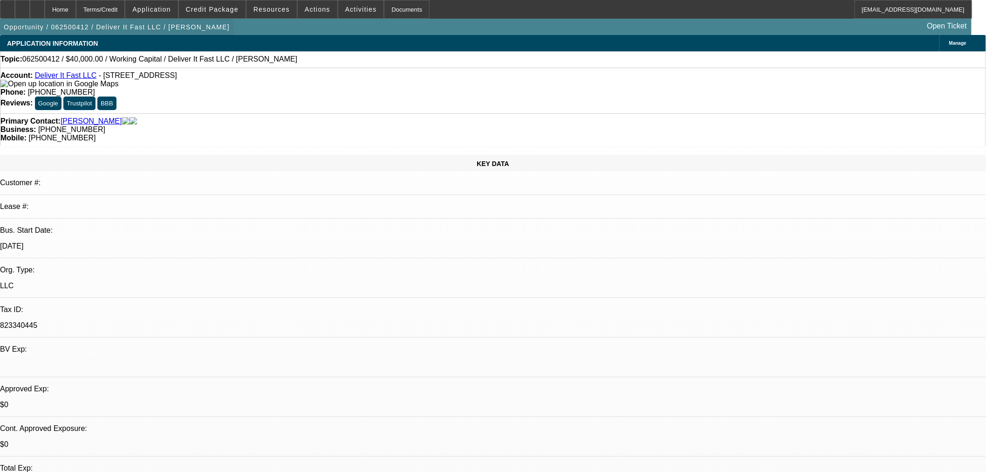
click at [165, 18] on span "button" at bounding box center [117, 27] width 234 height 22
click at [166, 13] on span at bounding box center [151, 9] width 52 height 22
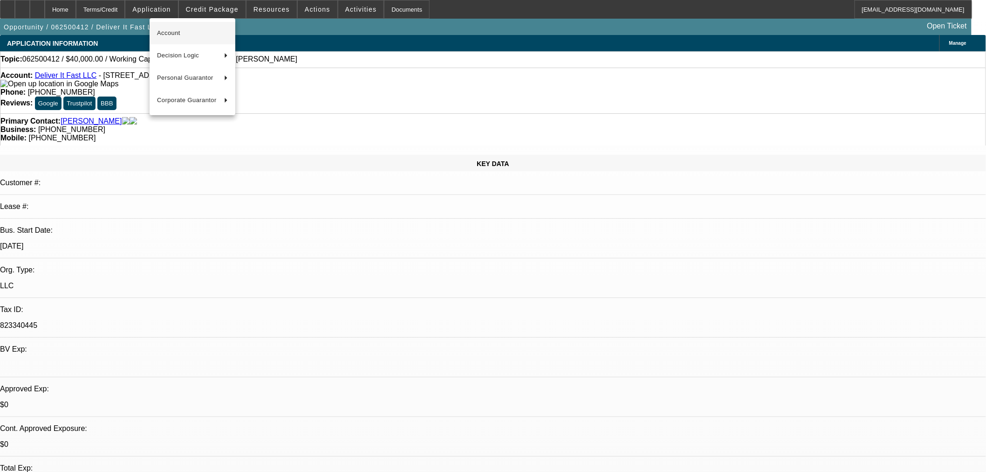
click at [178, 38] on span "Account" at bounding box center [192, 33] width 71 height 11
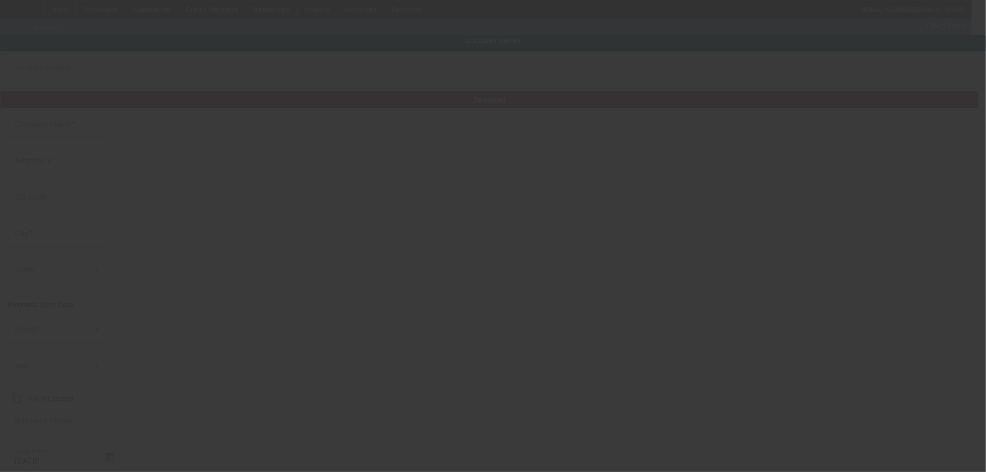
type input "Deliver It Fast LLC"
type input "[STREET_ADDRESS]"
type input "27614"
type input "[GEOGRAPHIC_DATA]"
type input "[PHONE_NUMBER]"
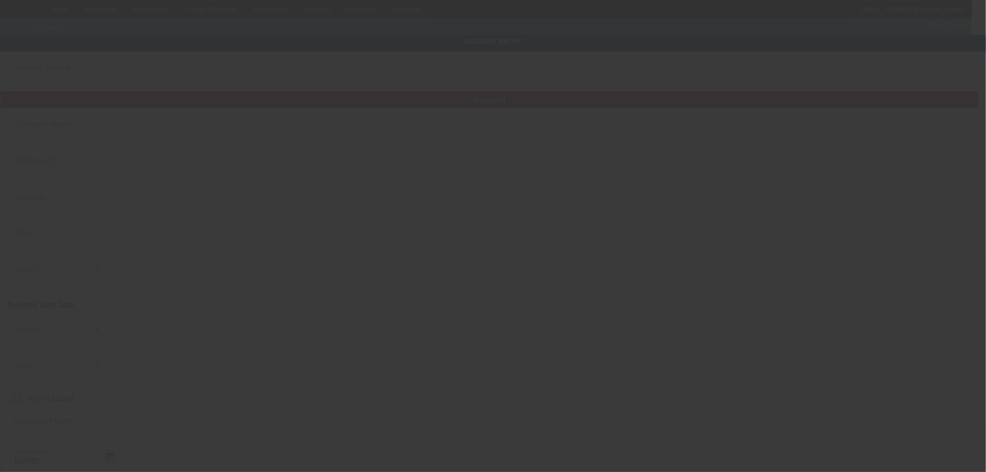
type input "[EMAIL_ADDRESS][DOMAIN_NAME]"
type input "823340445"
type input "[URL][DOMAIN_NAME]"
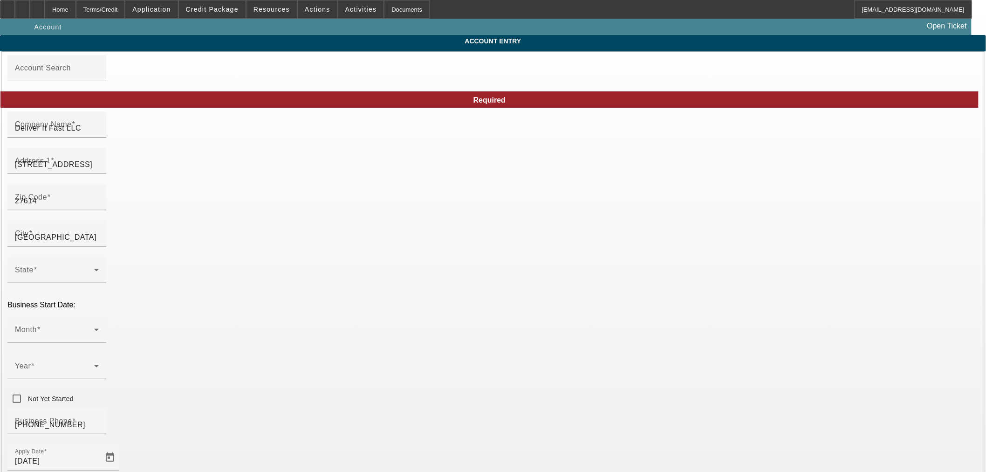
type input "6/17/2025"
click at [99, 157] on div "Address 1 10724 Cokesbury Ln" at bounding box center [57, 161] width 84 height 26
click at [99, 166] on input "10724 Cokesbury Ln" at bounding box center [57, 164] width 84 height 11
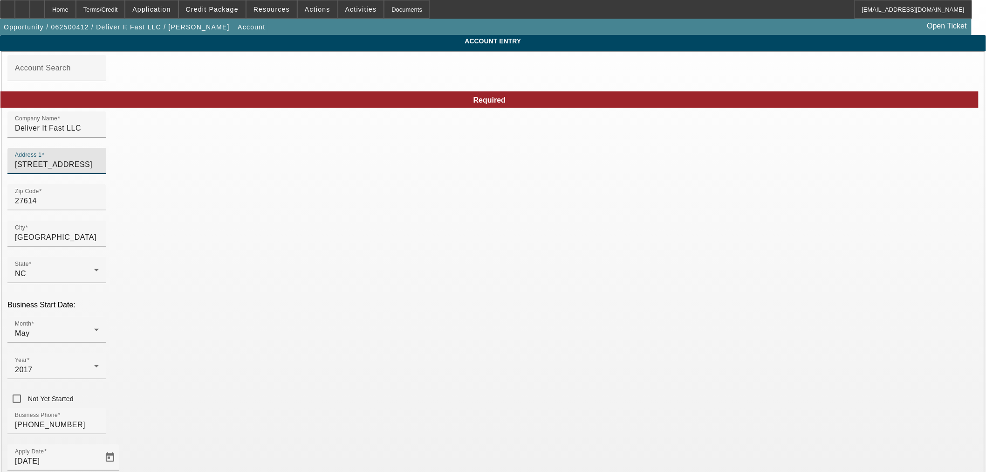
paste input "2525 Jack Mitchell Road"
type input "2525 Jack Mitchell Road"
drag, startPoint x: 302, startPoint y: 206, endPoint x: 242, endPoint y: 217, distance: 60.6
click at [106, 217] on mat-form-field "Zip Code 27614" at bounding box center [56, 202] width 99 height 36
type input "275"
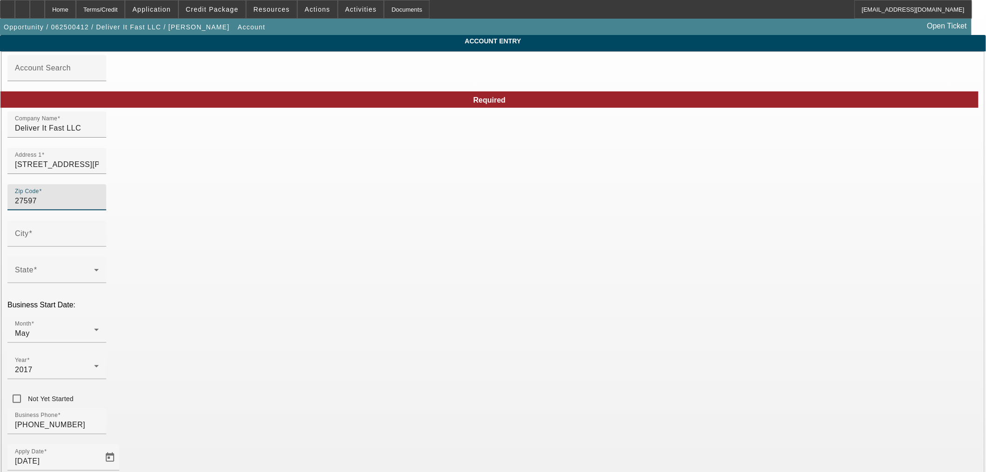
type input "27597"
type input "Zebulon"
type input "Wake"
click at [373, 208] on div "Zip Code 27597" at bounding box center [492, 202] width 971 height 36
click at [432, 408] on div "Business Phone (919) 390-1271" at bounding box center [492, 426] width 971 height 36
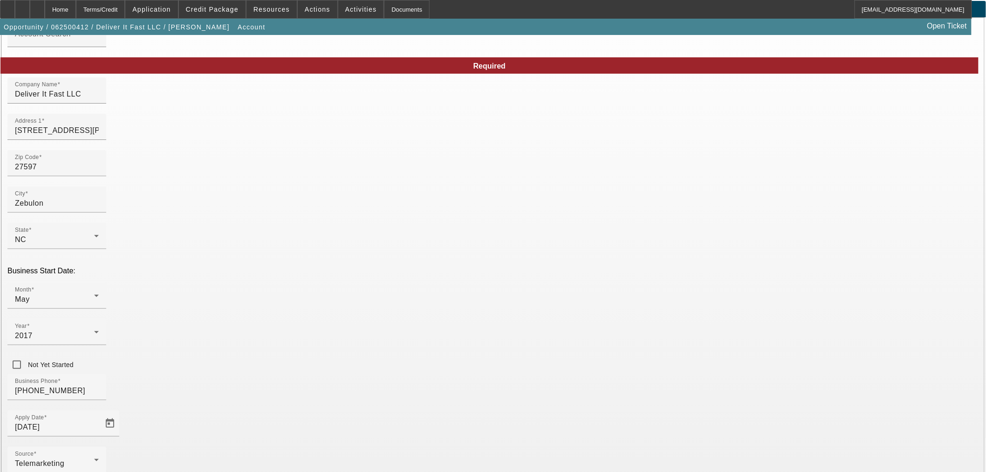
scroll to position [70, 0]
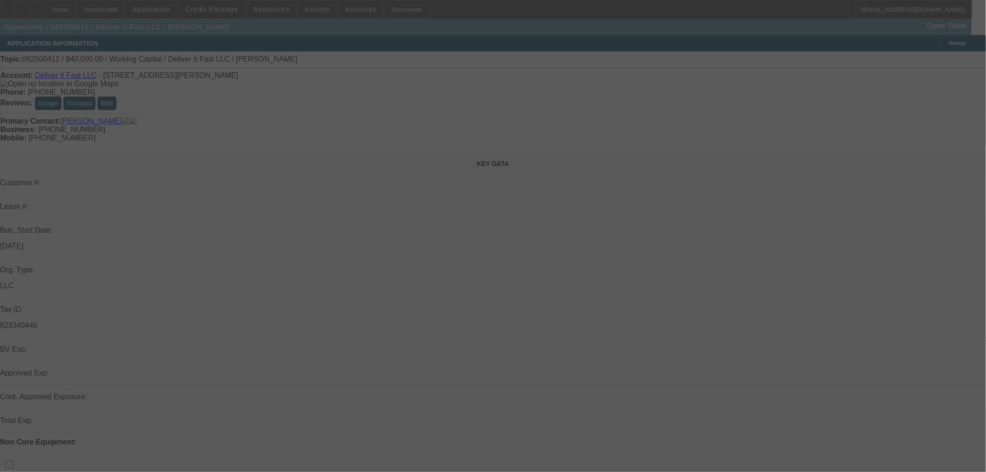
scroll to position [103, 0]
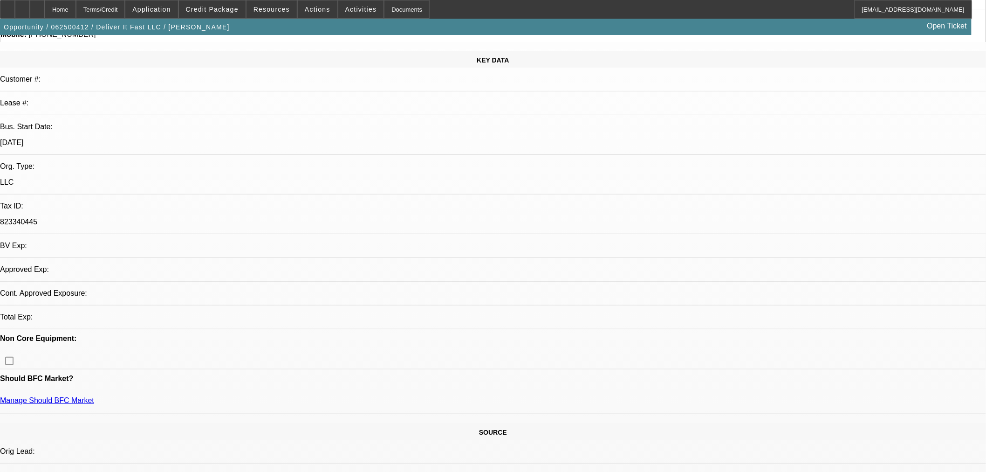
select select "0"
select select "2"
select select "0.1"
select select "4"
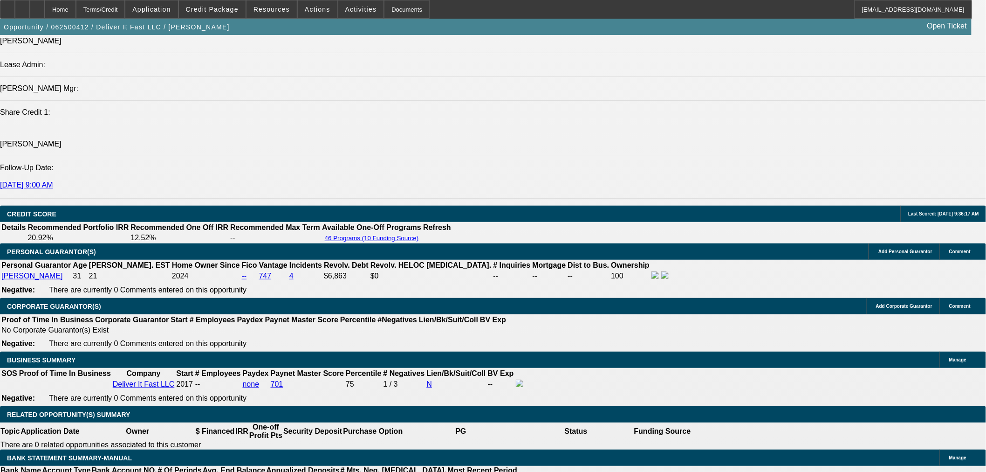
scroll to position [1191, 0]
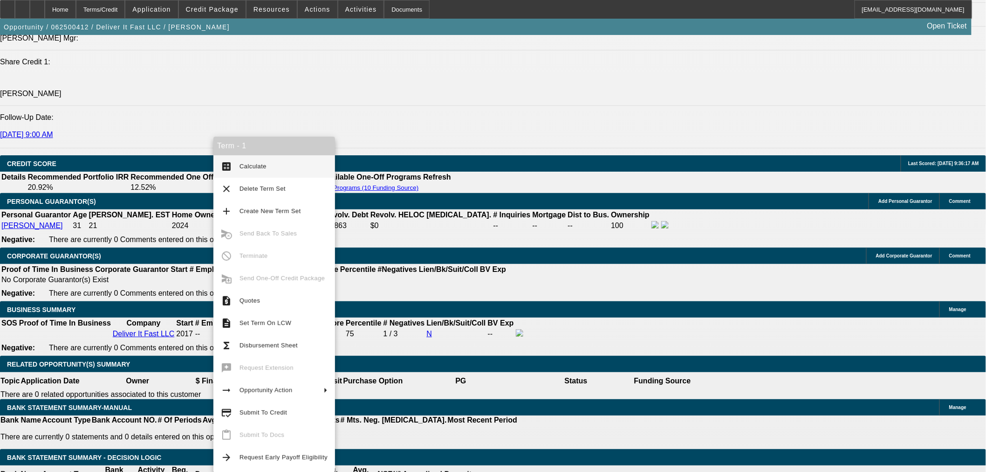
drag, startPoint x: 384, startPoint y: 248, endPoint x: 324, endPoint y: 247, distance: 59.7
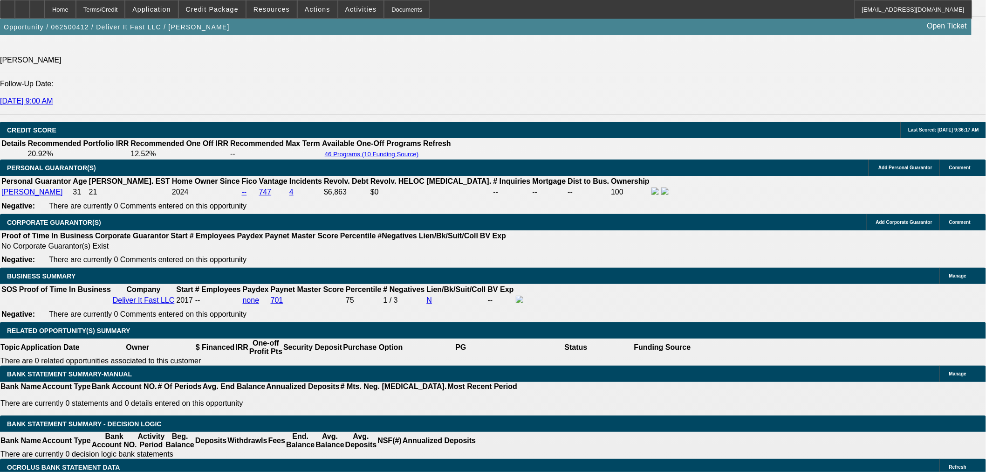
scroll to position [1243, 0]
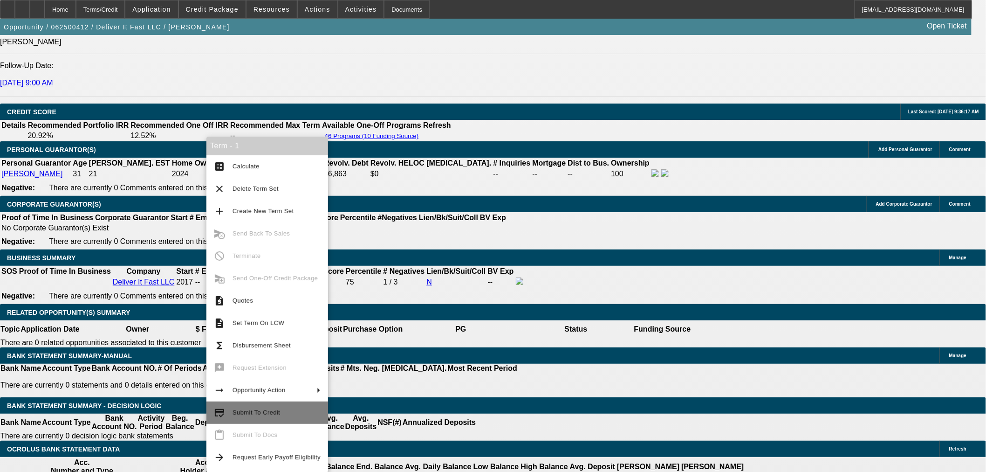
click at [287, 420] on button "credit_score Submit To Credit" at bounding box center [268, 412] width 122 height 22
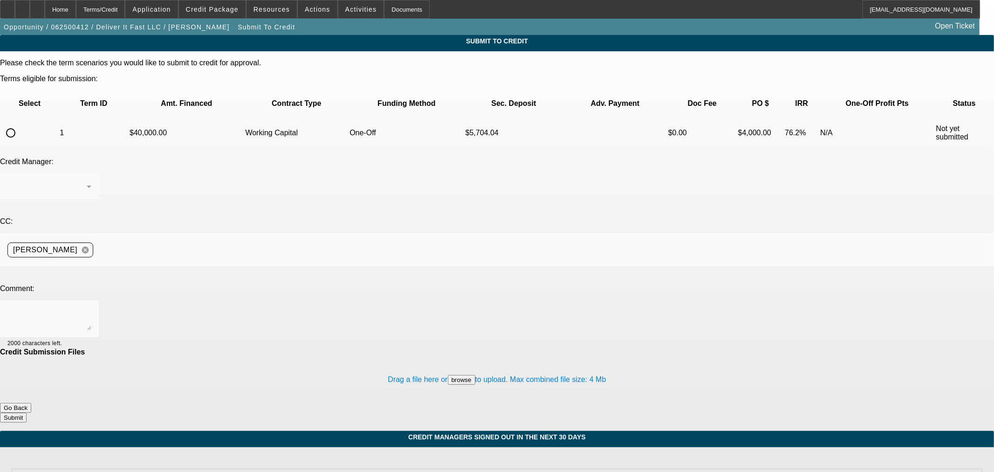
click at [22, 122] on div at bounding box center [11, 133] width 22 height 22
radio input "true"
click at [91, 308] on textarea at bounding box center [49, 319] width 84 height 22
type textarea "Please send to Channel for WC. Thank you."
click at [27, 413] on button "Submit" at bounding box center [13, 418] width 27 height 10
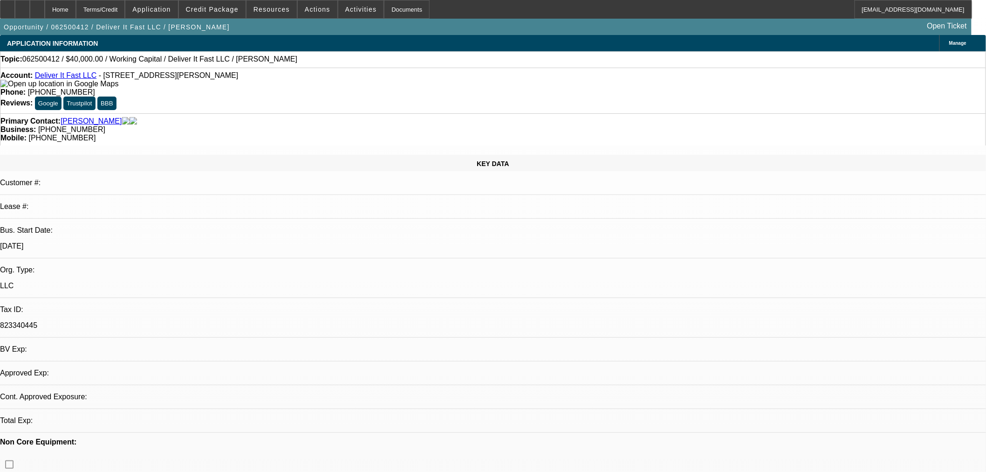
select select "0"
select select "2"
select select "0.1"
select select "4"
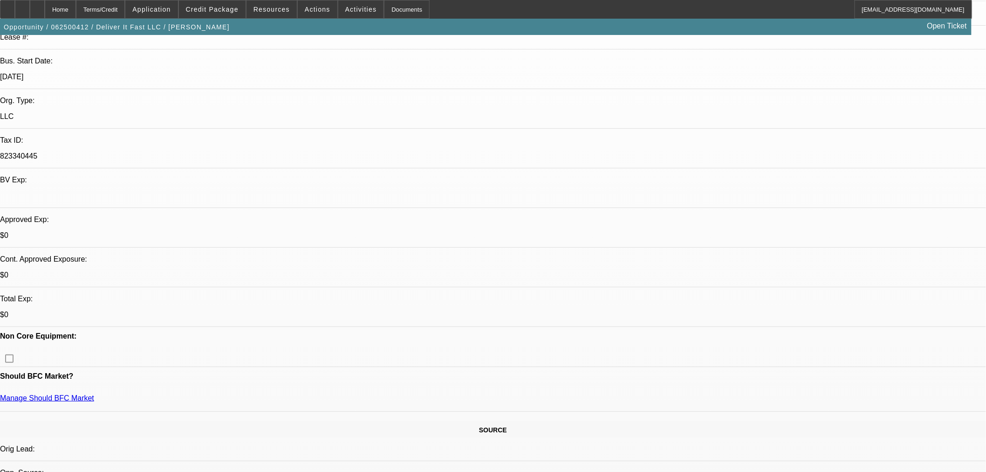
scroll to position [259, 0]
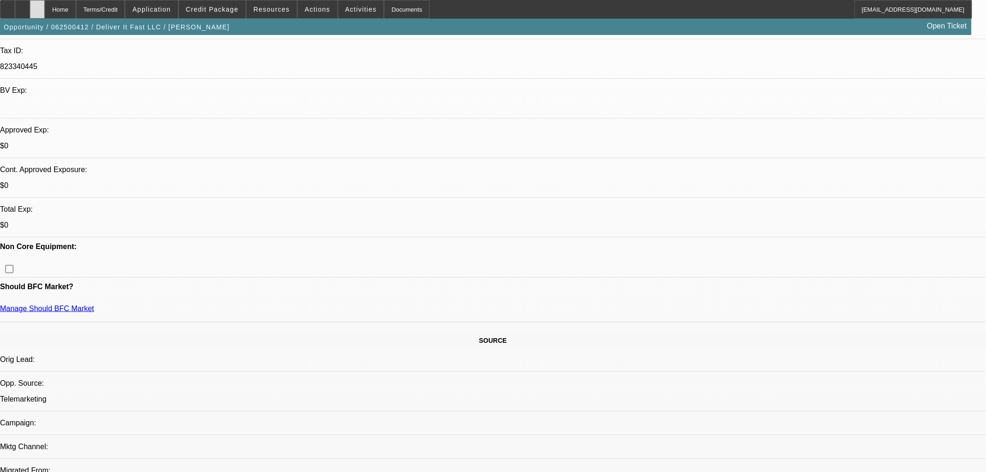
click at [45, 14] on div at bounding box center [37, 9] width 15 height 19
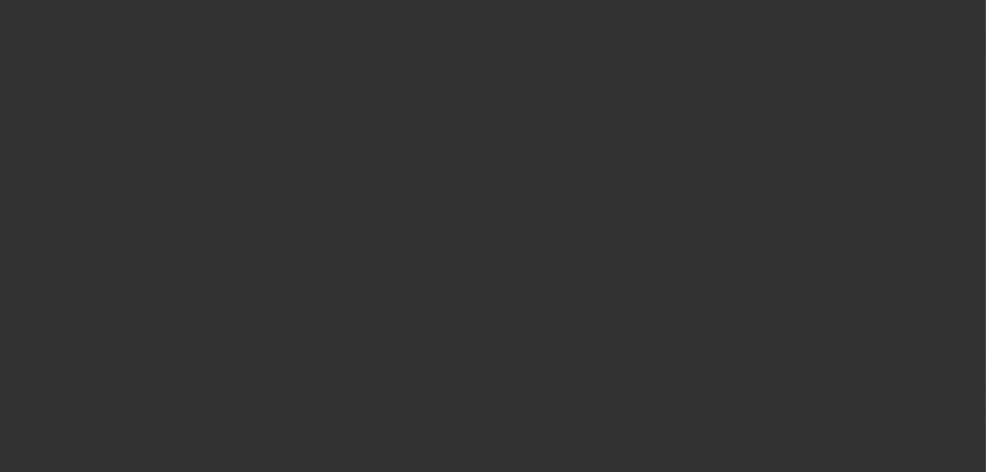
select select "0"
select select "2"
select select "0.1"
select select "4"
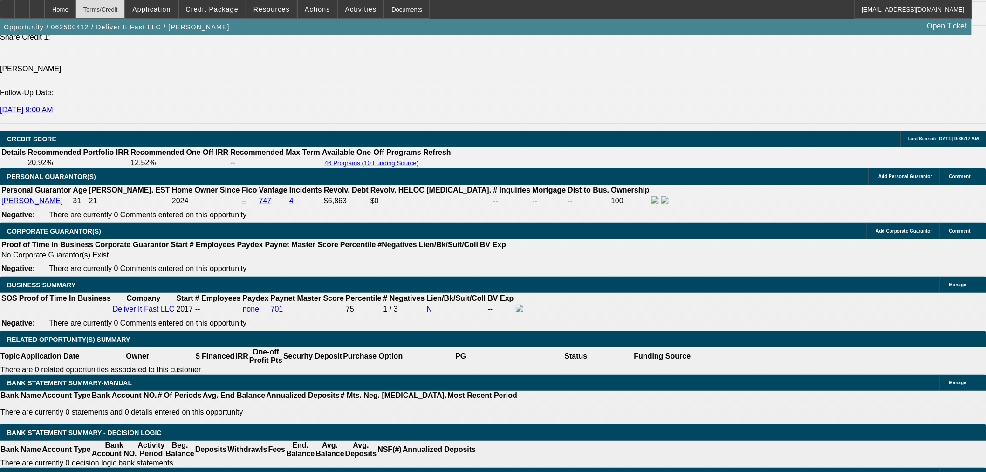
scroll to position [1191, 0]
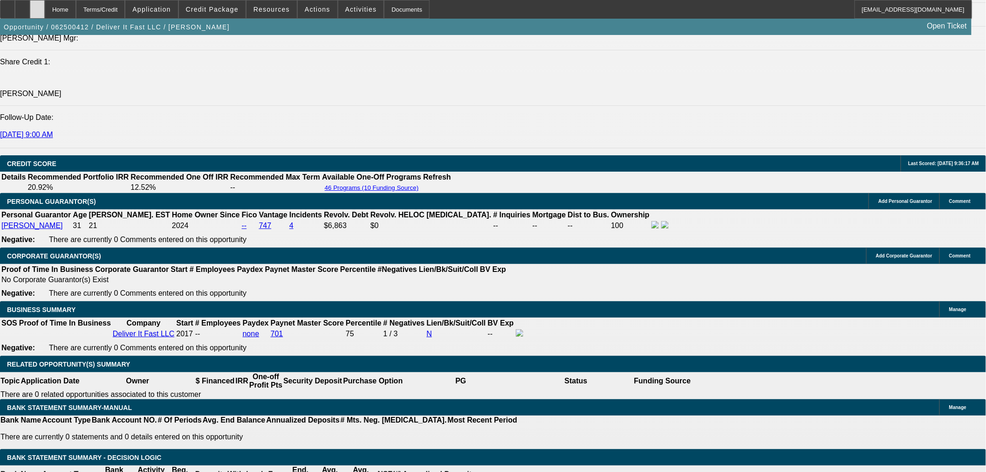
click at [45, 10] on div at bounding box center [37, 9] width 15 height 19
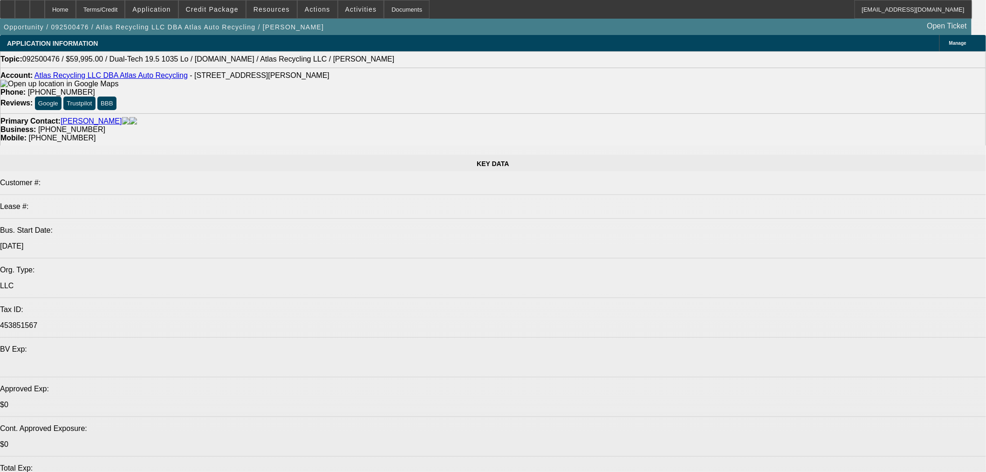
select select "0"
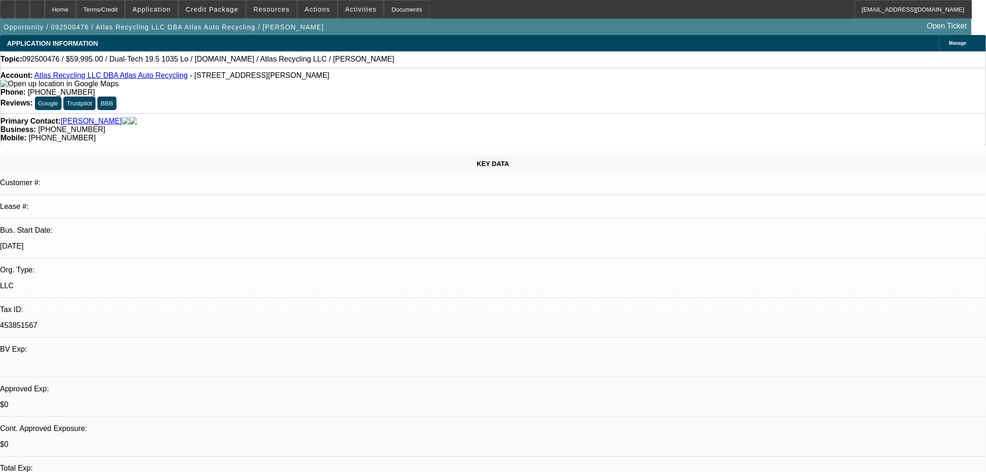
select select "2"
select select "0"
select select "6"
select select "0"
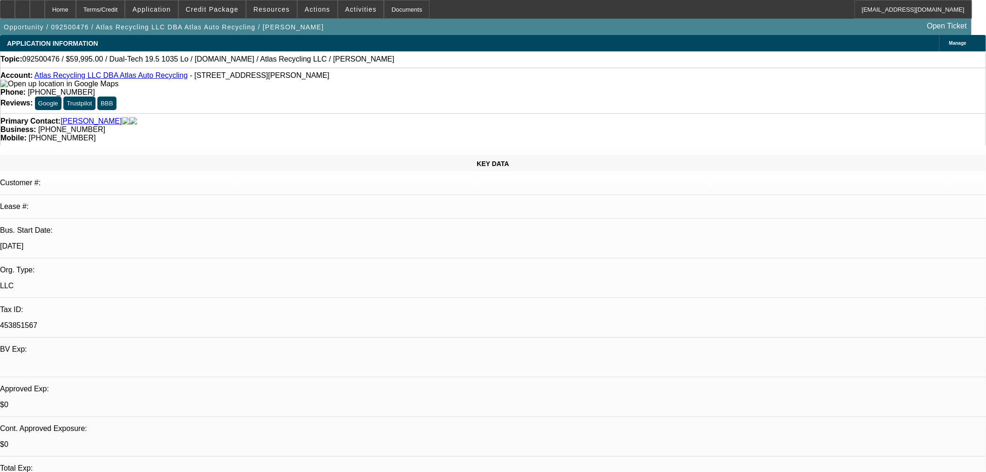
select select "2"
select select "0"
select select "6"
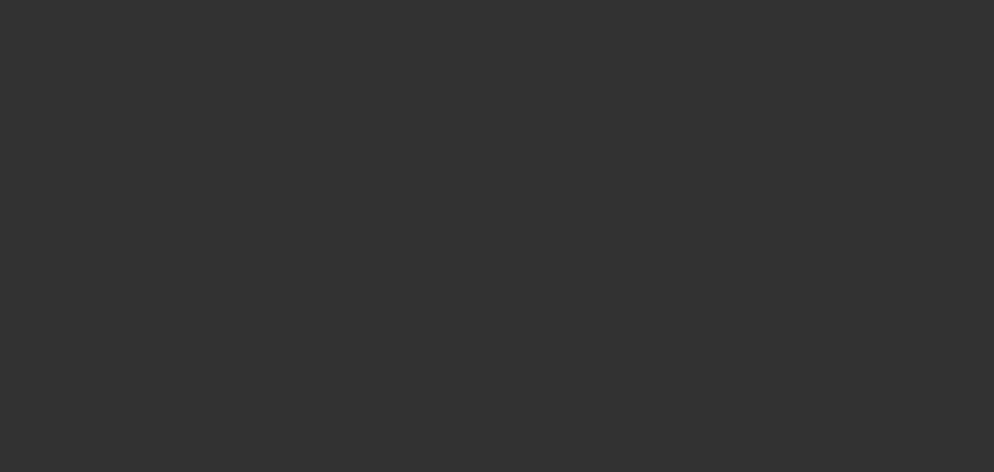
select select "0"
select select "2"
select select "0.1"
select select "4"
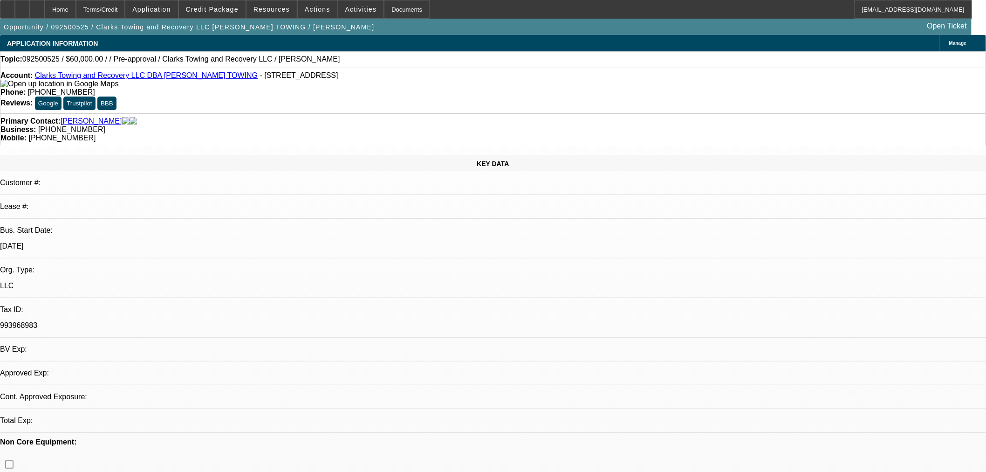
select select "0"
select select "2"
select select "0.1"
select select "4"
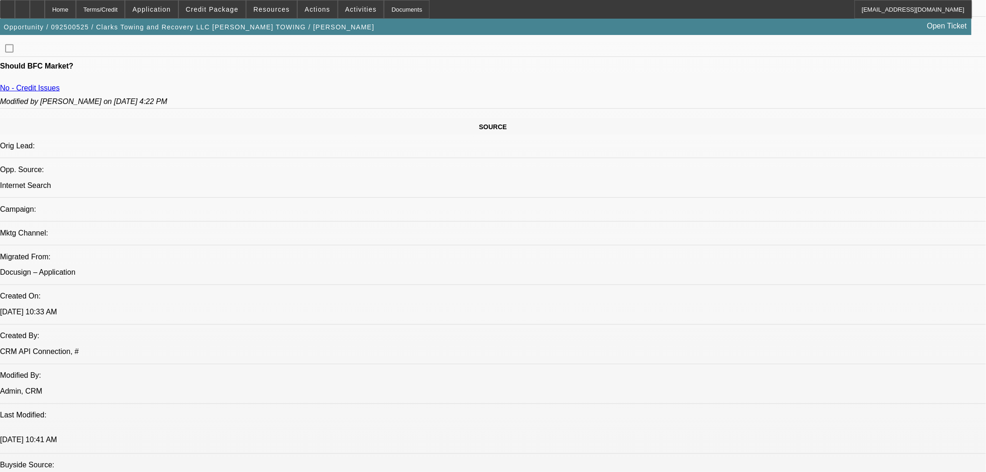
scroll to position [414, 0]
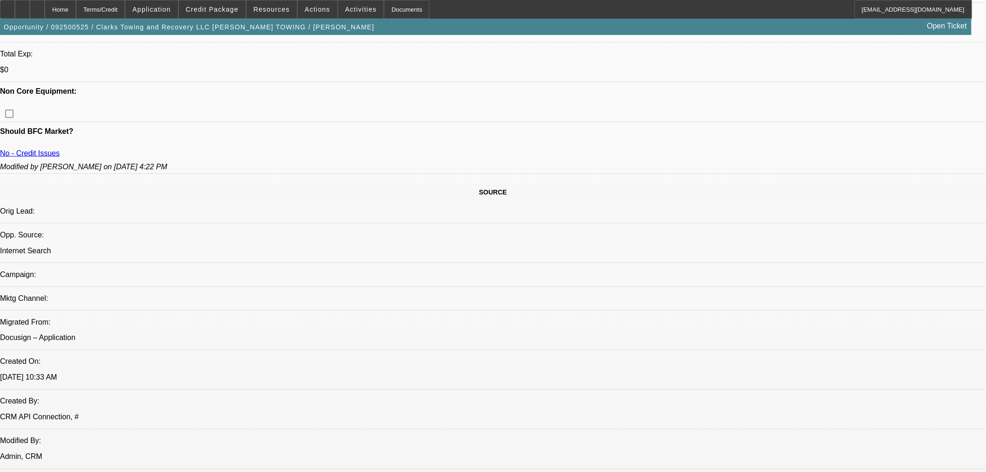
drag, startPoint x: 26, startPoint y: 263, endPoint x: 29, endPoint y: 259, distance: 5.7
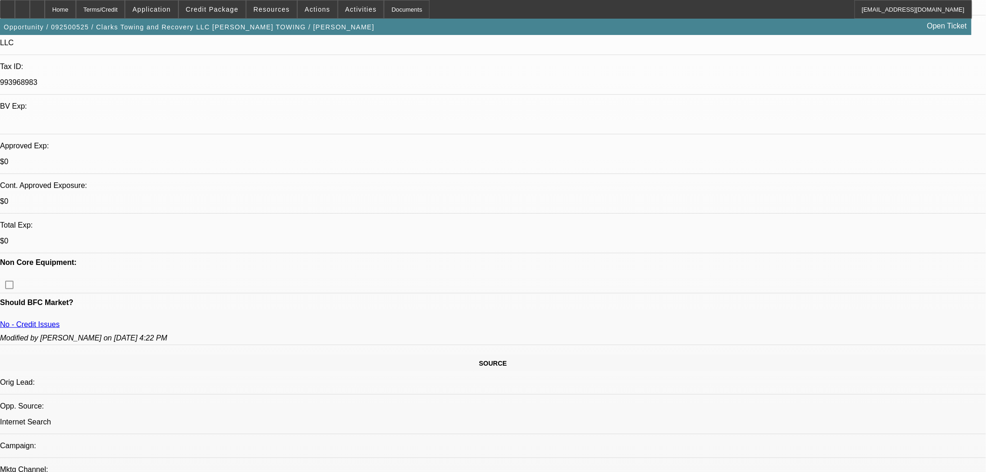
scroll to position [52, 0]
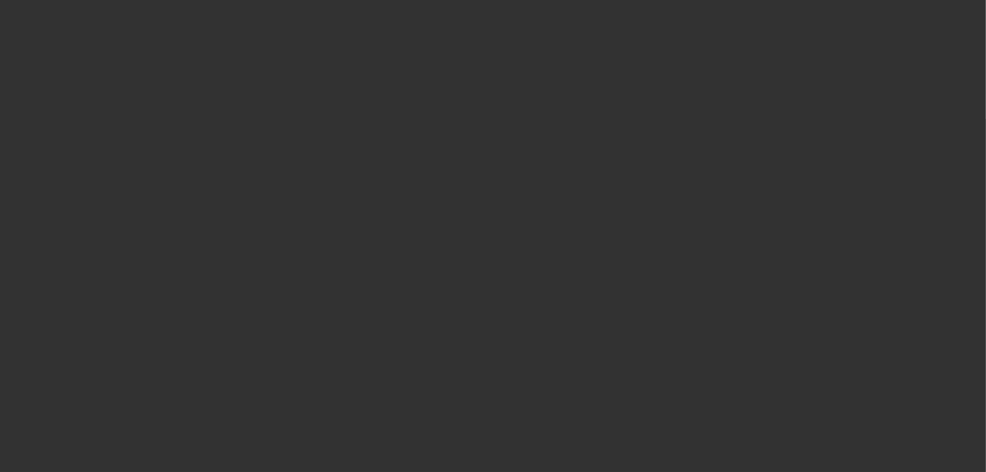
scroll to position [0, 0]
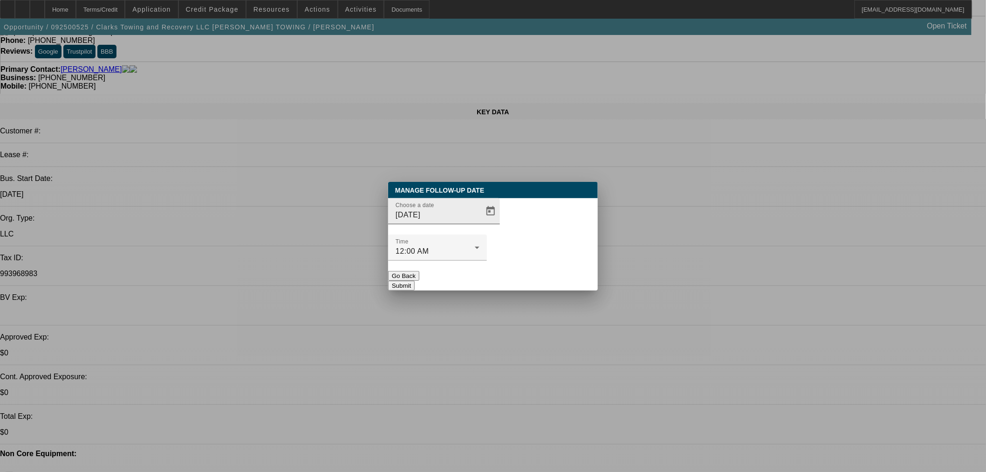
click at [451, 224] on div "Choose a date [DATE]" at bounding box center [438, 211] width 84 height 26
click at [482, 222] on span "Open calendar" at bounding box center [491, 211] width 22 height 22
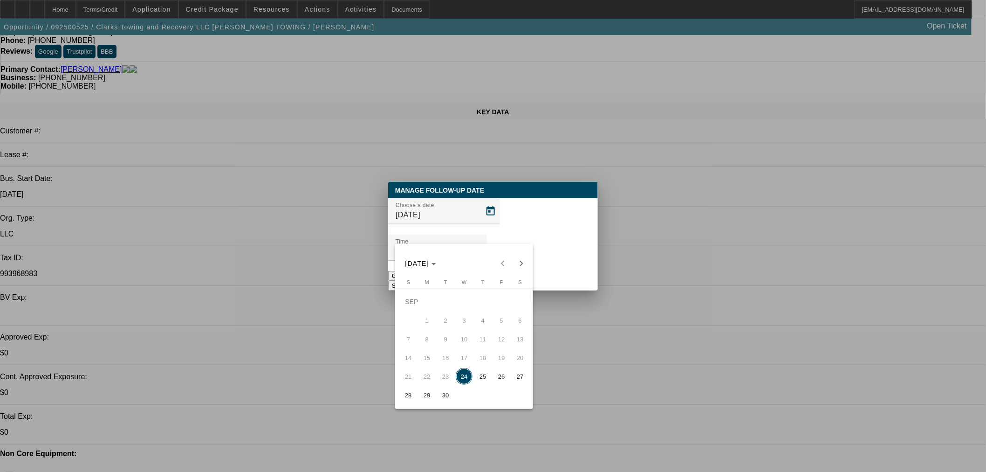
click at [488, 374] on span "25" at bounding box center [483, 376] width 17 height 17
type input "9/25/2025"
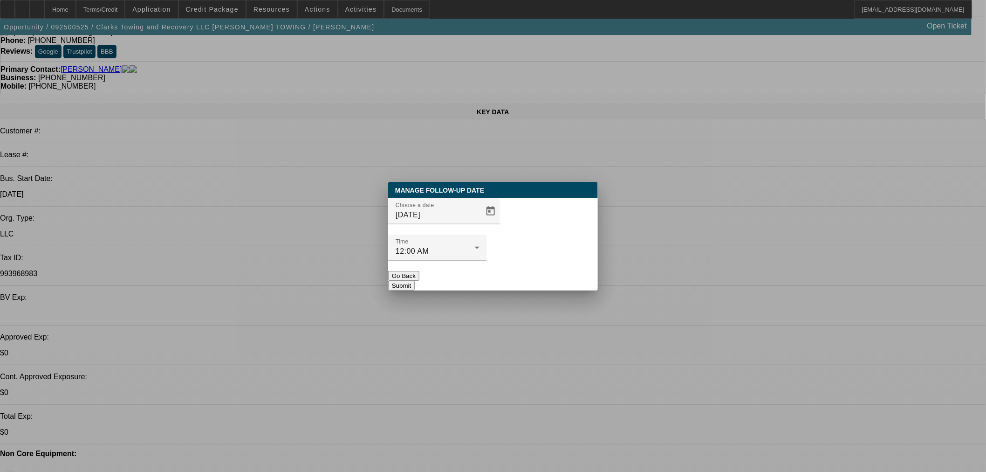
click at [526, 274] on div "Manage Follow-Up Date Choose a date 9/25/2025 Time 12:00 AM Go Back Submit" at bounding box center [493, 236] width 210 height 109
drag, startPoint x: 544, startPoint y: 269, endPoint x: 531, endPoint y: 220, distance: 50.7
click at [415, 281] on button "Submit" at bounding box center [401, 286] width 27 height 10
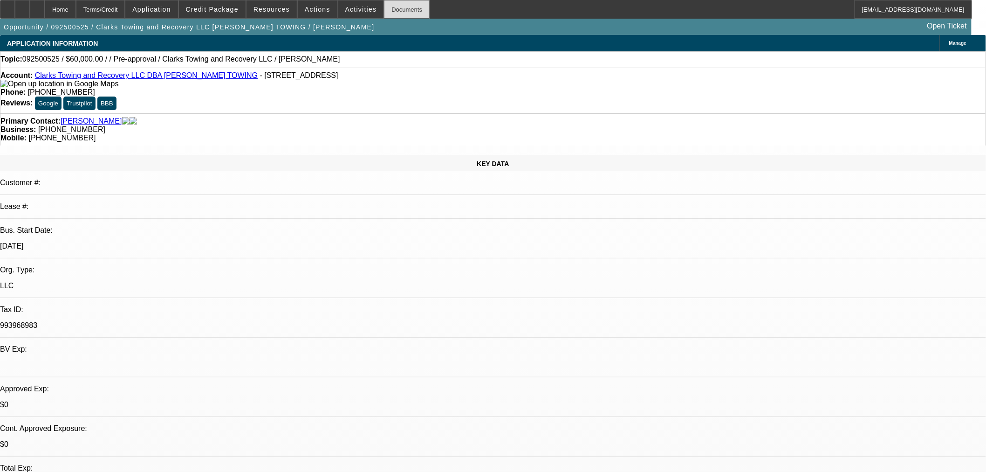
scroll to position [52, 0]
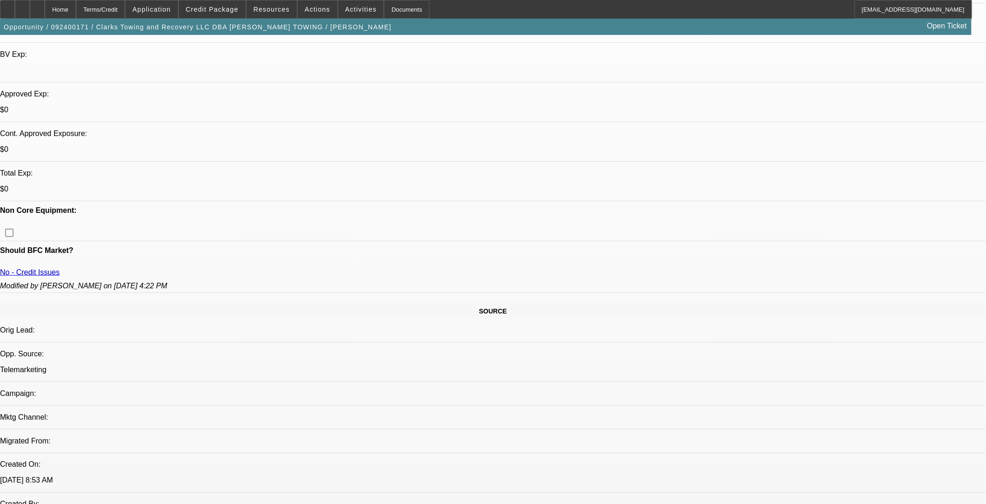
select select "0"
select select "2"
select select "0.1"
select select "4"
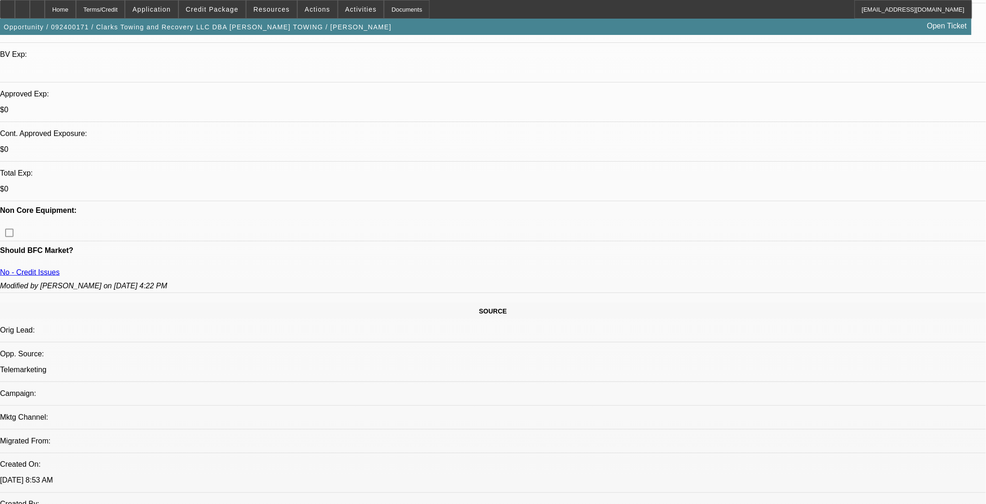
select select "0"
select select "2"
select select "0.1"
select select "4"
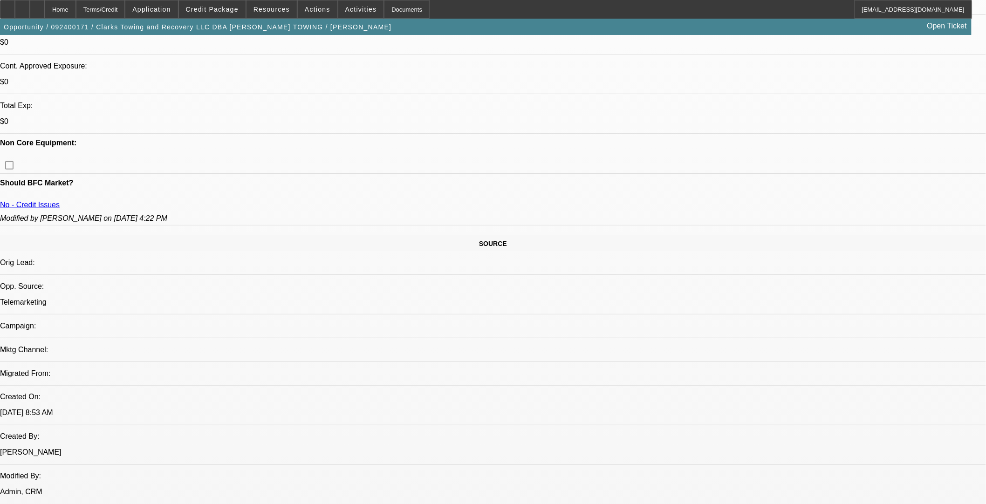
scroll to position [138, 0]
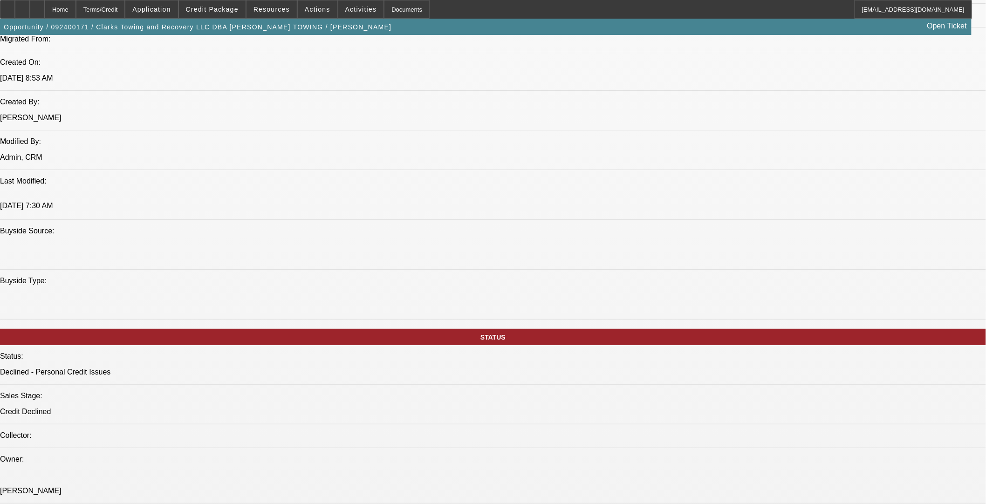
scroll to position [932, 0]
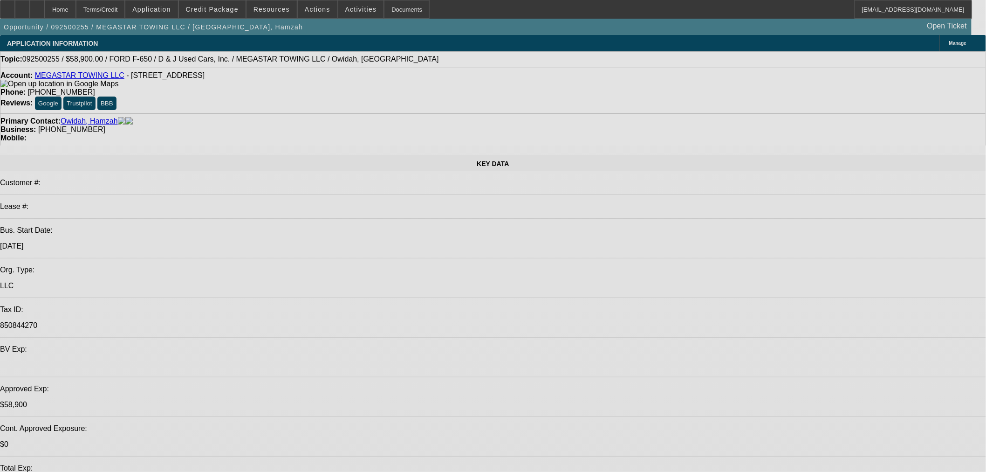
select select "0.15"
select select "2"
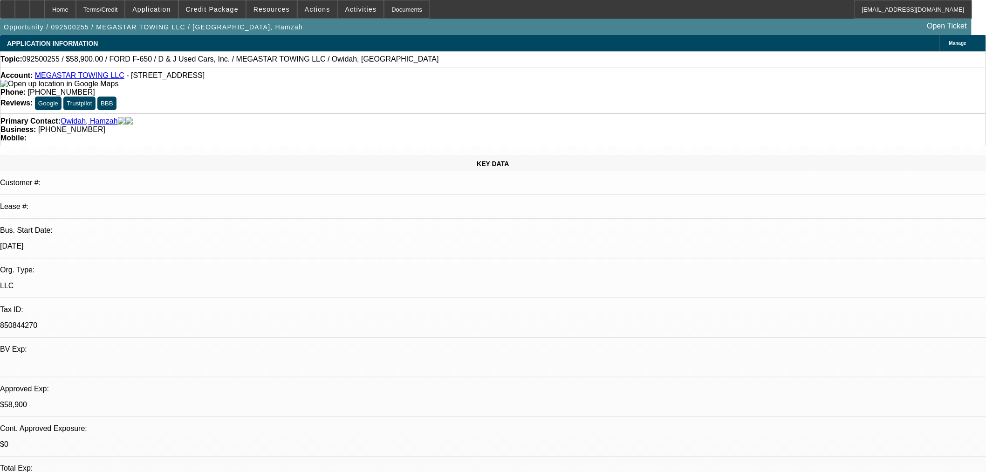
select select "0.1"
select select "4"
select select "0"
select select "0.1"
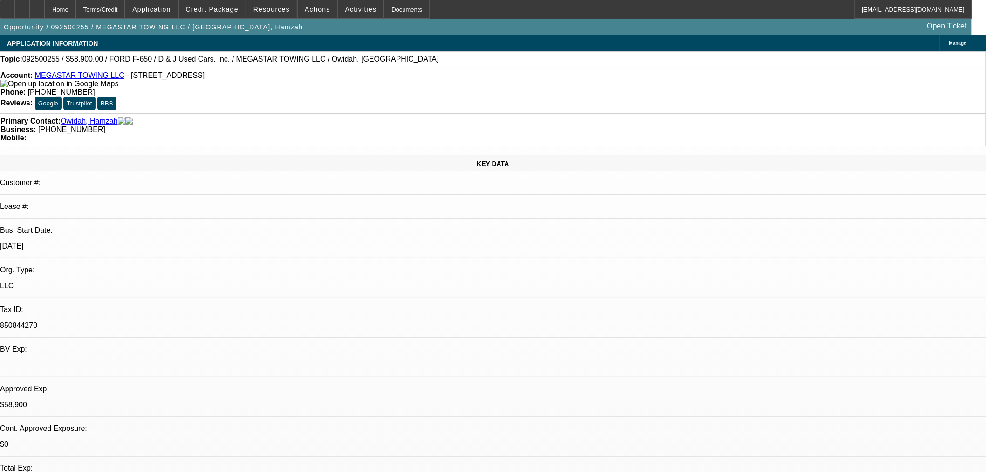
select select "4"
select select "0"
select select "2"
select select "0.1"
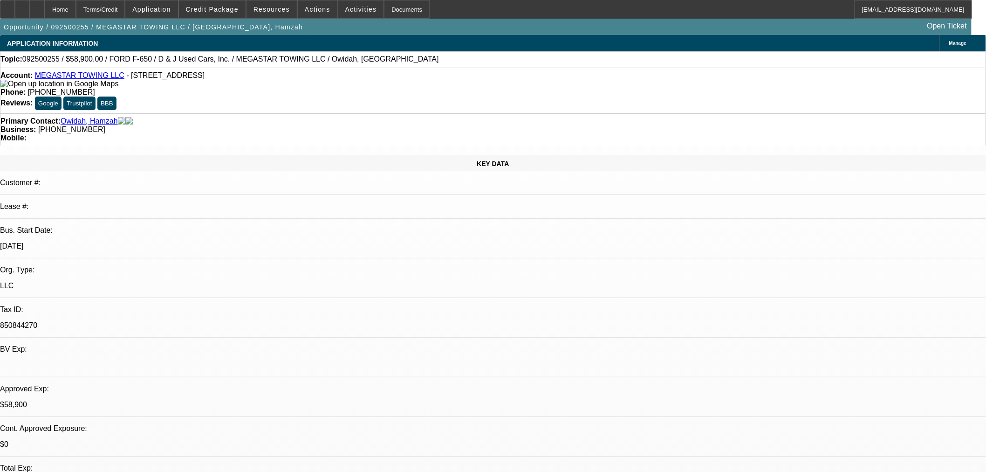
select select "4"
select select "0"
select select "2"
select select "0.1"
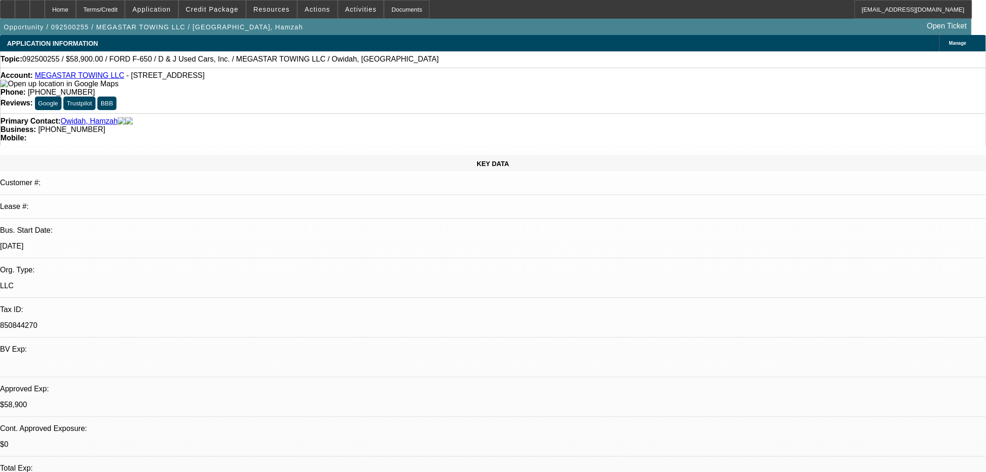
select select "4"
drag, startPoint x: 347, startPoint y: 345, endPoint x: 81, endPoint y: 317, distance: 267.6
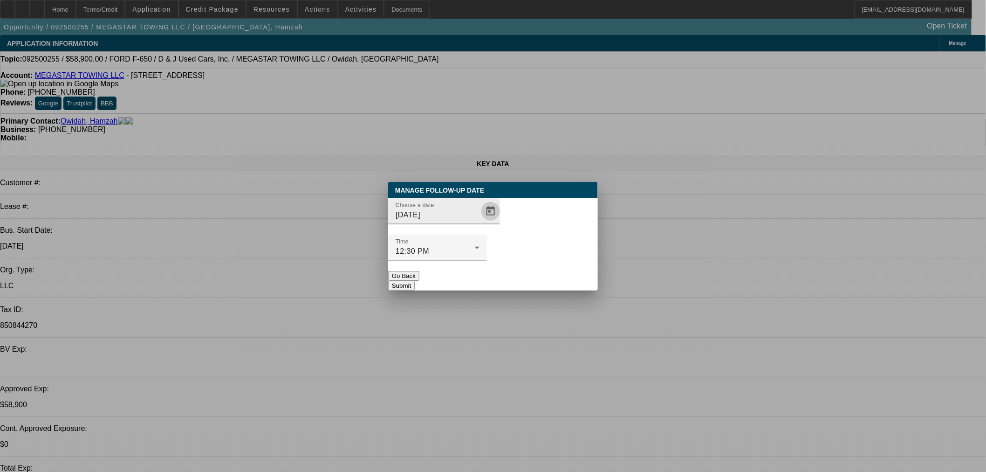
click at [482, 222] on span "Open calendar" at bounding box center [491, 211] width 22 height 22
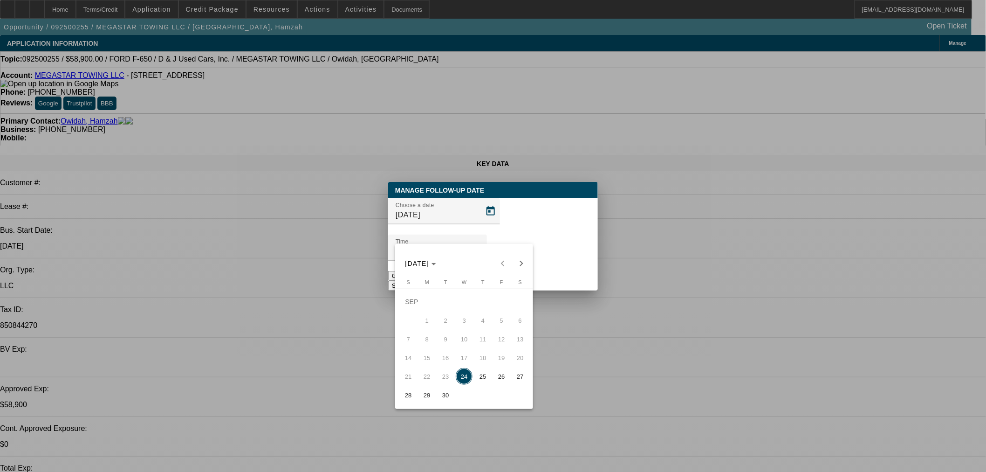
click at [486, 374] on span "25" at bounding box center [483, 376] width 17 height 17
type input "9/25/2025"
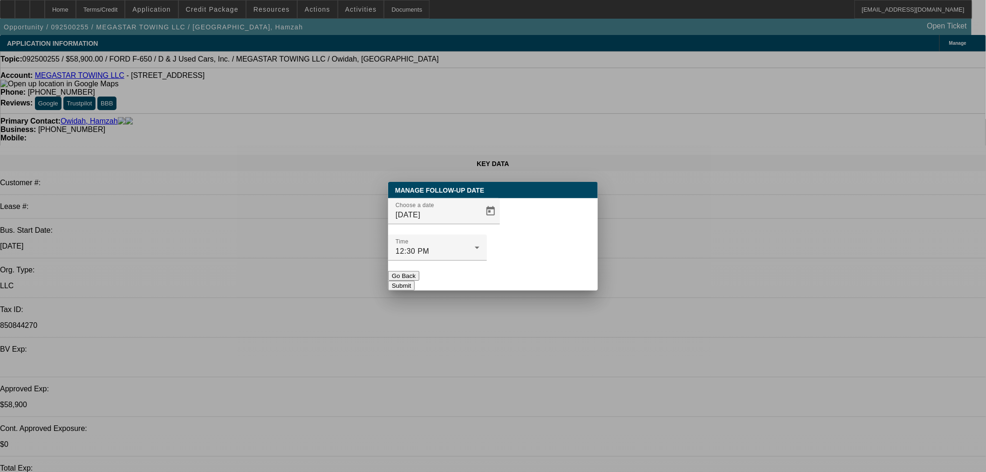
click at [415, 281] on button "Submit" at bounding box center [401, 286] width 27 height 10
